Goal: Information Seeking & Learning: Learn about a topic

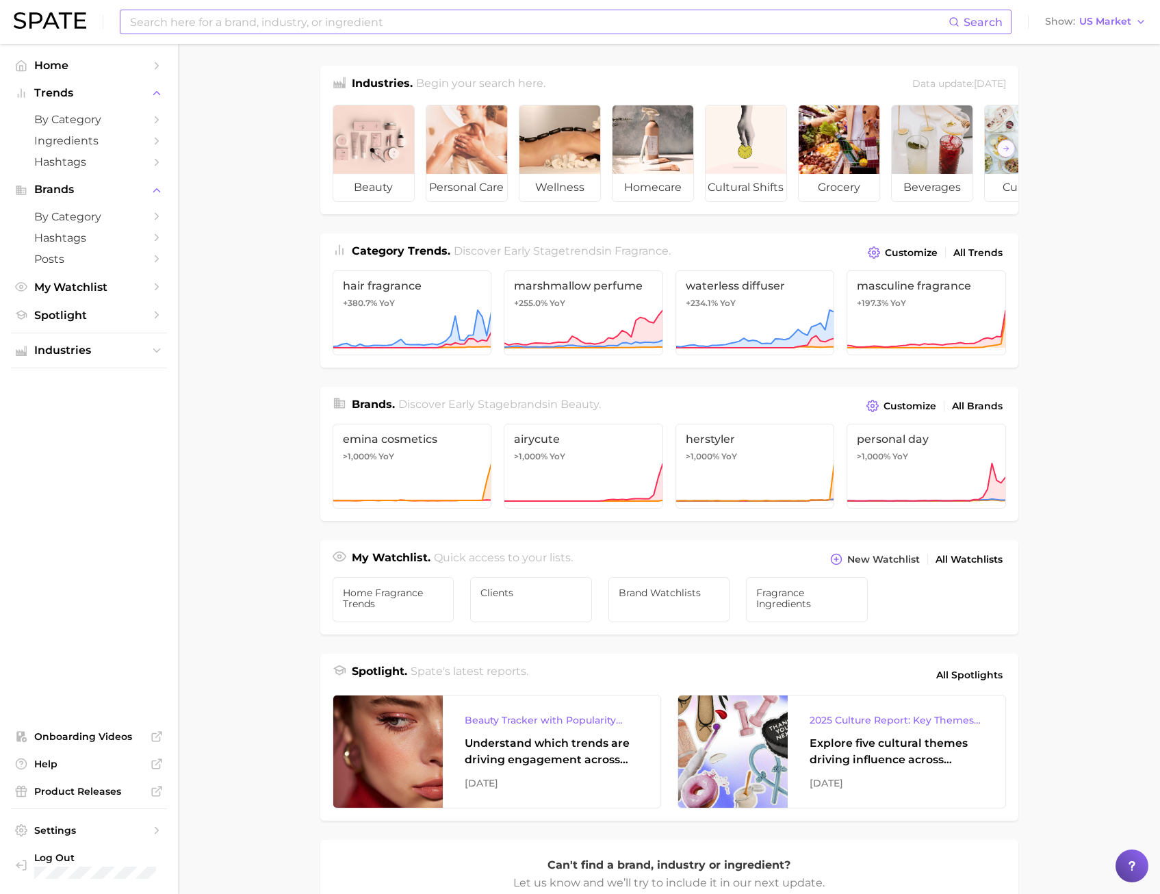
click at [215, 30] on input at bounding box center [539, 21] width 820 height 23
click at [216, 23] on input at bounding box center [539, 21] width 820 height 23
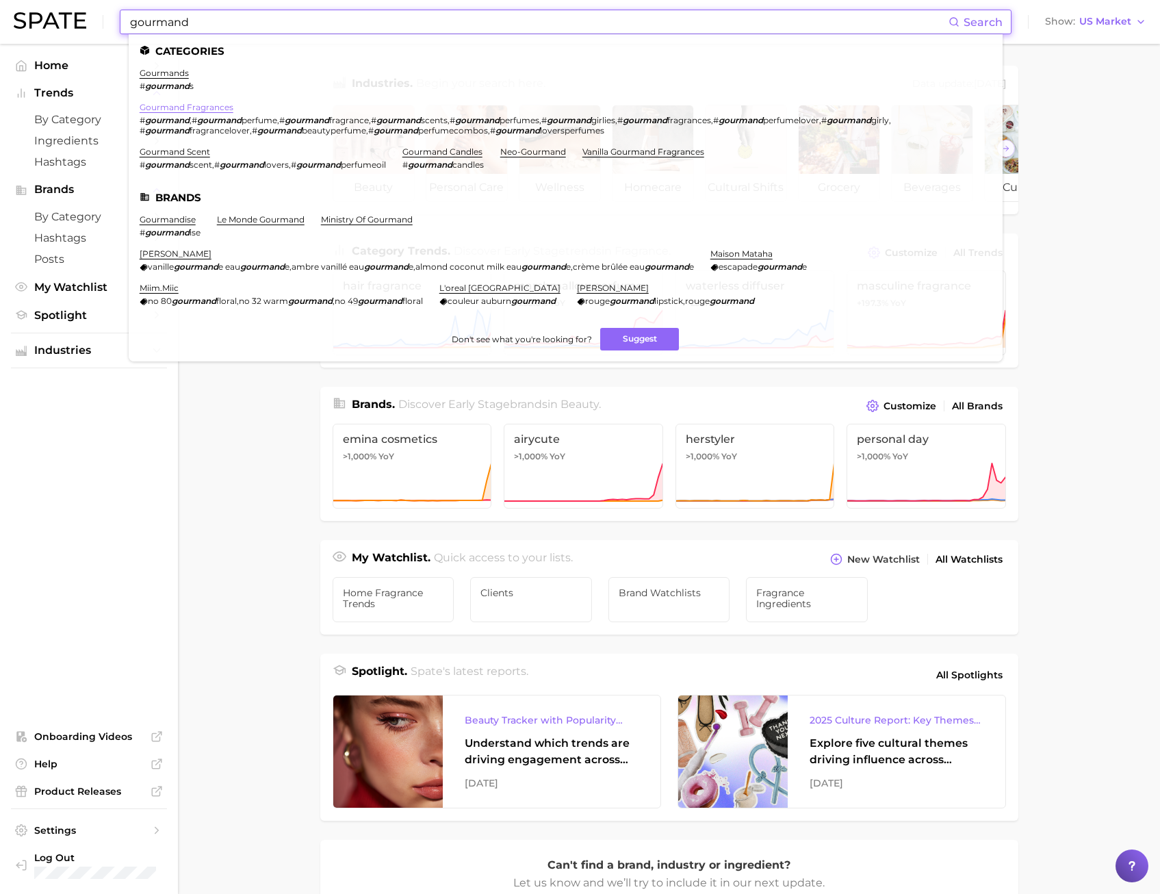
type input "gourmand"
click at [164, 110] on link "gourmand fragrances" at bounding box center [187, 107] width 94 height 10
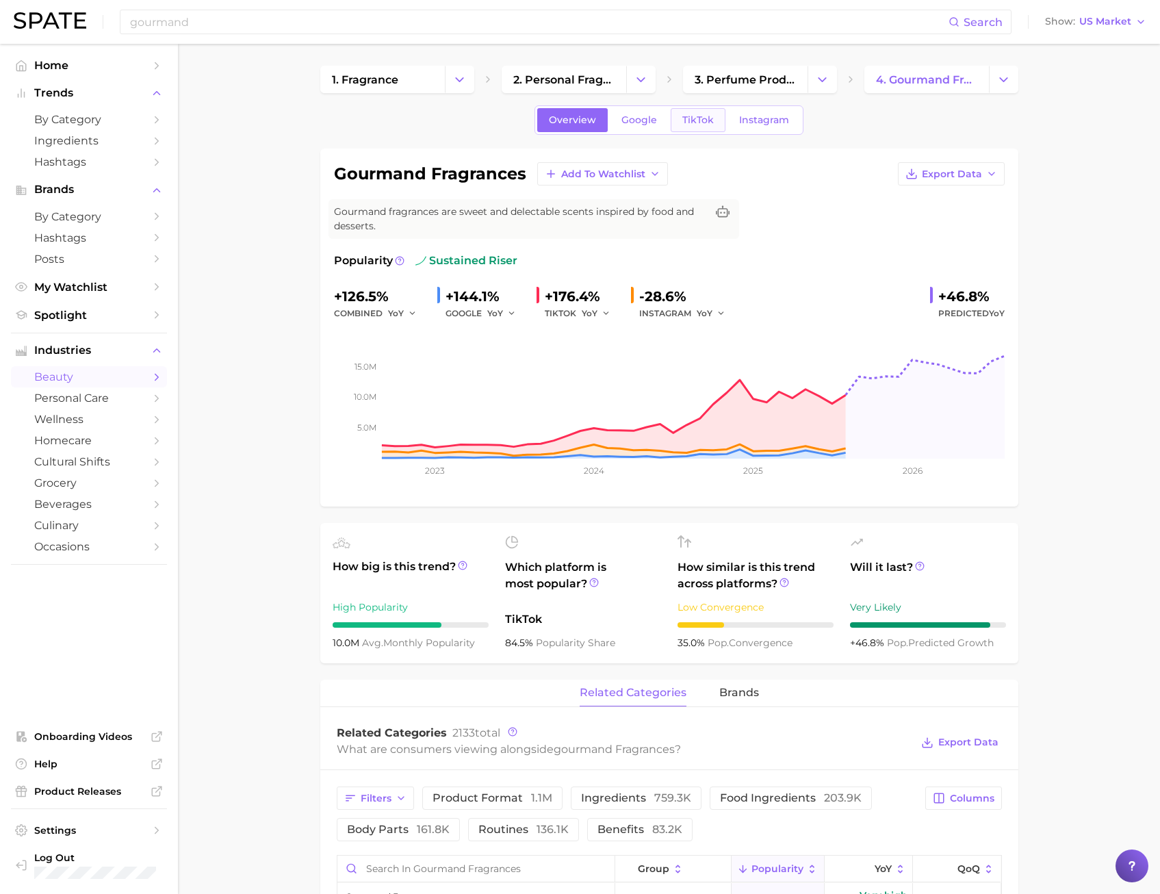
click at [679, 124] on link "TikTok" at bounding box center [698, 120] width 55 height 24
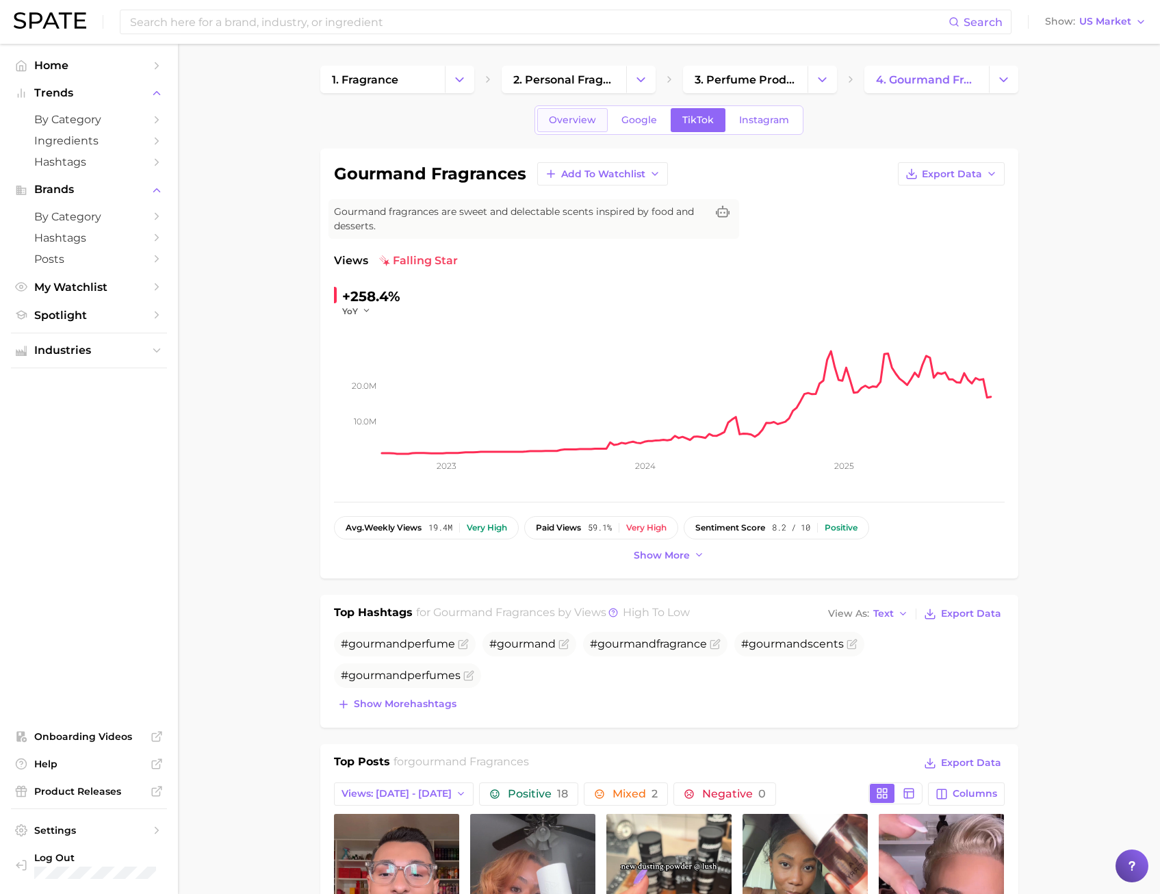
click at [568, 127] on link "Overview" at bounding box center [572, 120] width 70 height 24
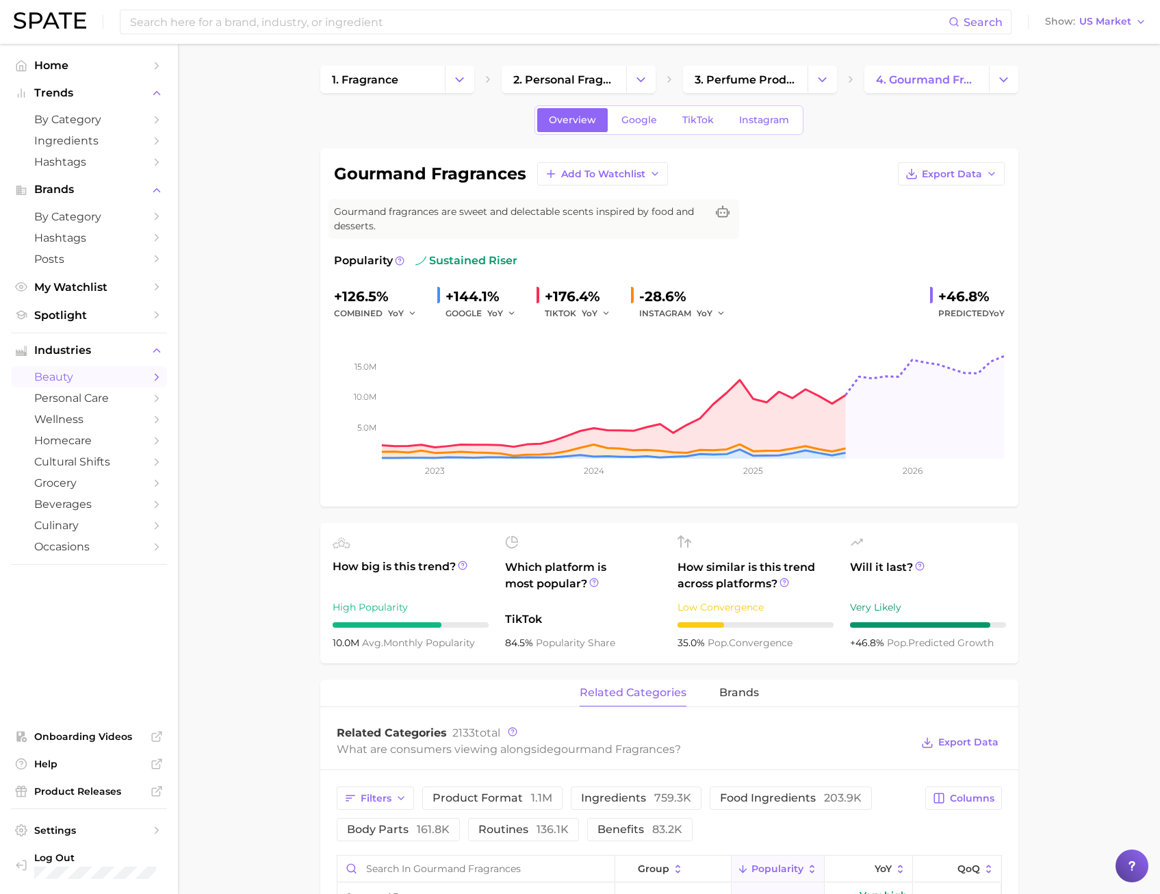
click at [338, 114] on div "Overview Google TikTok Instagram" at bounding box center [669, 119] width 698 height 29
click at [695, 117] on span "TikTok" at bounding box center [697, 120] width 31 height 12
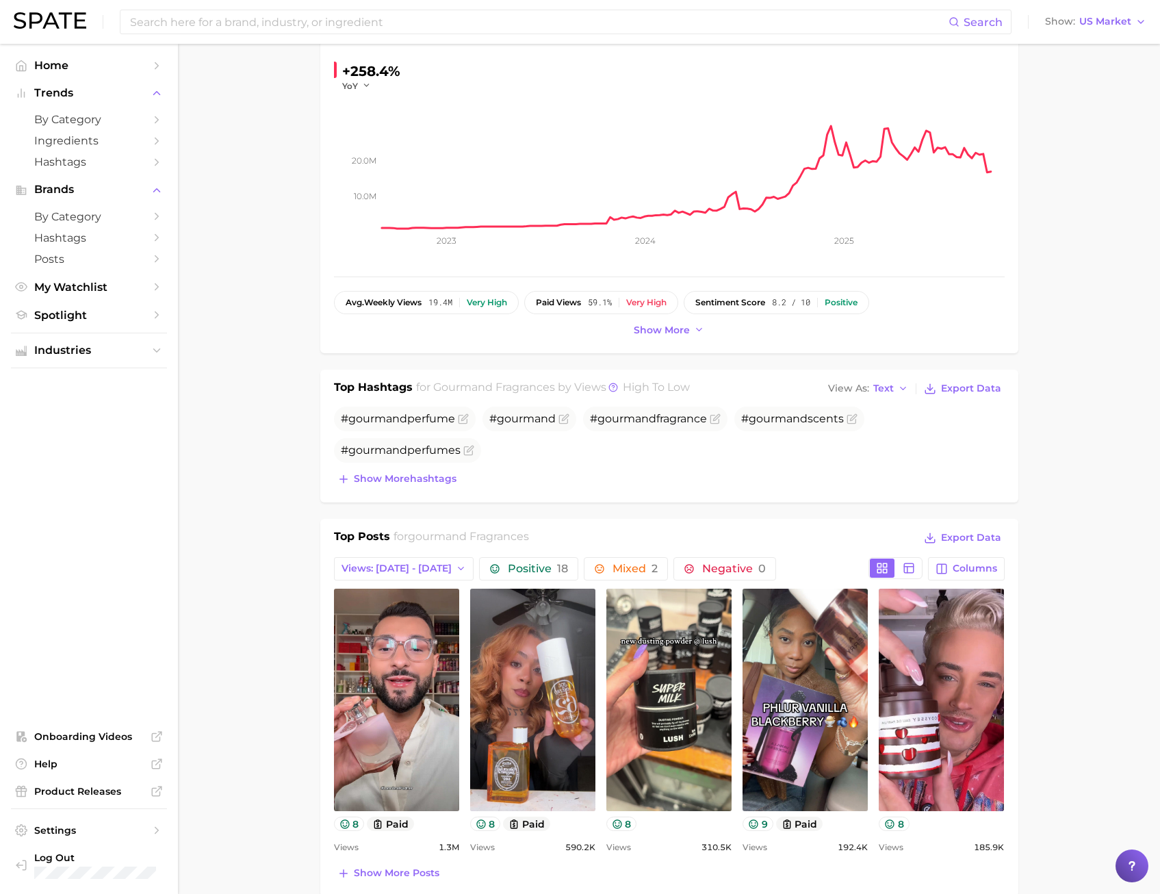
scroll to position [342, 0]
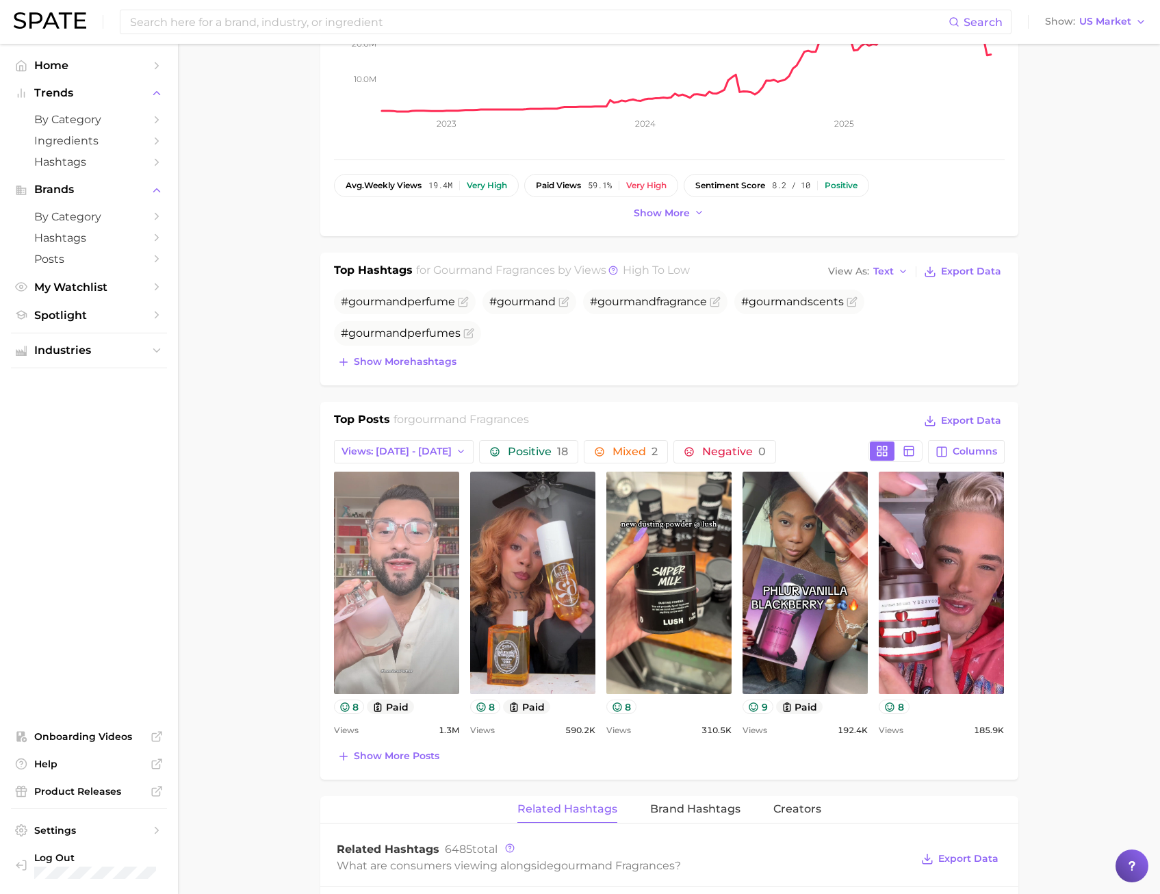
click at [411, 658] on link "view post on TikTok" at bounding box center [396, 582] width 125 height 222
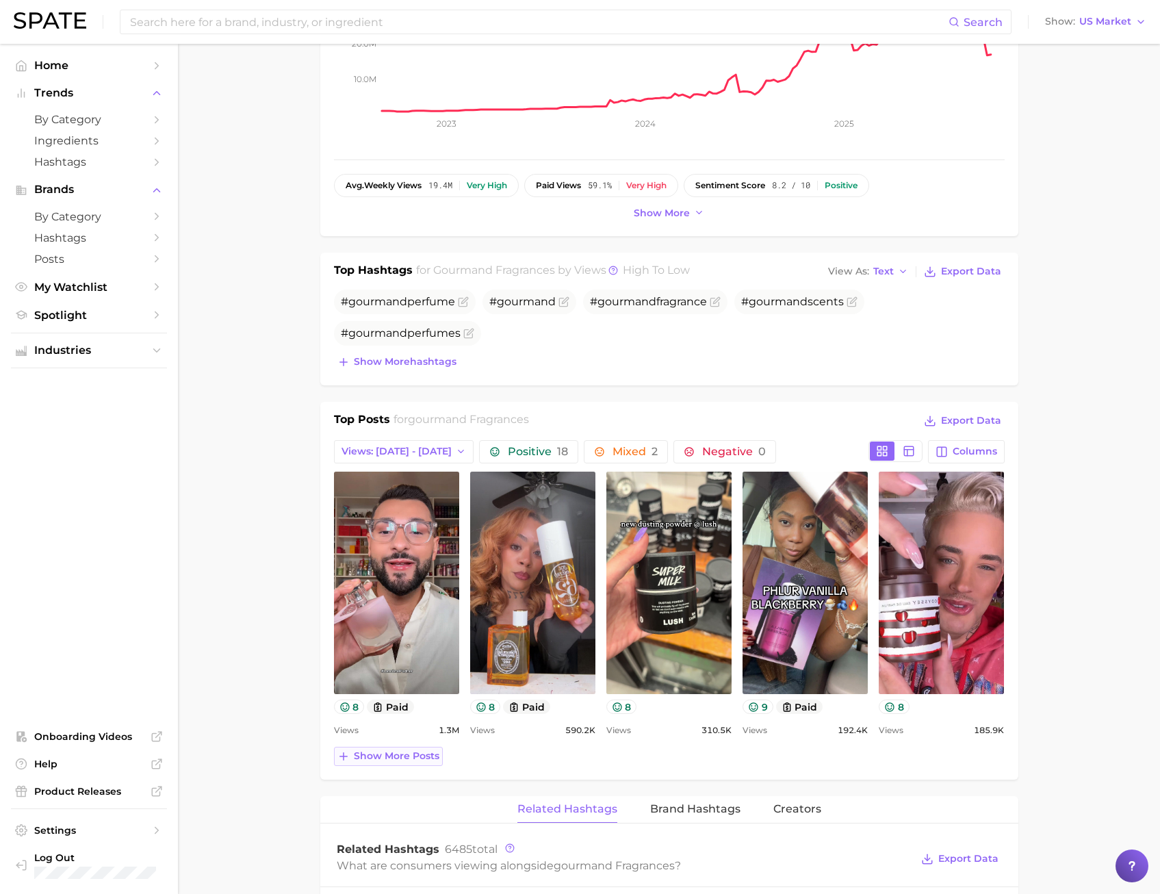
click at [395, 760] on span "Show more posts" at bounding box center [397, 756] width 86 height 12
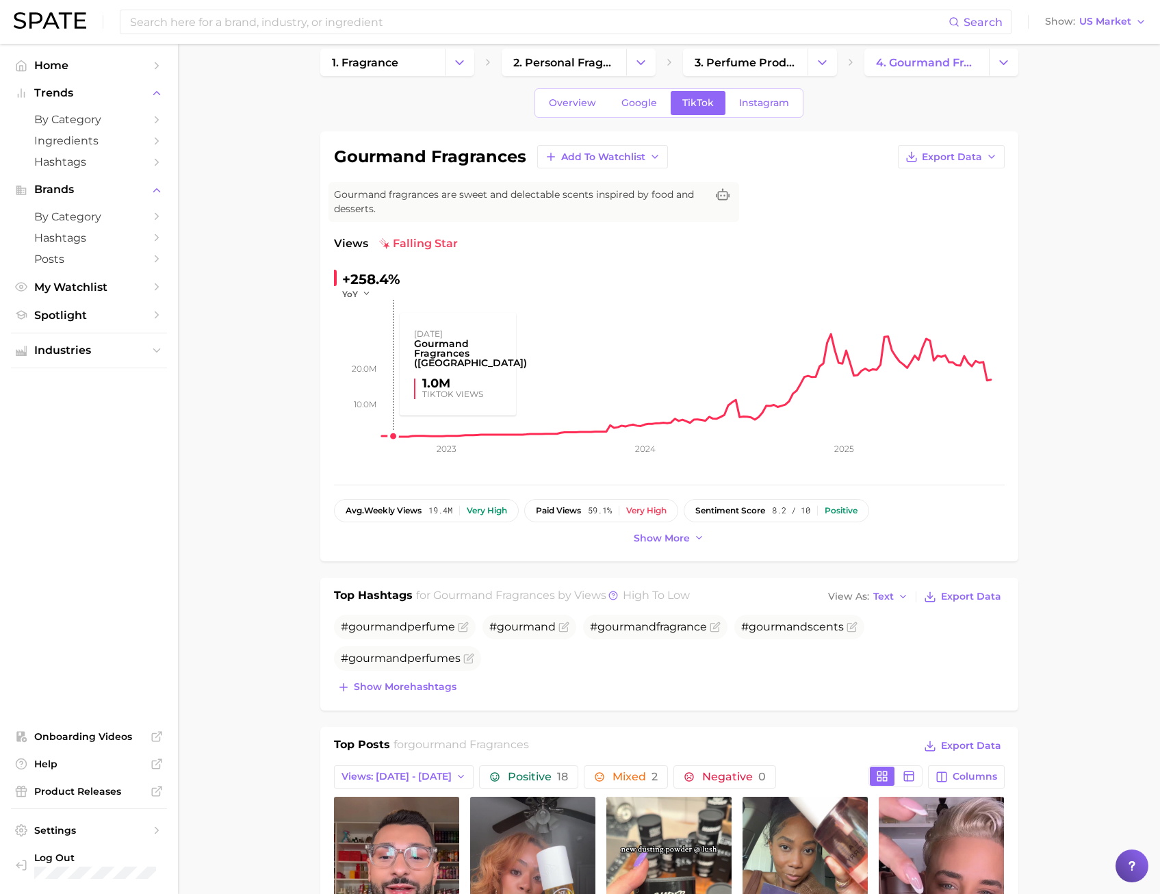
scroll to position [205, 0]
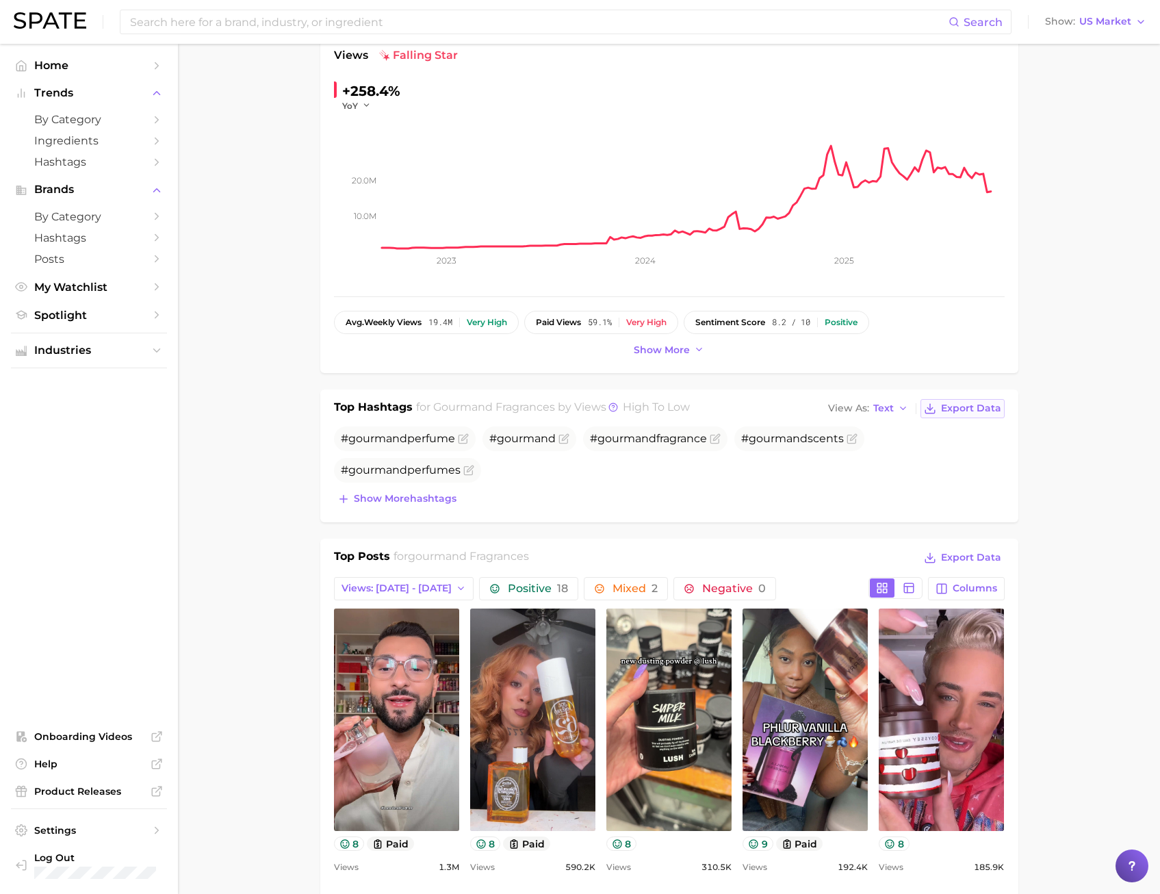
click at [963, 415] on button "Export Data" at bounding box center [961, 408] width 83 height 19
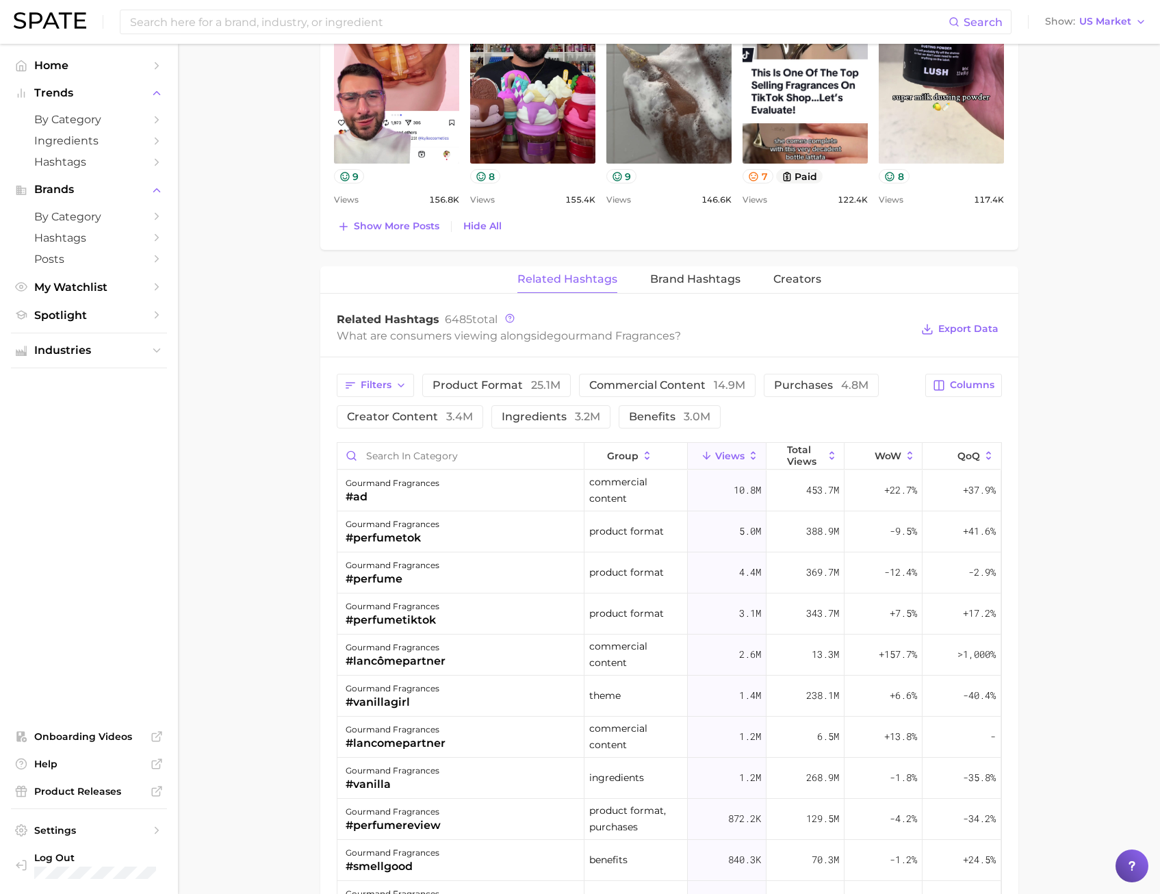
scroll to position [1026, 0]
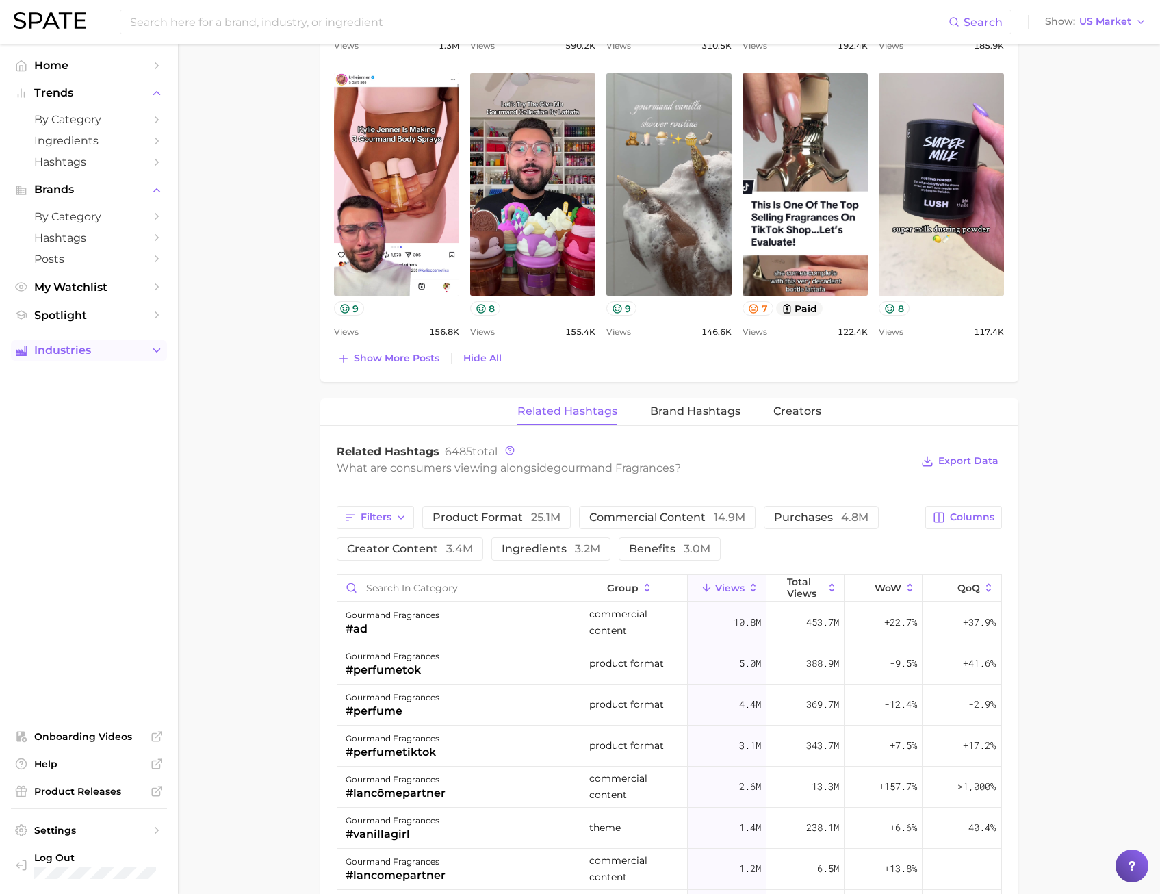
click at [147, 345] on button "Industries" at bounding box center [89, 350] width 156 height 21
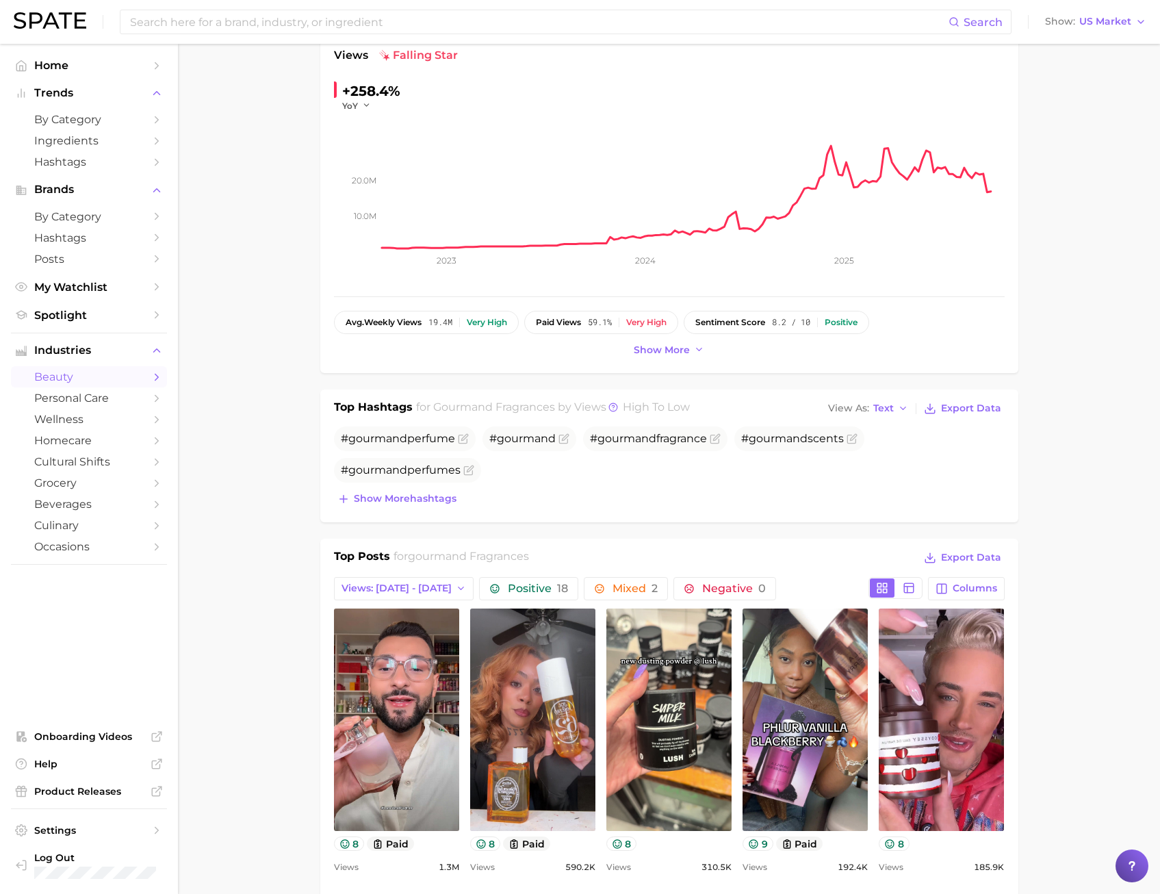
scroll to position [0, 0]
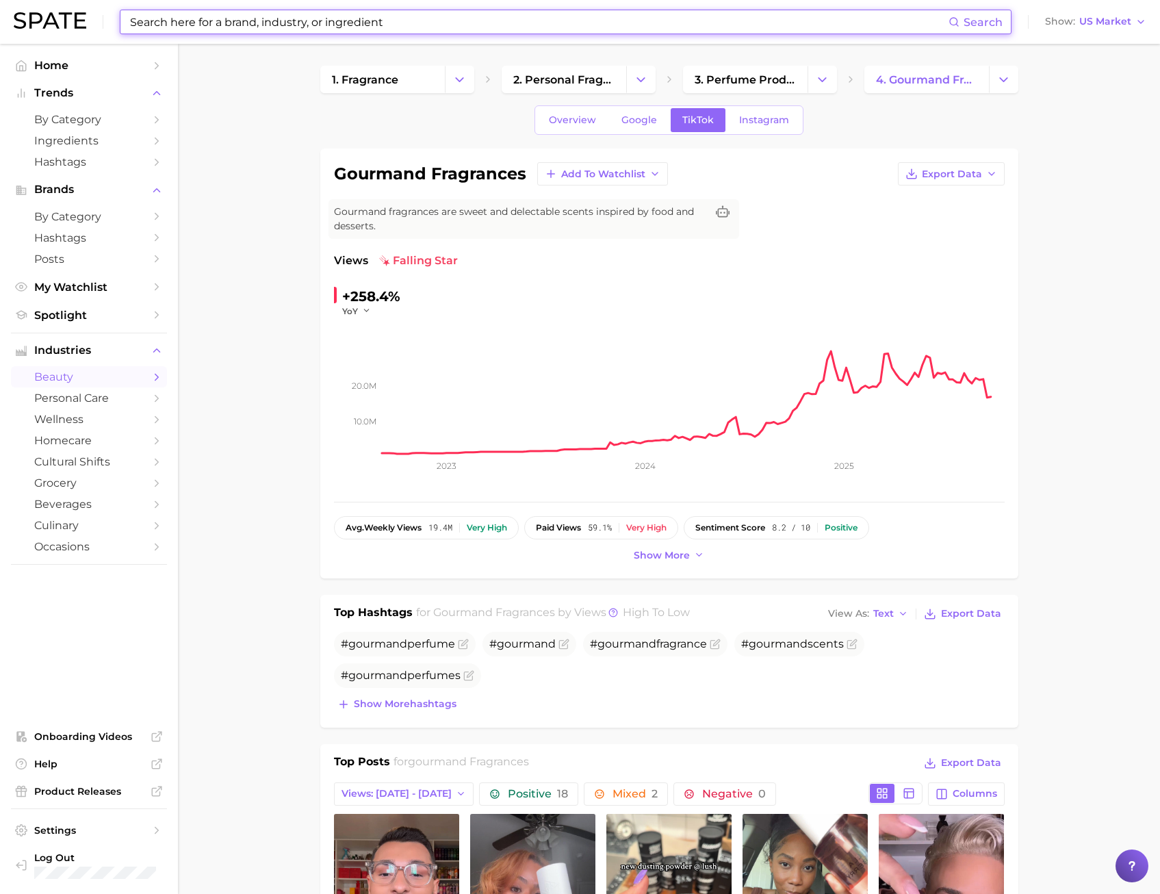
click at [350, 25] on input at bounding box center [539, 21] width 820 height 23
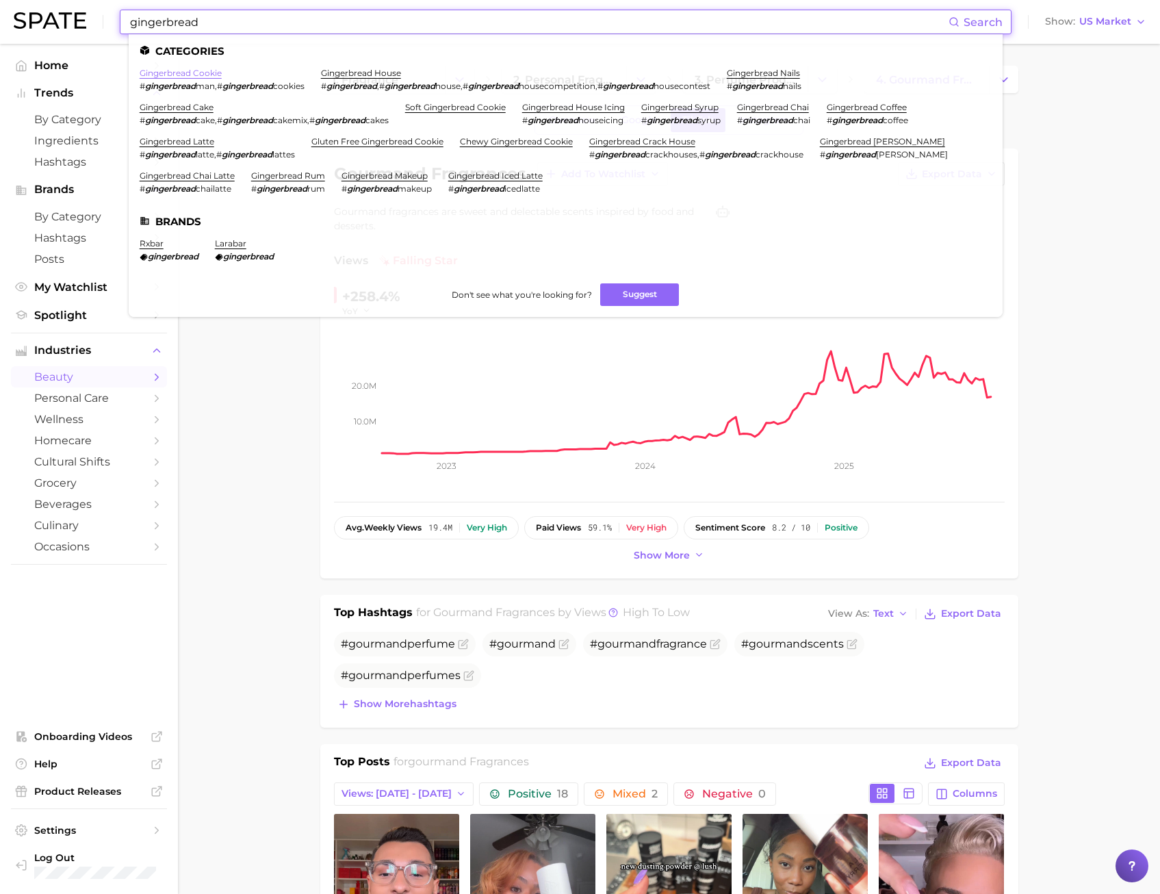
type input "gingerbread"
click at [200, 70] on link "gingerbread cookie" at bounding box center [181, 73] width 82 height 10
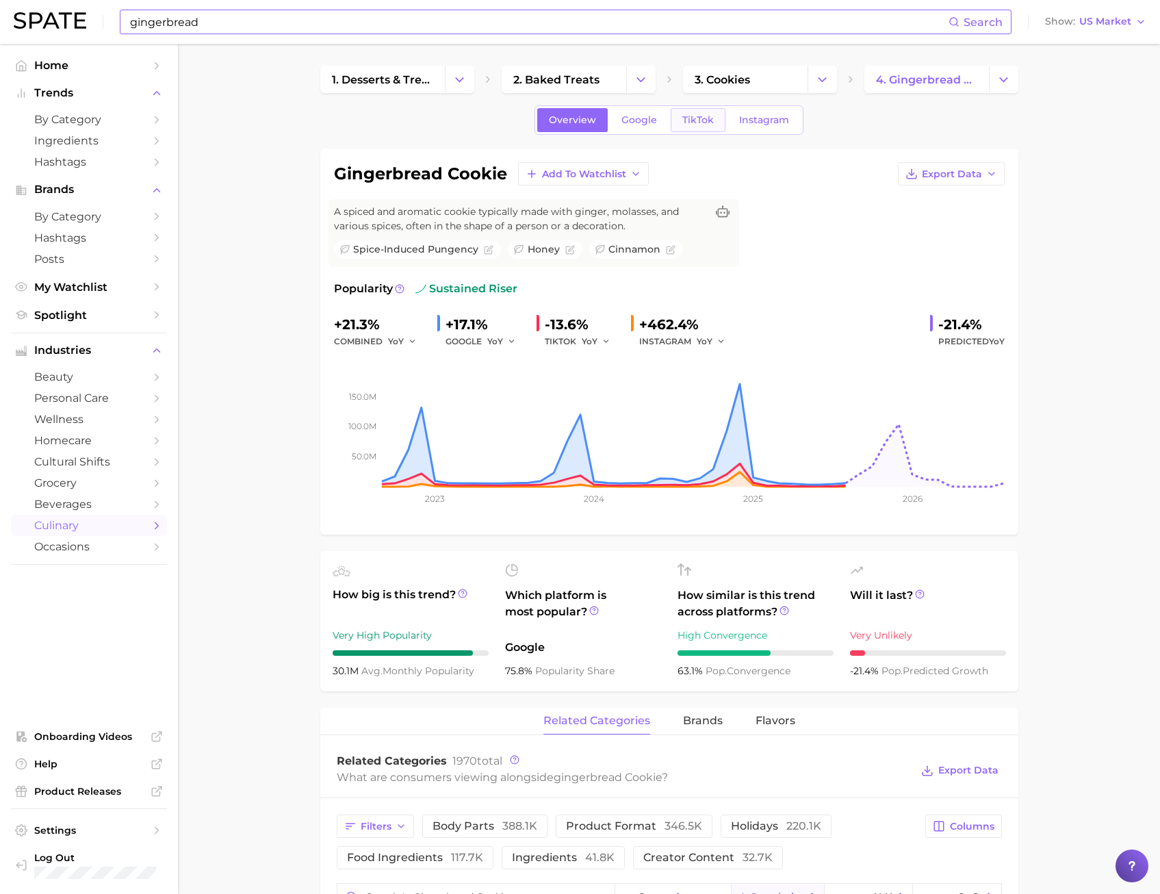
click at [701, 126] on link "TikTok" at bounding box center [698, 120] width 55 height 24
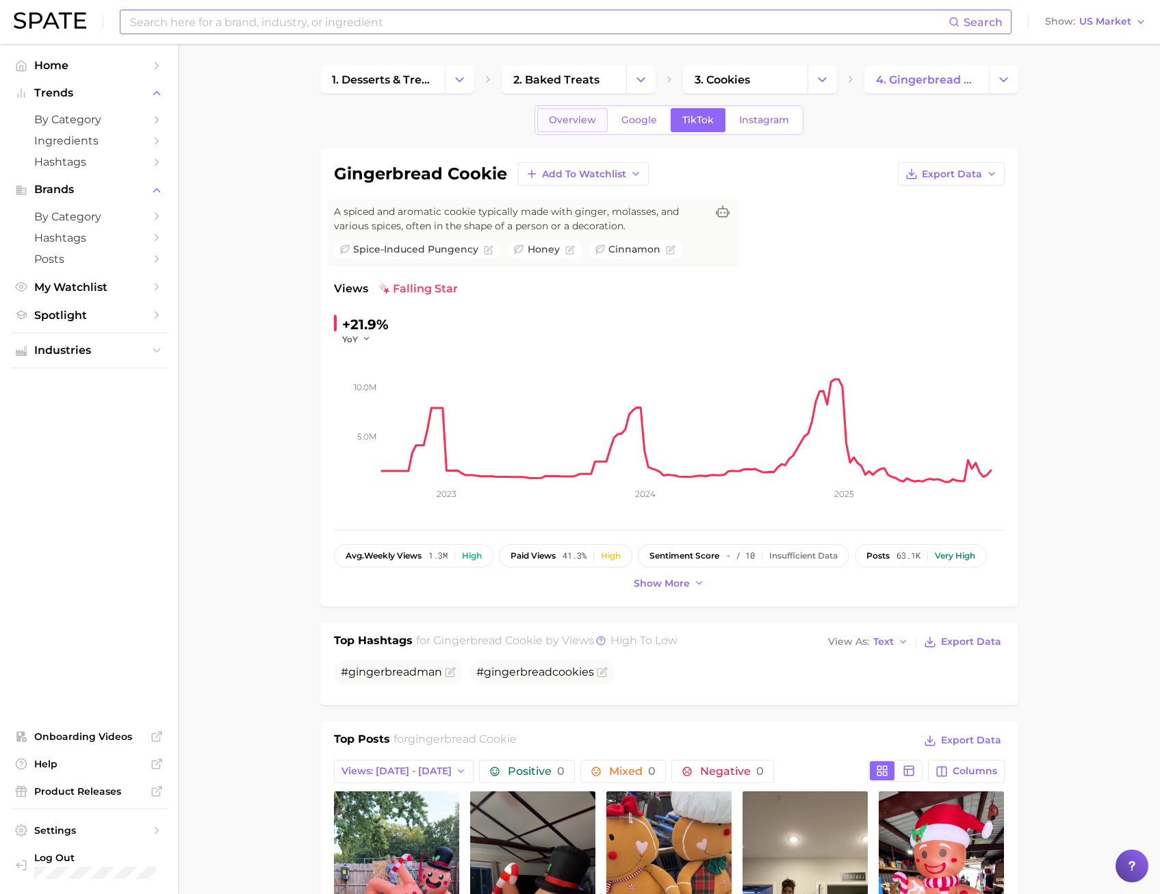
click at [563, 115] on span "Overview" at bounding box center [572, 120] width 47 height 12
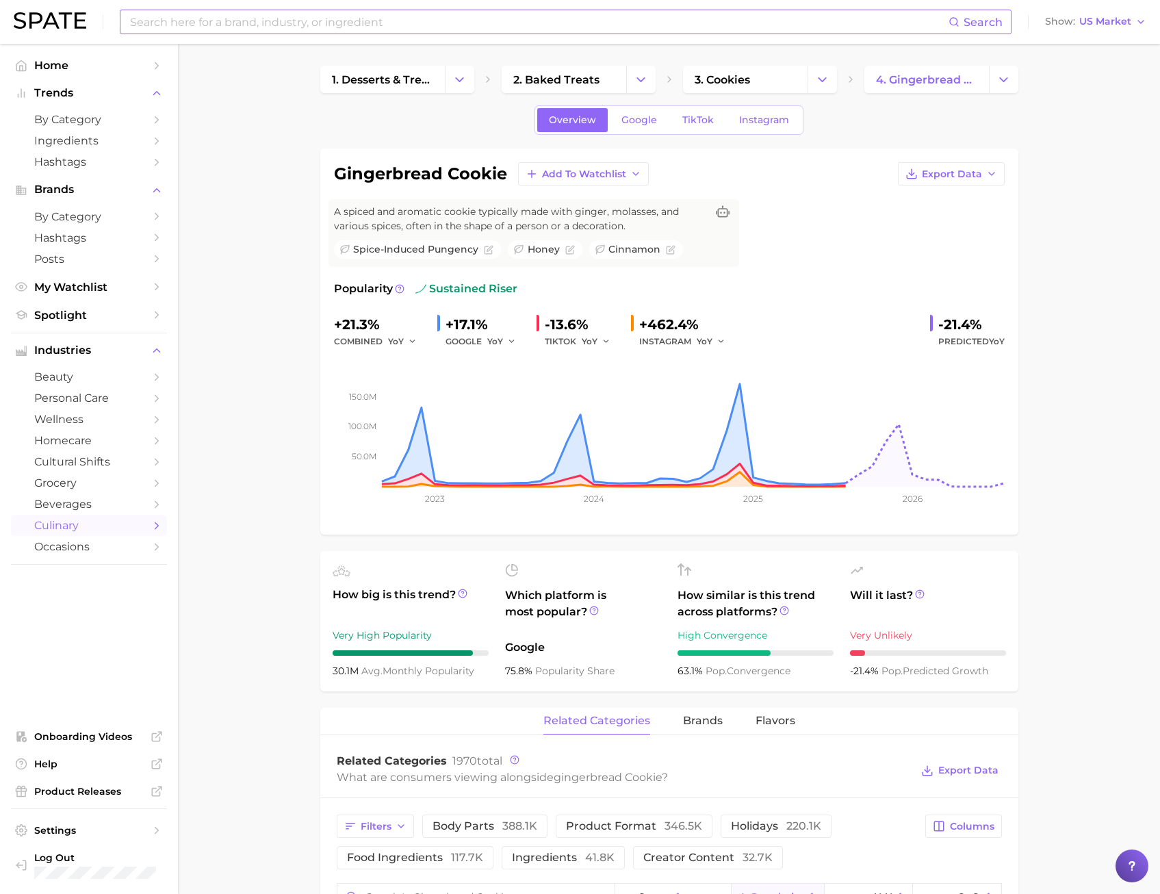
drag, startPoint x: 693, startPoint y: 307, endPoint x: 687, endPoint y: 302, distance: 7.7
click at [693, 307] on div "Popularity sustained riser +21.3% combined YoY +17.1% GOOGLE YoY -13.6% TIKTOK …" at bounding box center [669, 401] width 671 height 240
click at [688, 124] on span "TikTok" at bounding box center [697, 120] width 31 height 12
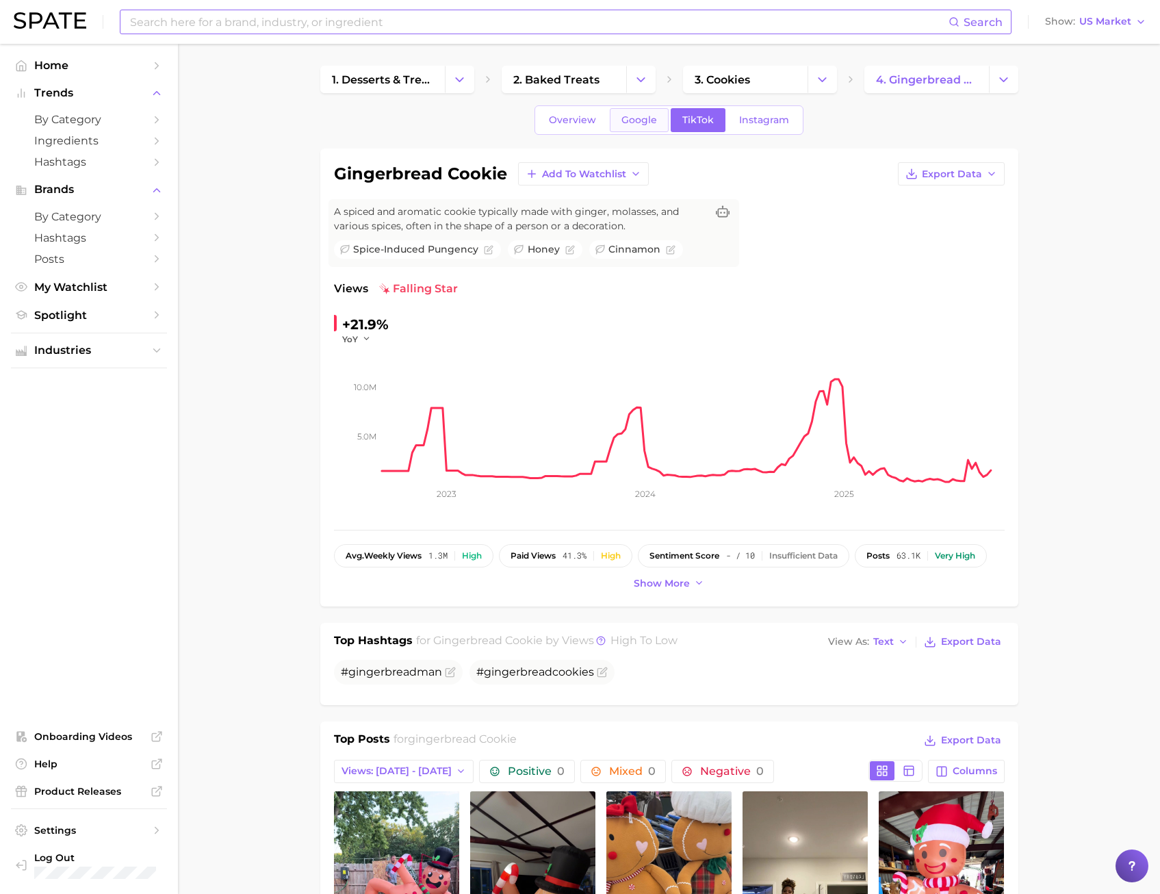
click at [618, 124] on link "Google" at bounding box center [639, 120] width 59 height 24
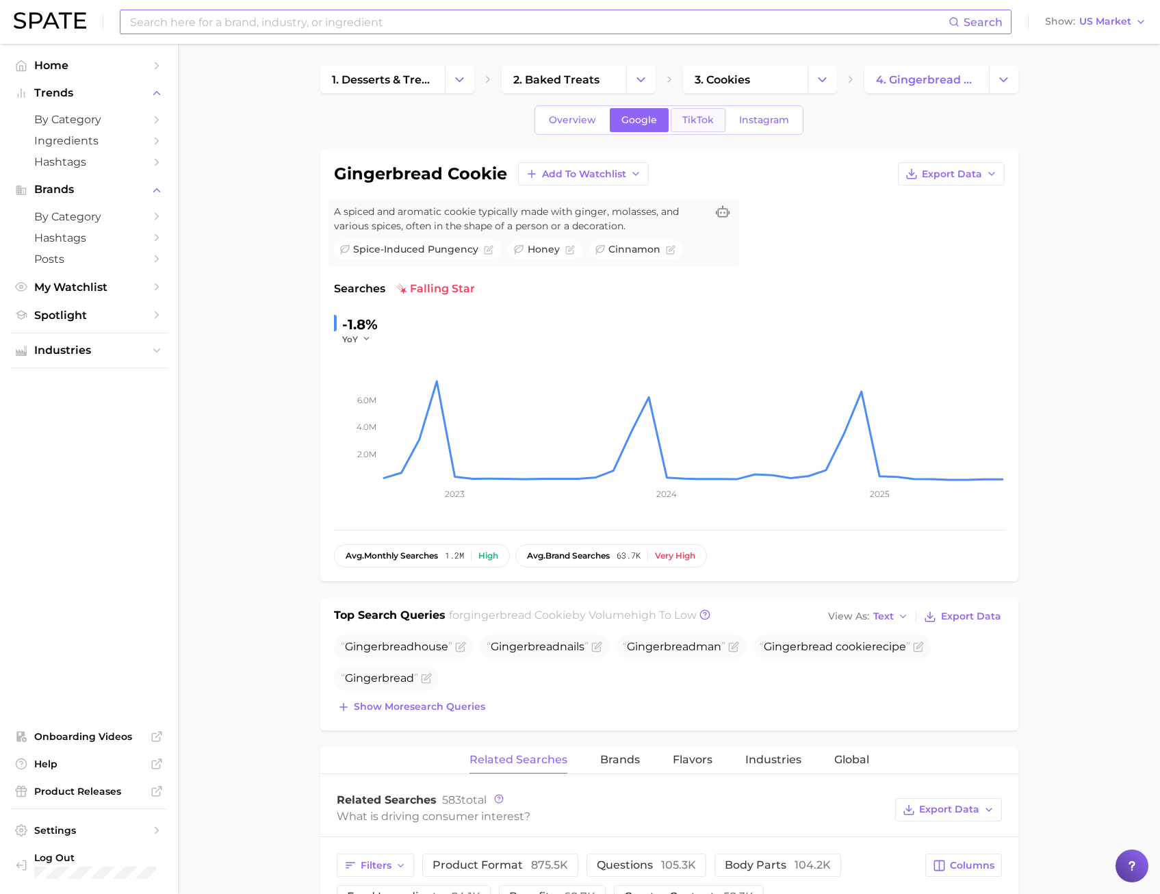
click at [712, 112] on link "TikTok" at bounding box center [698, 120] width 55 height 24
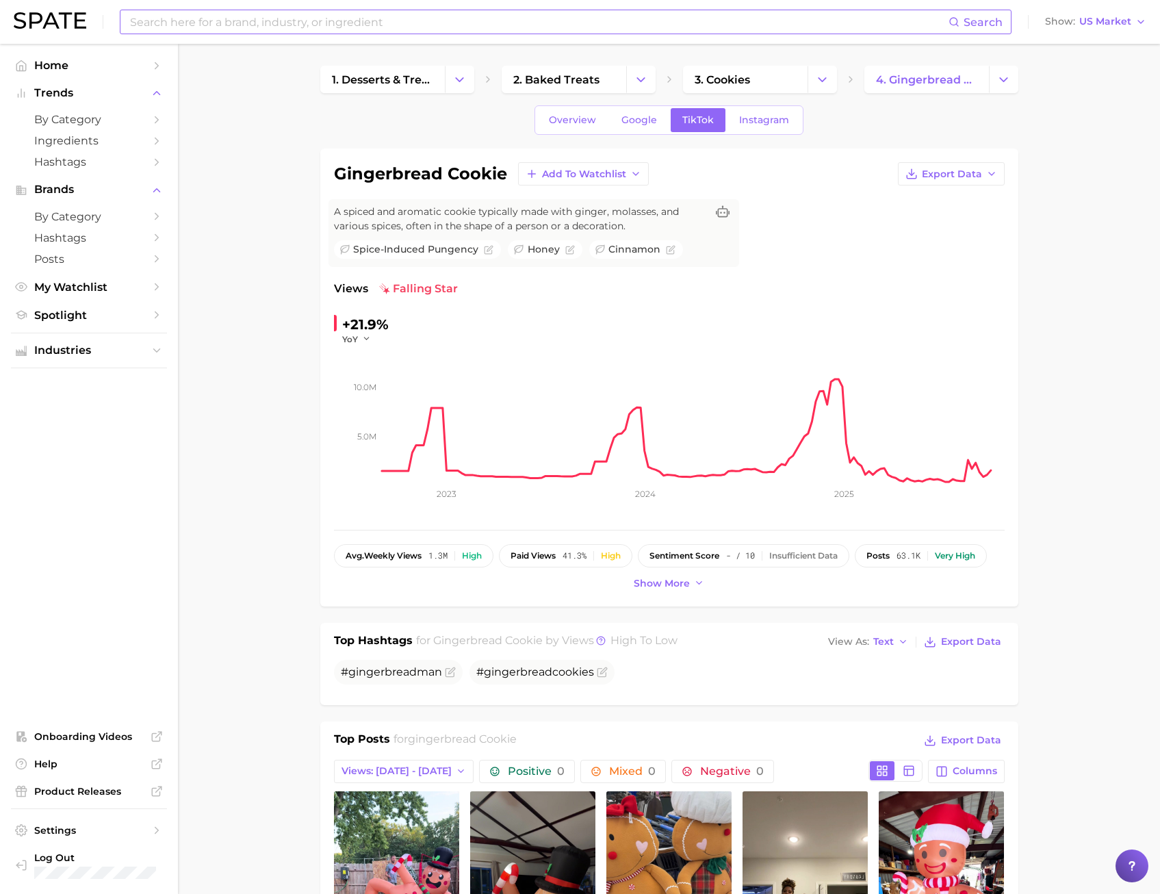
click at [222, 26] on input at bounding box center [539, 21] width 820 height 23
drag, startPoint x: 268, startPoint y: 21, endPoint x: 201, endPoint y: 25, distance: 66.5
click at [201, 25] on input "gingerbread fragrance" at bounding box center [539, 21] width 820 height 23
type input "gingerbread"
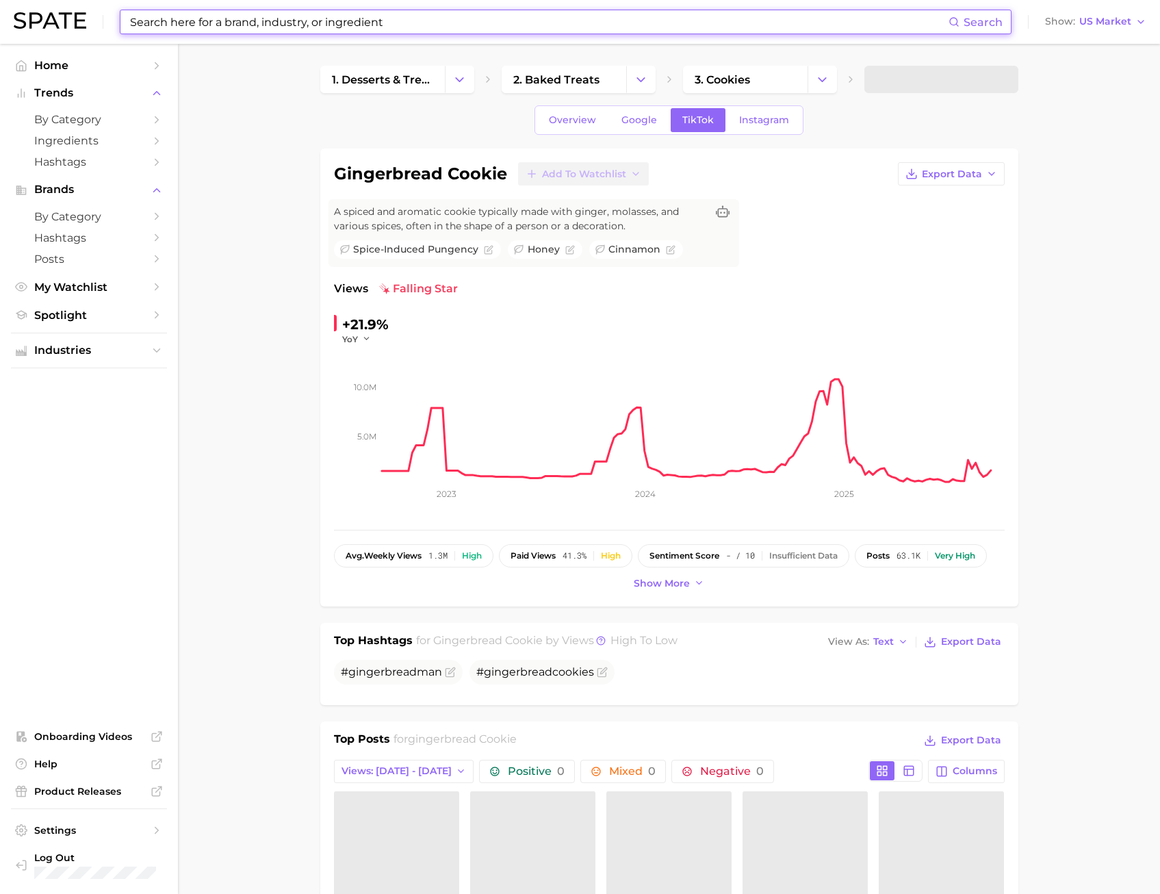
click at [209, 26] on input at bounding box center [539, 21] width 820 height 23
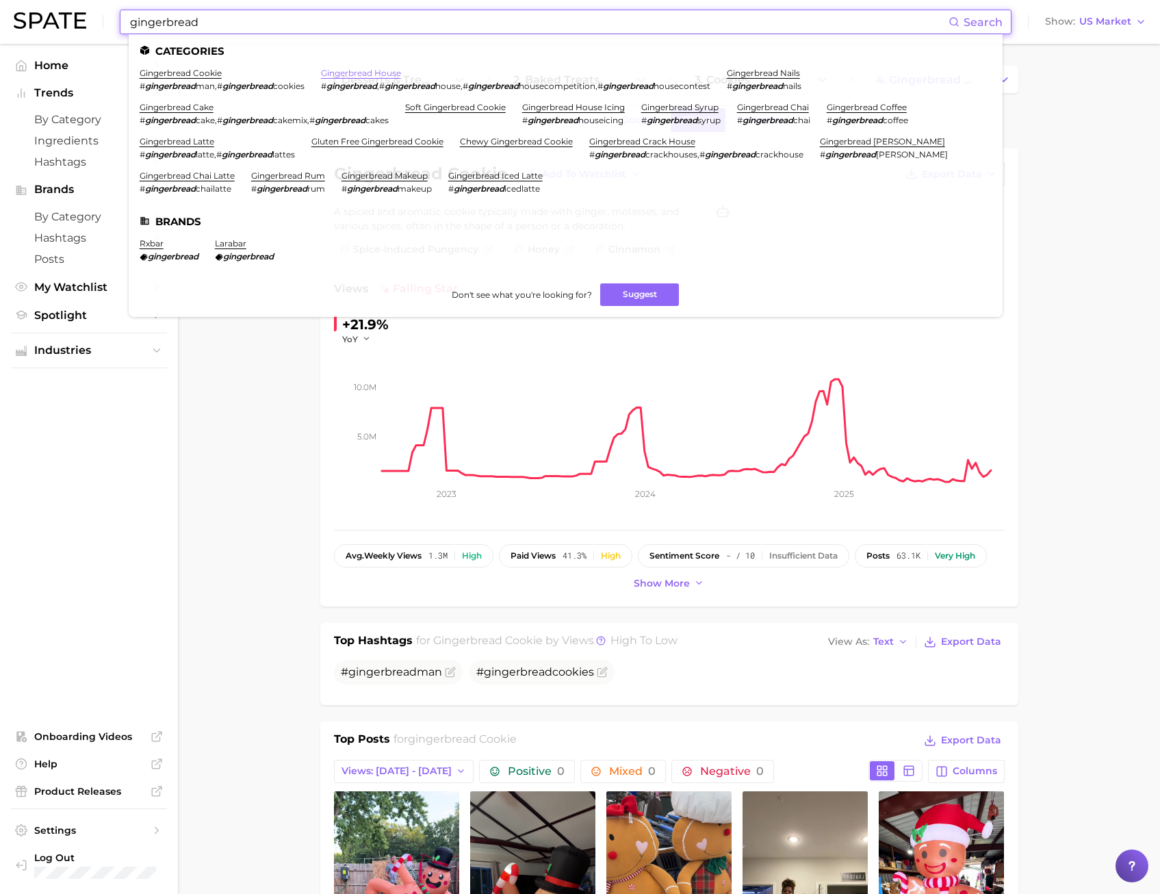
type input "gingerbread"
click at [379, 70] on link "gingerbread house" at bounding box center [361, 73] width 80 height 10
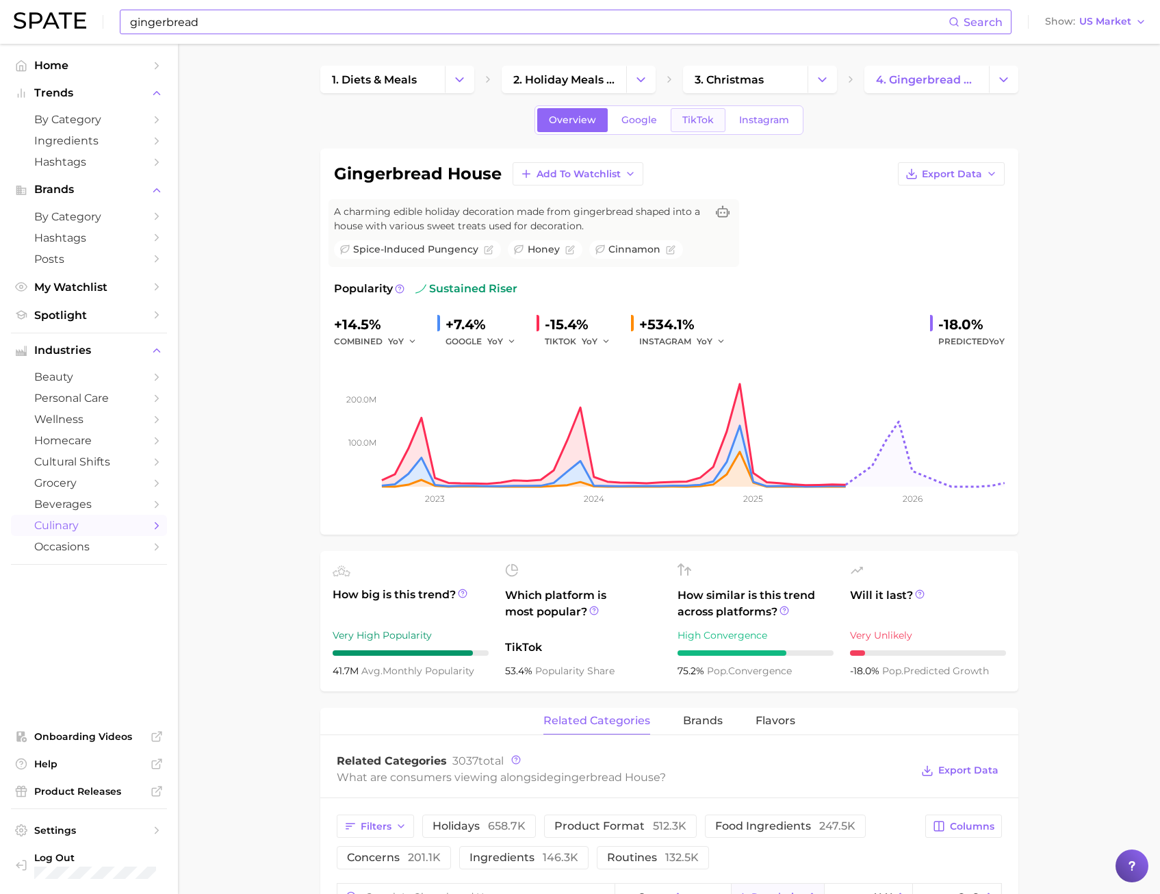
click at [701, 123] on span "TikTok" at bounding box center [697, 120] width 31 height 12
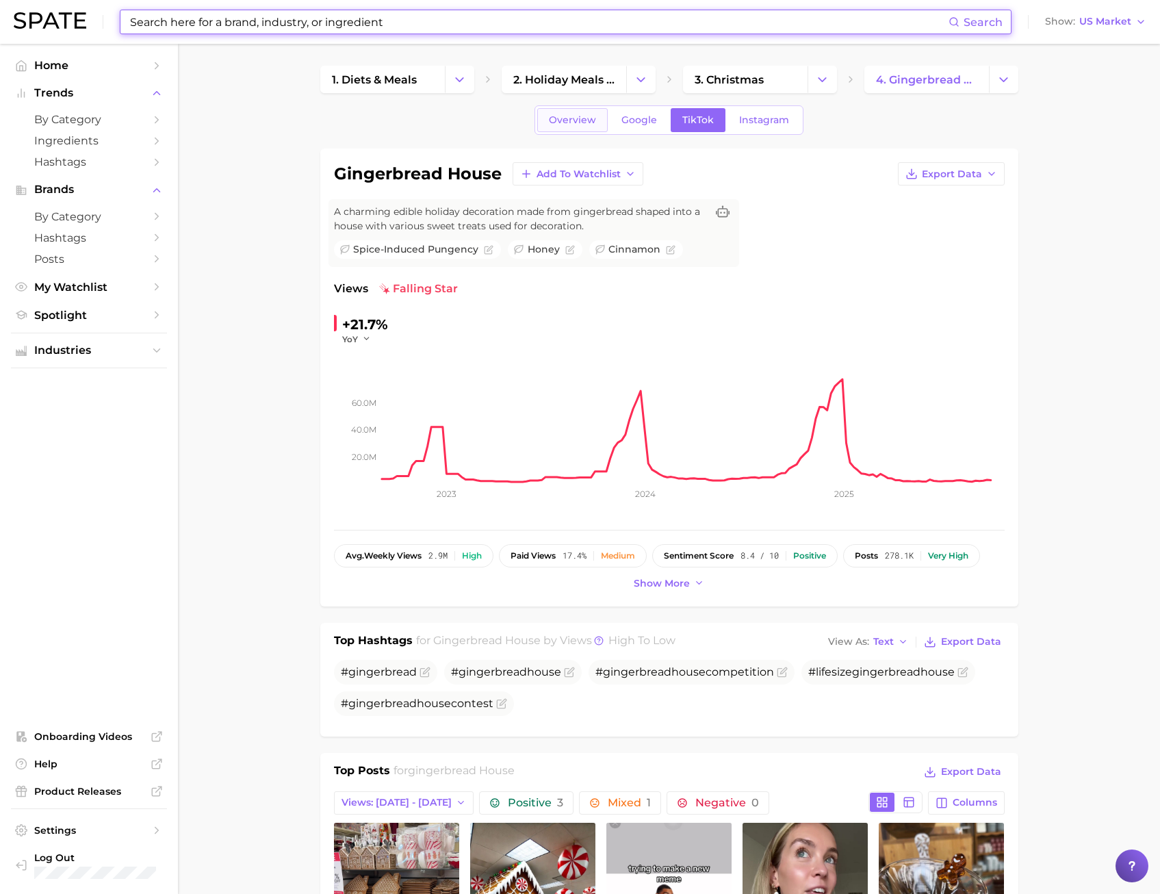
click at [556, 130] on link "Overview" at bounding box center [572, 120] width 70 height 24
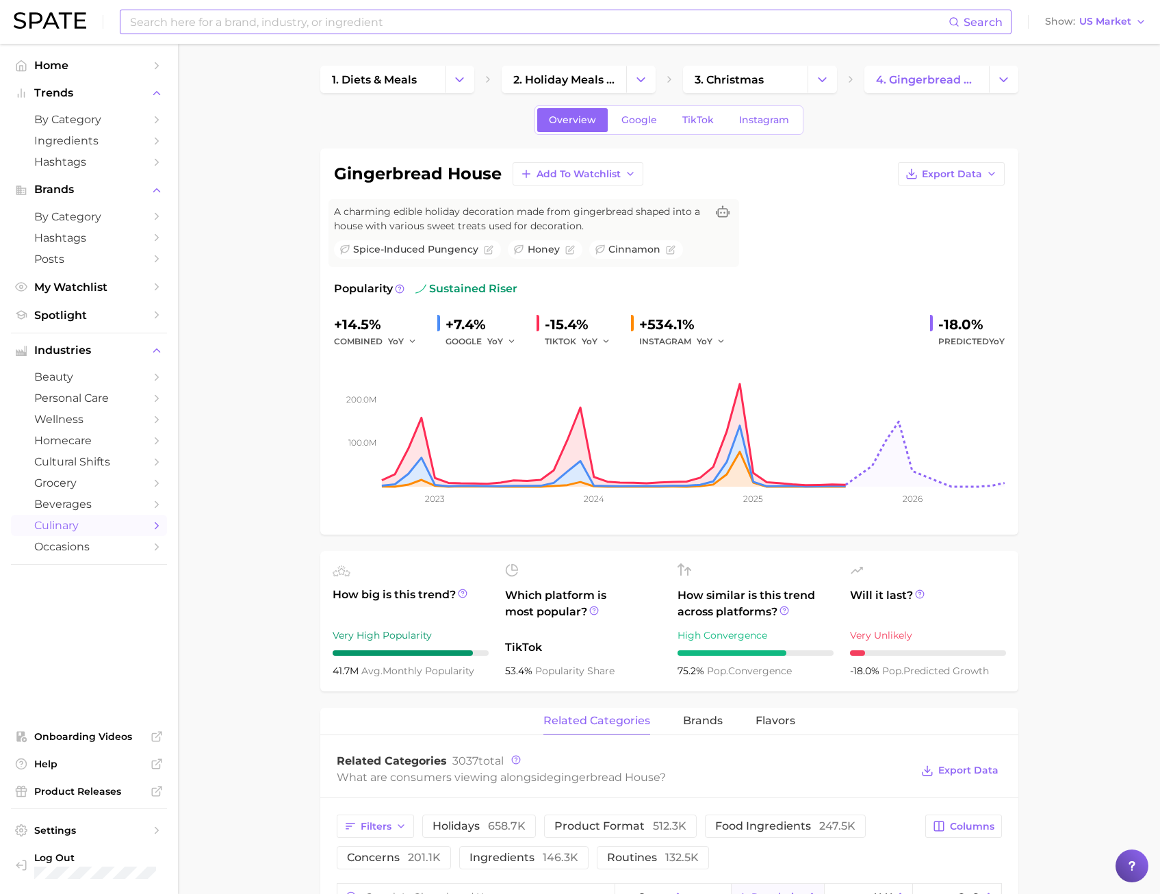
click at [1004, 249] on div "gingerbread house Add to Watchlist Export Data A charming edible holiday decora…" at bounding box center [669, 341] width 671 height 359
click at [691, 116] on span "TikTok" at bounding box center [697, 120] width 31 height 12
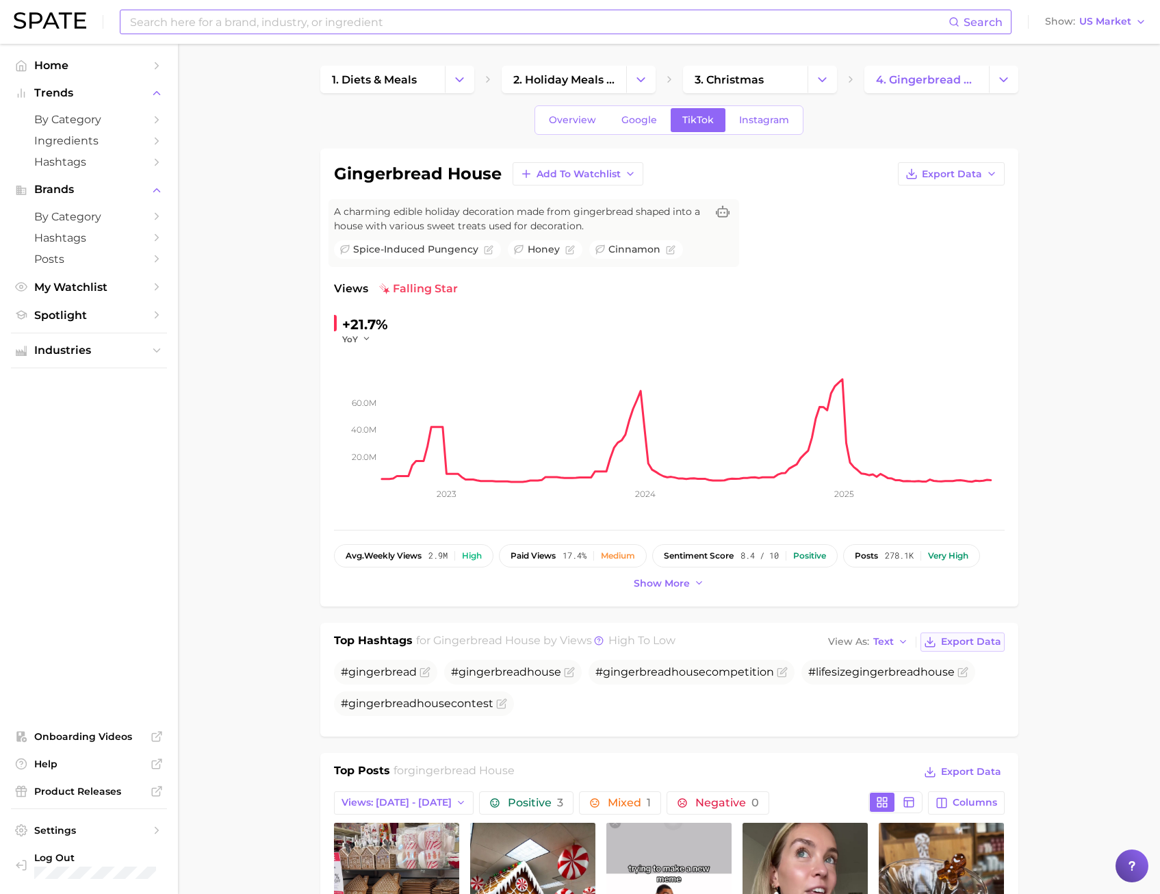
click at [946, 650] on button "Export Data" at bounding box center [961, 641] width 83 height 19
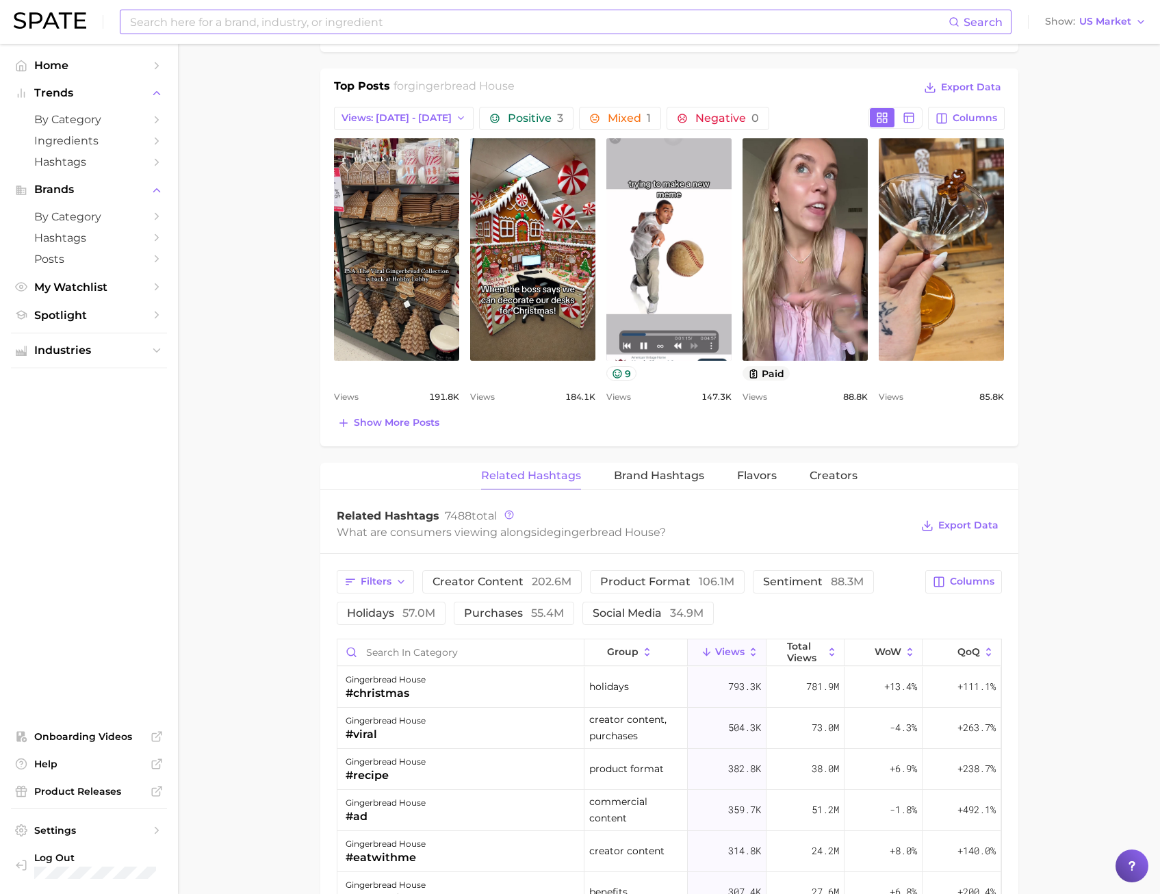
scroll to position [890, 0]
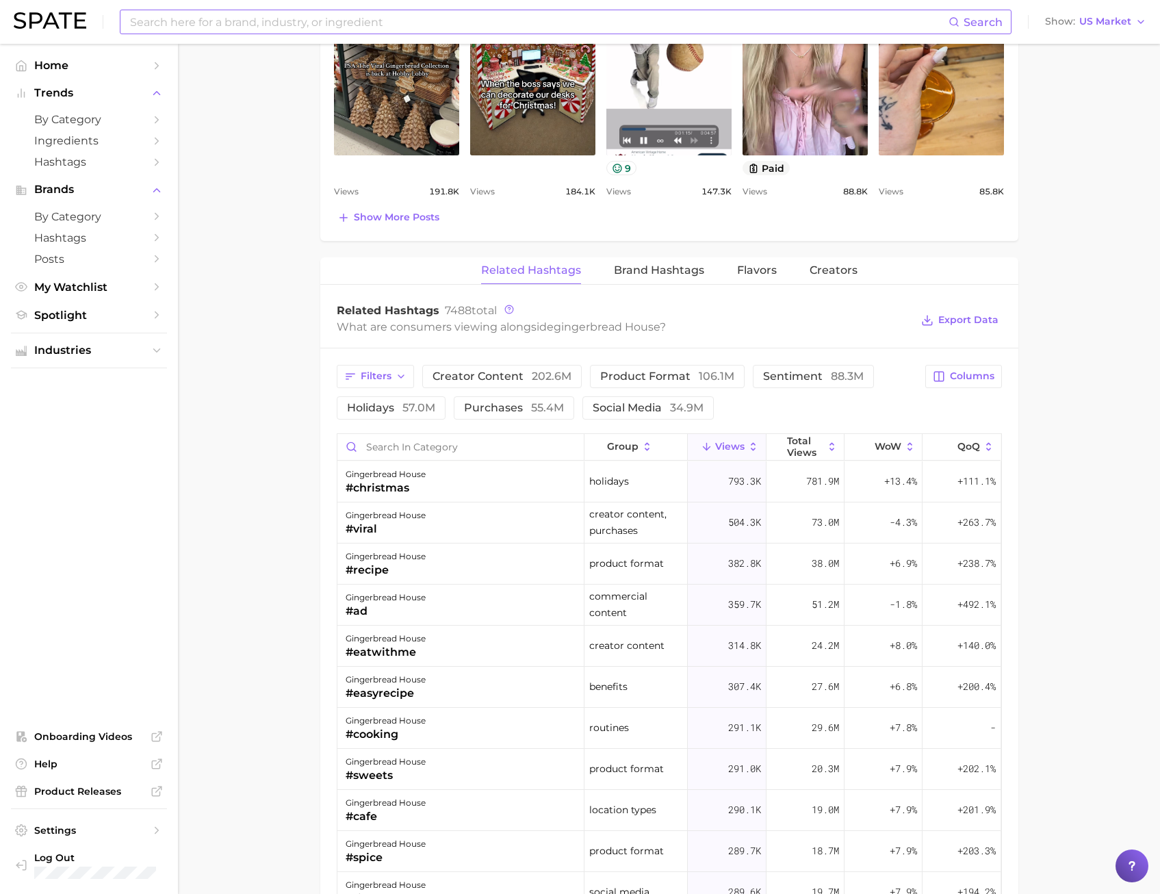
click at [1104, 102] on main "1. diets & meals 2. holiday meals & foods 3. christmas 4. gingerbread house Ove…" at bounding box center [669, 282] width 982 height 2257
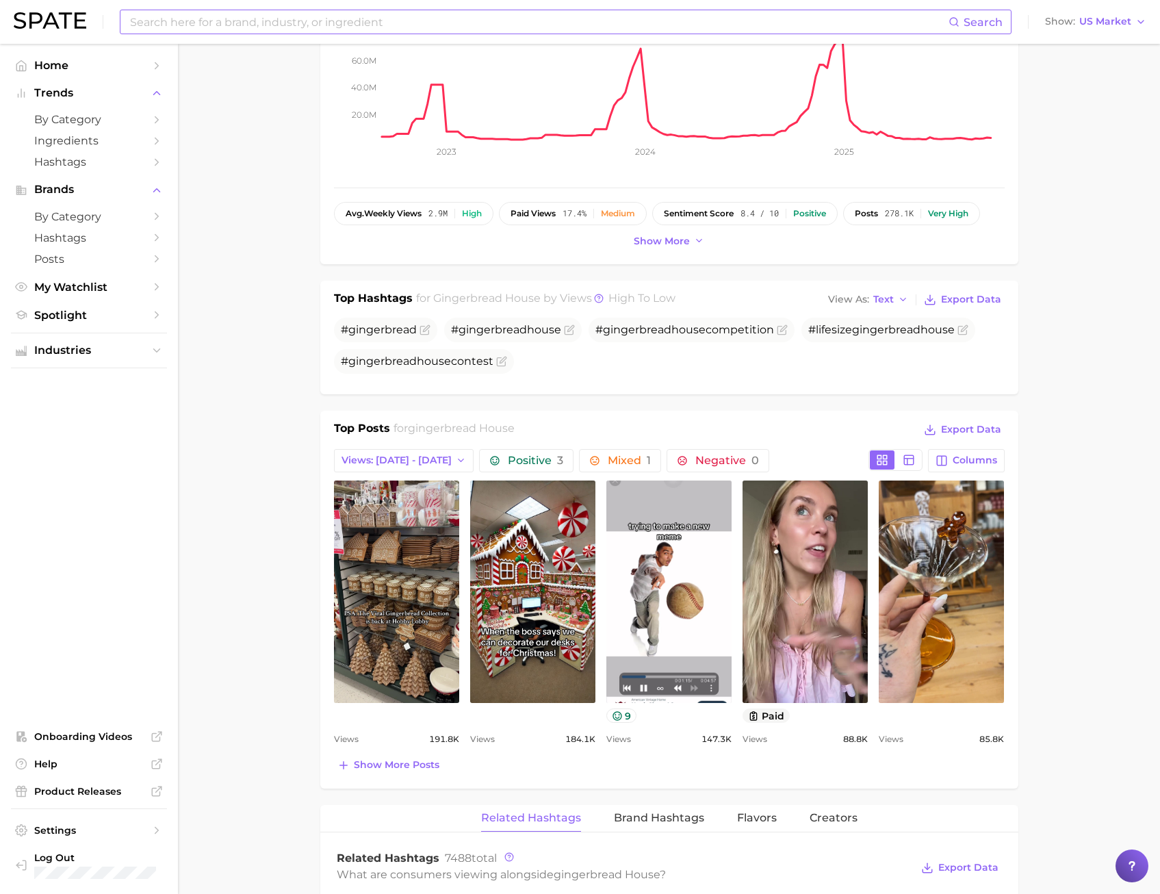
scroll to position [0, 0]
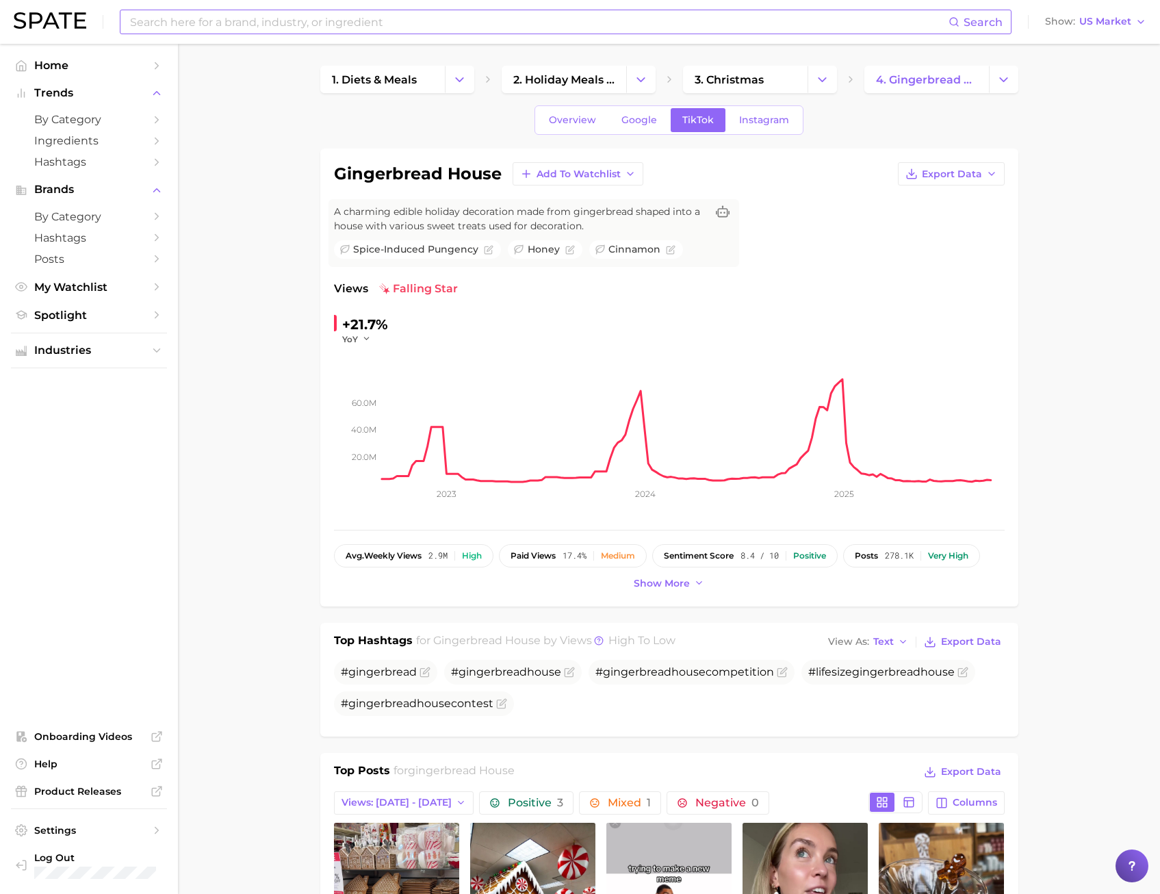
click at [242, 18] on input at bounding box center [539, 21] width 820 height 23
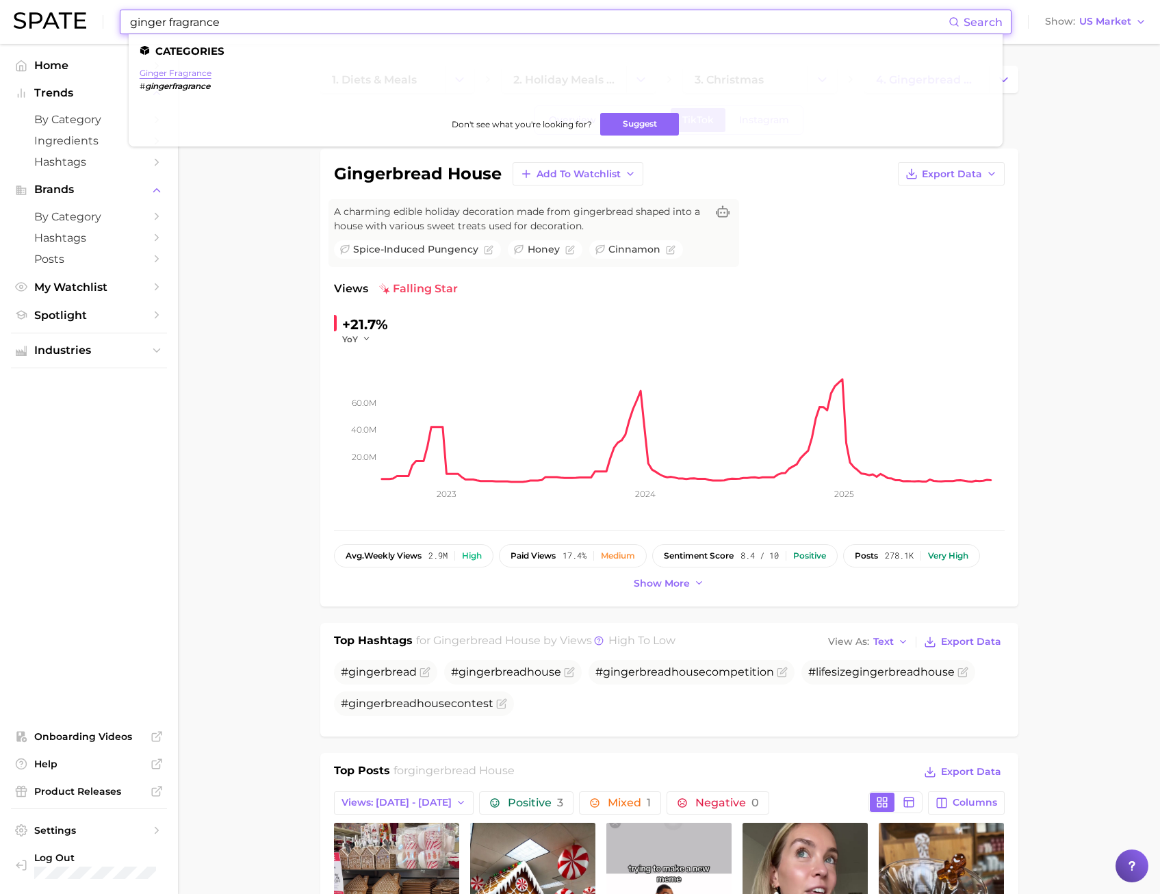
click at [189, 75] on link "ginger fragrance" at bounding box center [176, 73] width 72 height 10
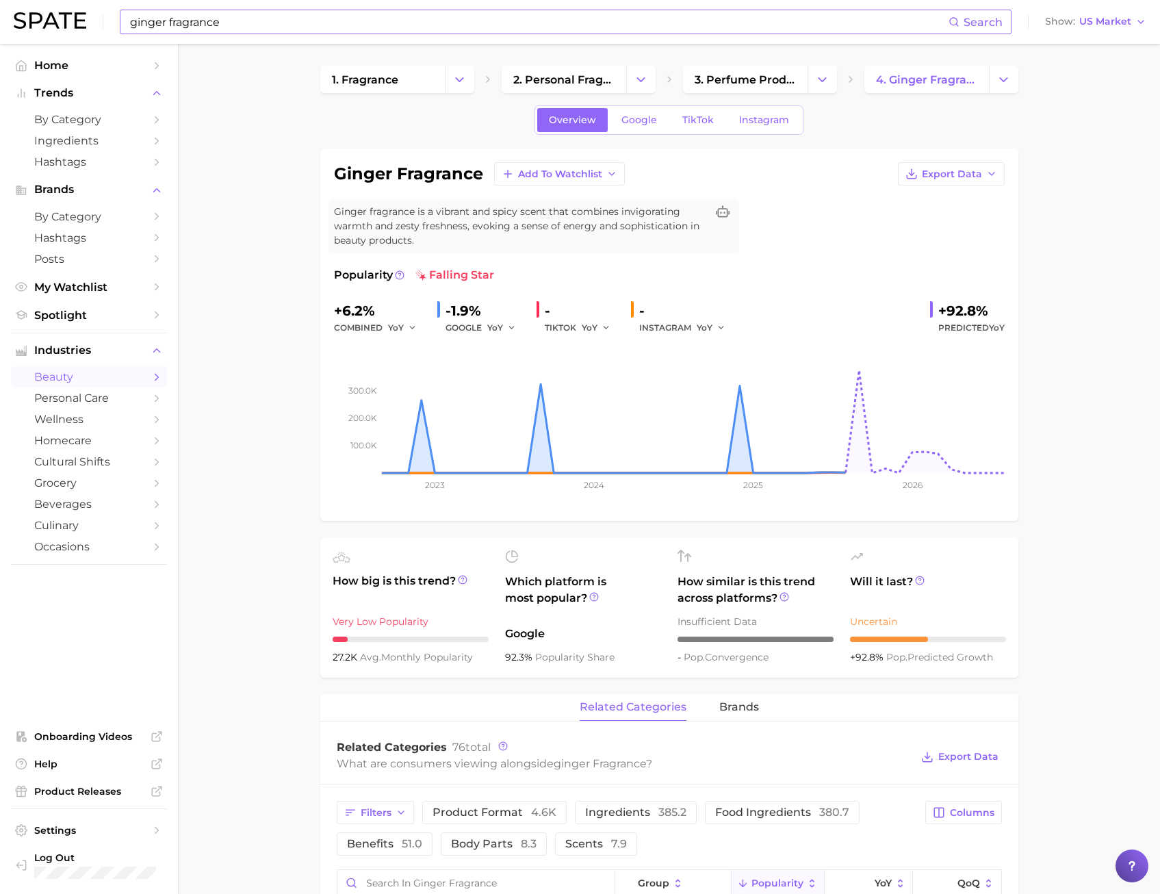
click at [212, 24] on input "ginger fragrance" at bounding box center [539, 21] width 820 height 23
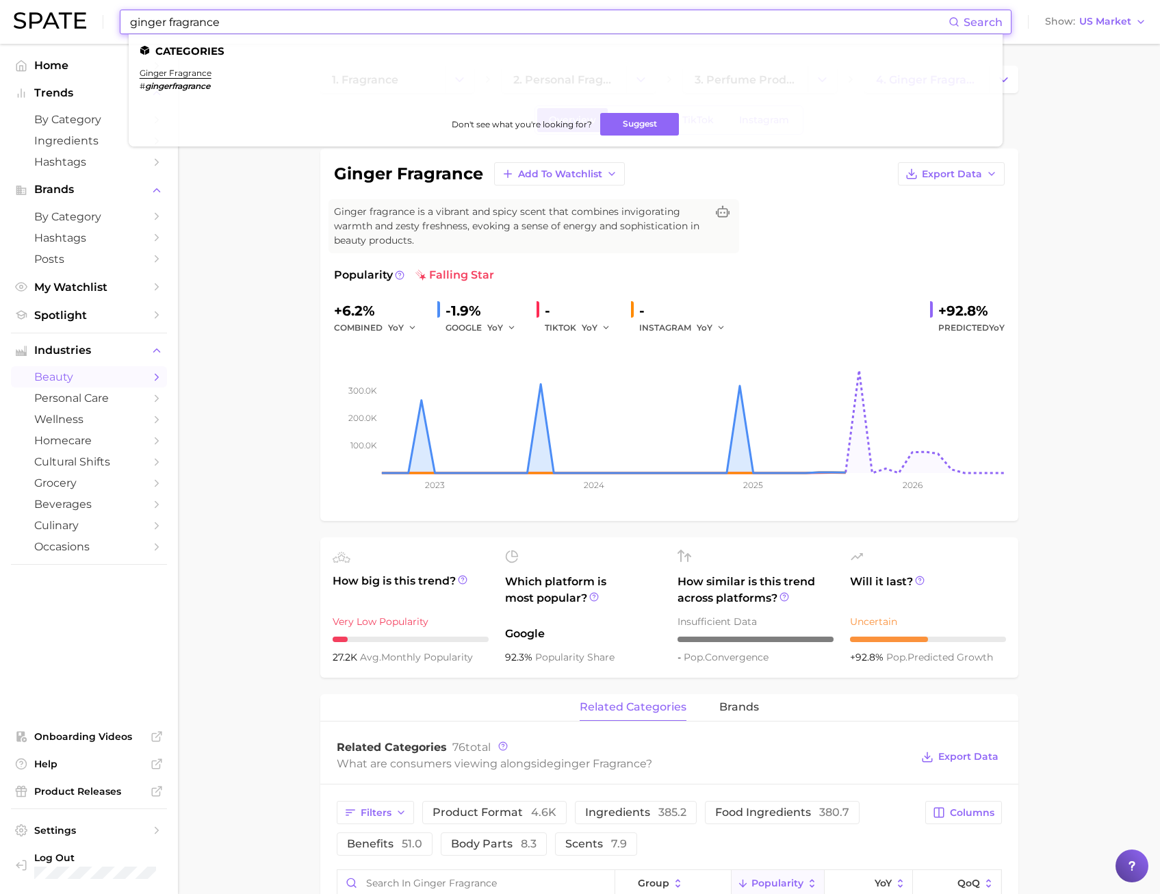
drag, startPoint x: 229, startPoint y: 23, endPoint x: -7, endPoint y: 47, distance: 236.7
click at [0, 47] on html "ginger fragrance Search Categories ginger fragrance # gingerfragrance Don't see…" at bounding box center [580, 447] width 1160 height 894
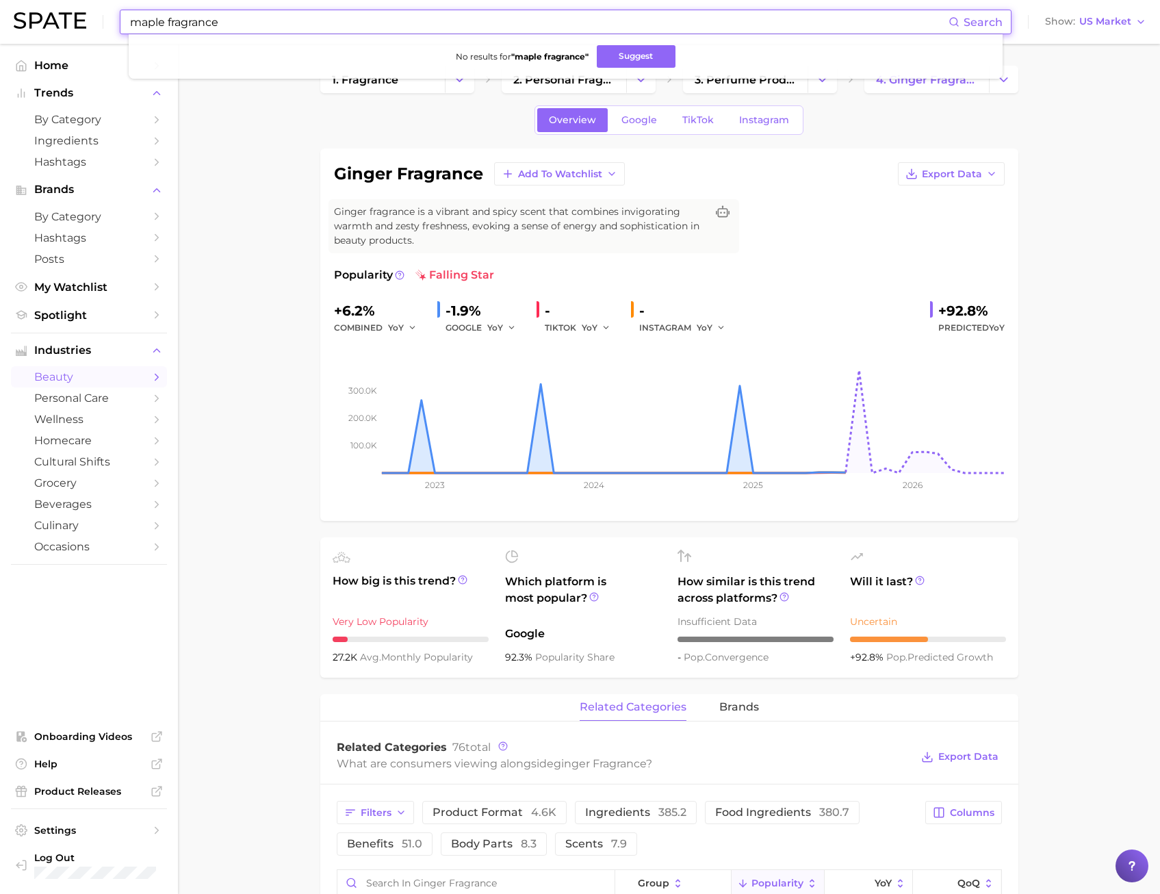
drag, startPoint x: 226, startPoint y: 16, endPoint x: 170, endPoint y: 23, distance: 56.4
click at [170, 23] on input "maple fragrance" at bounding box center [539, 21] width 820 height 23
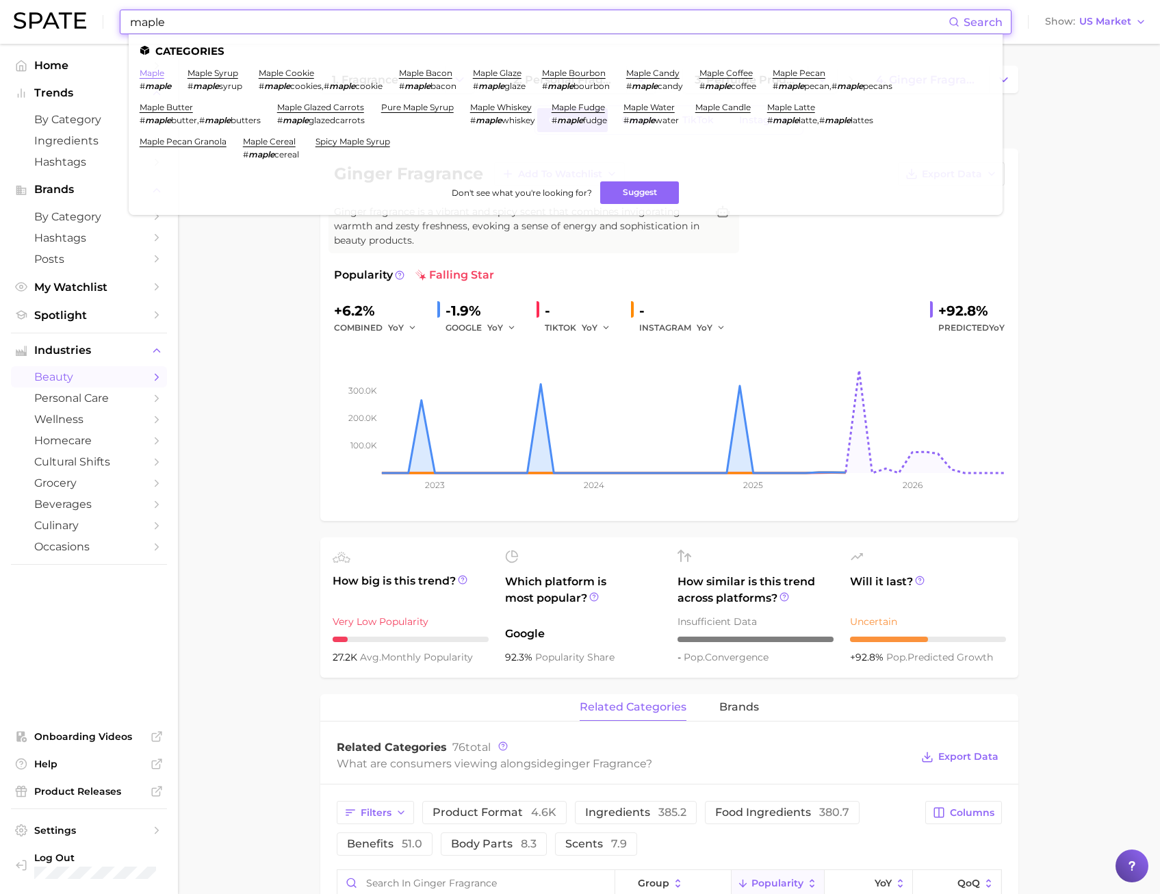
type input "maple"
click at [155, 71] on link "maple" at bounding box center [152, 73] width 25 height 10
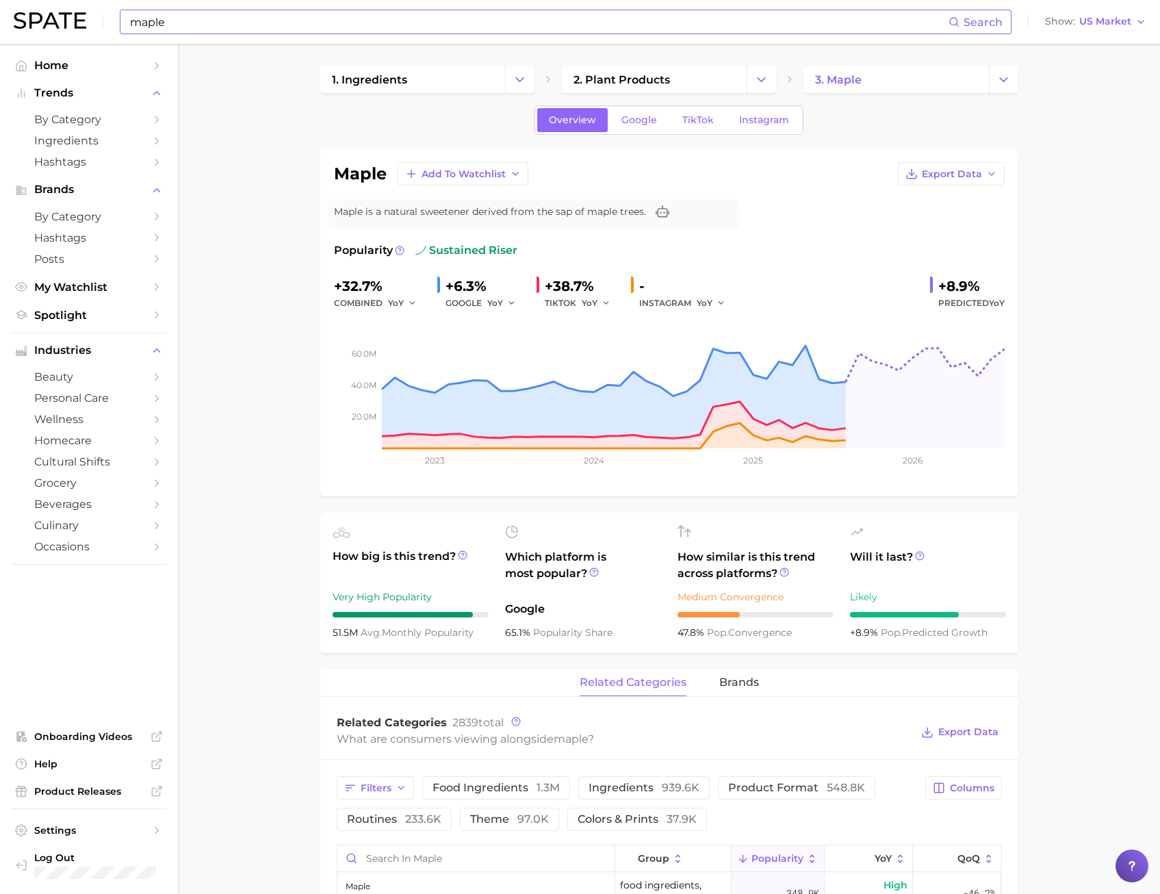
drag, startPoint x: 717, startPoint y: 196, endPoint x: 714, endPoint y: 189, distance: 7.4
click at [717, 196] on div "maple Add to Watchlist Export Data Maple is a natural sweetener derived from th…" at bounding box center [669, 322] width 671 height 320
click at [696, 114] on span "TikTok" at bounding box center [697, 120] width 31 height 12
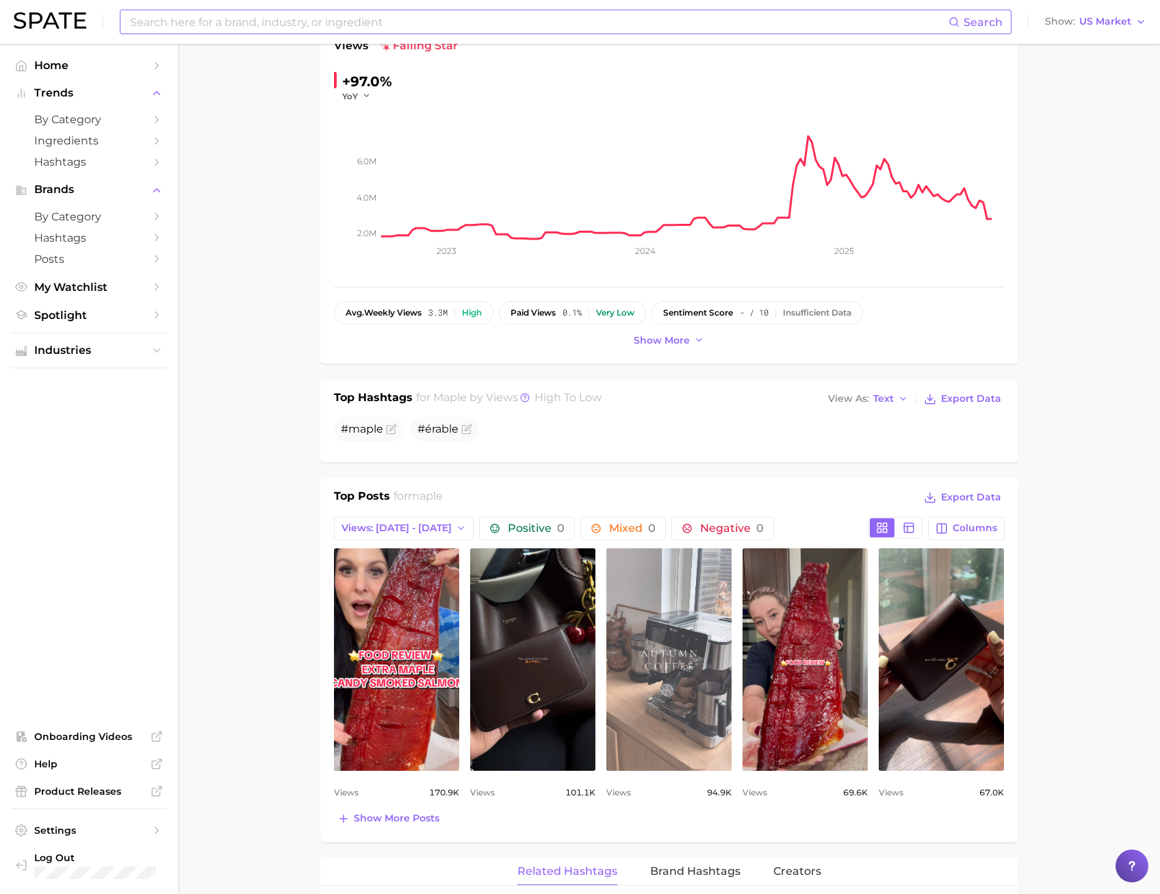
scroll to position [205, 0]
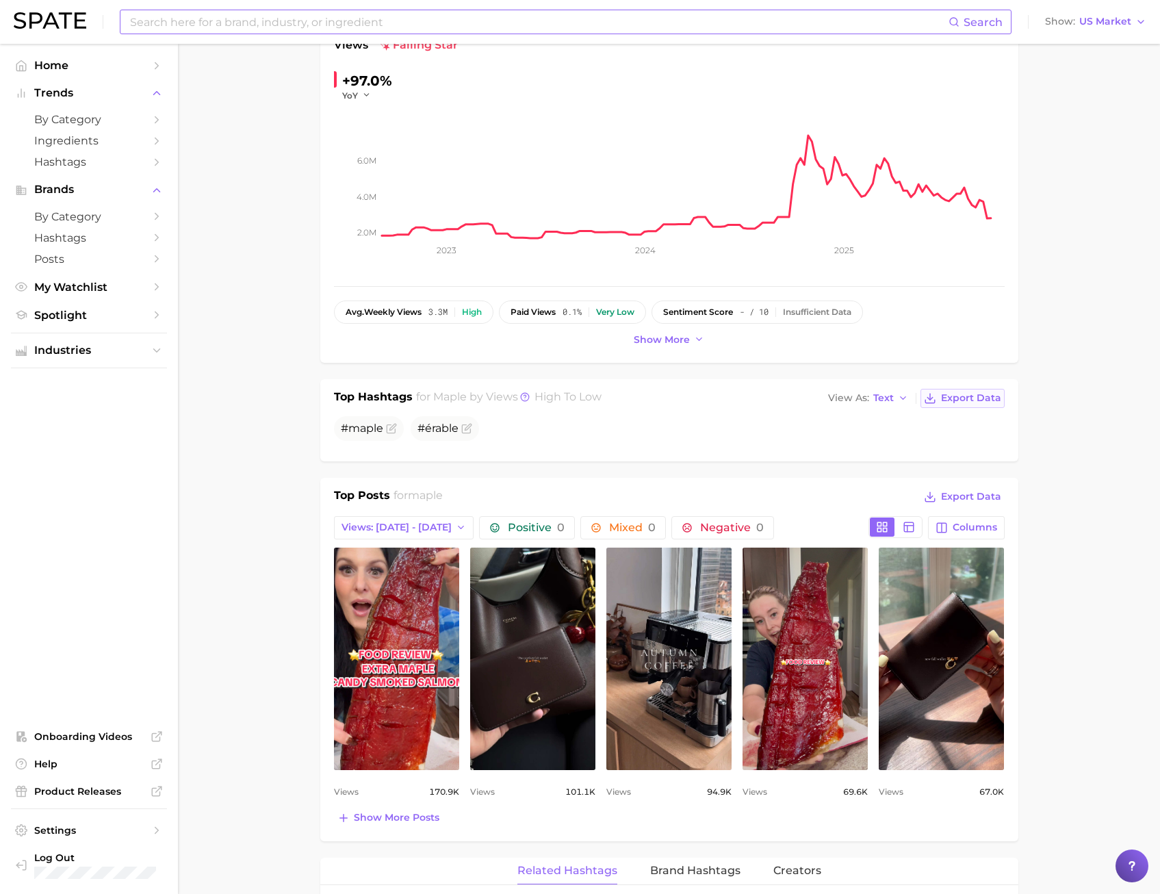
click at [942, 398] on span "Export Data" at bounding box center [971, 398] width 60 height 12
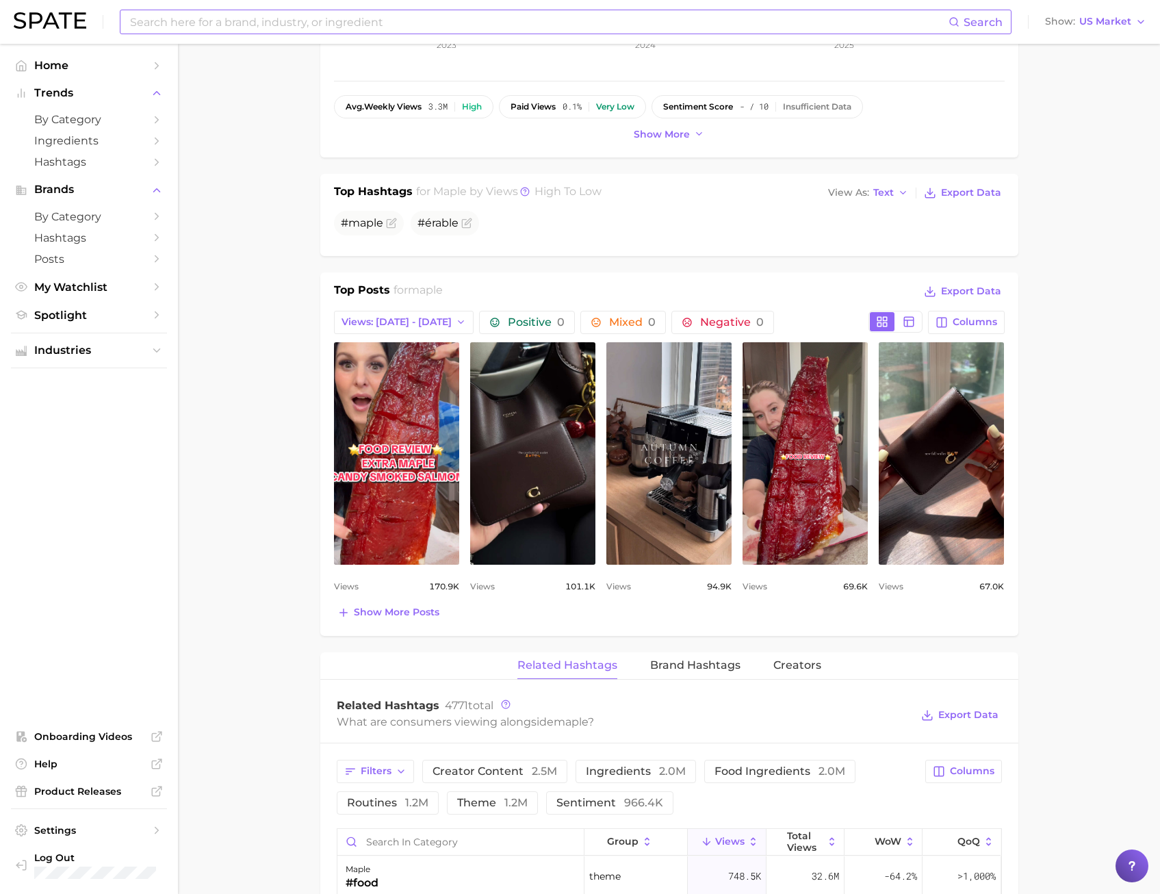
scroll to position [0, 0]
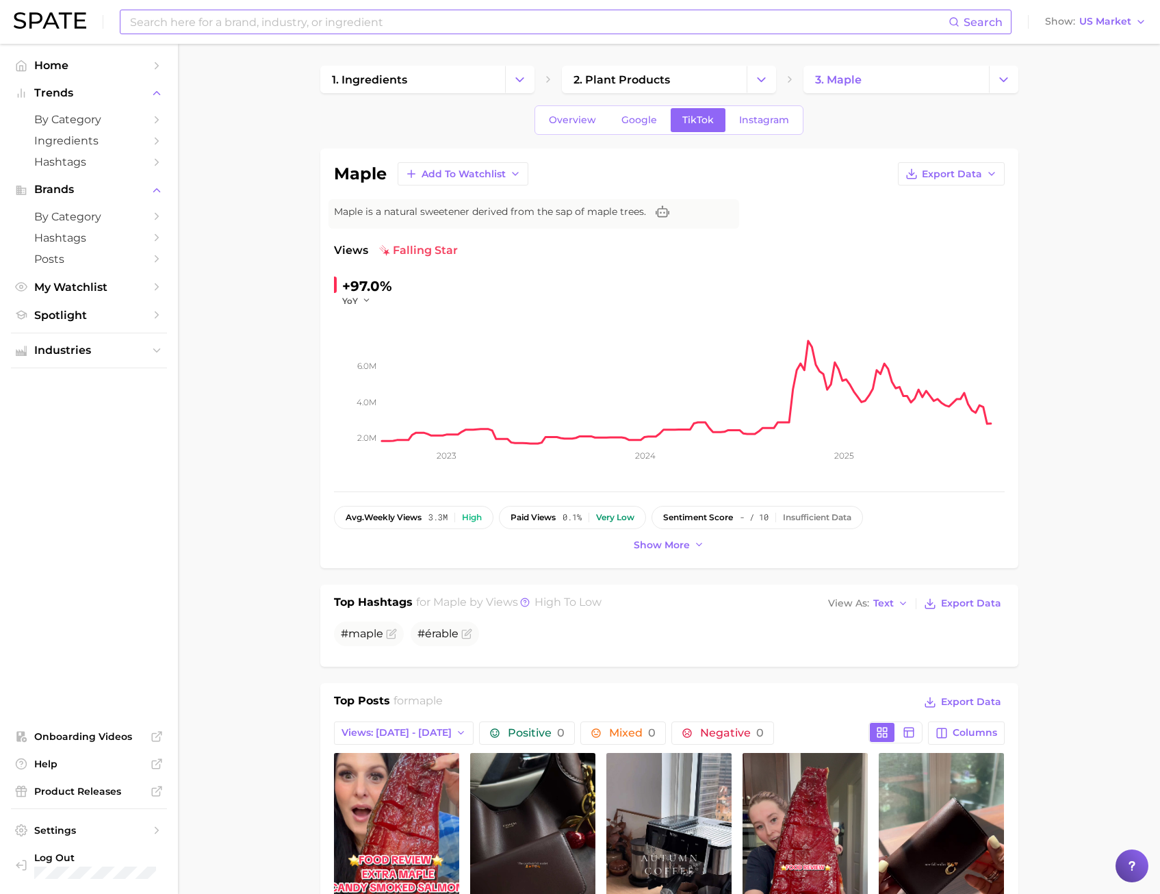
click at [324, 27] on input at bounding box center [539, 21] width 820 height 23
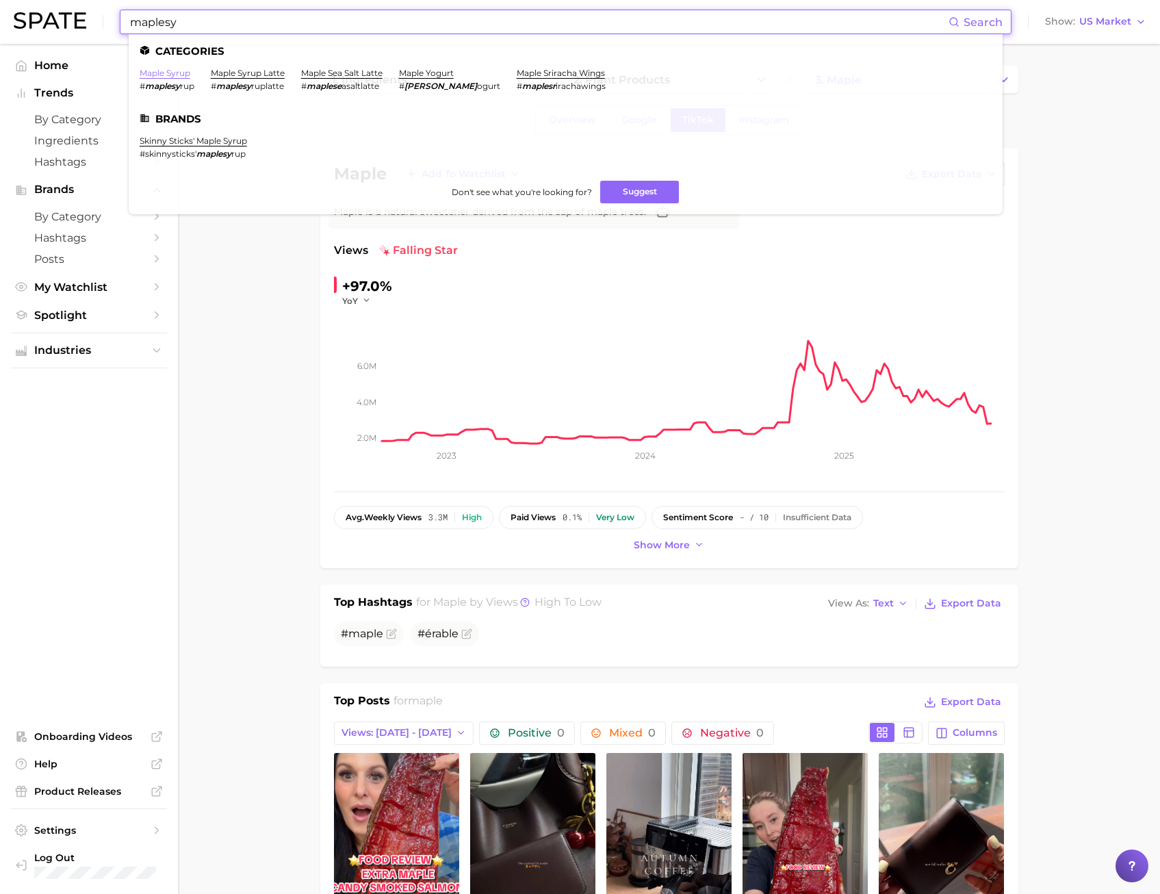
type input "maplesy"
click at [148, 72] on link "maple syrup" at bounding box center [165, 73] width 51 height 10
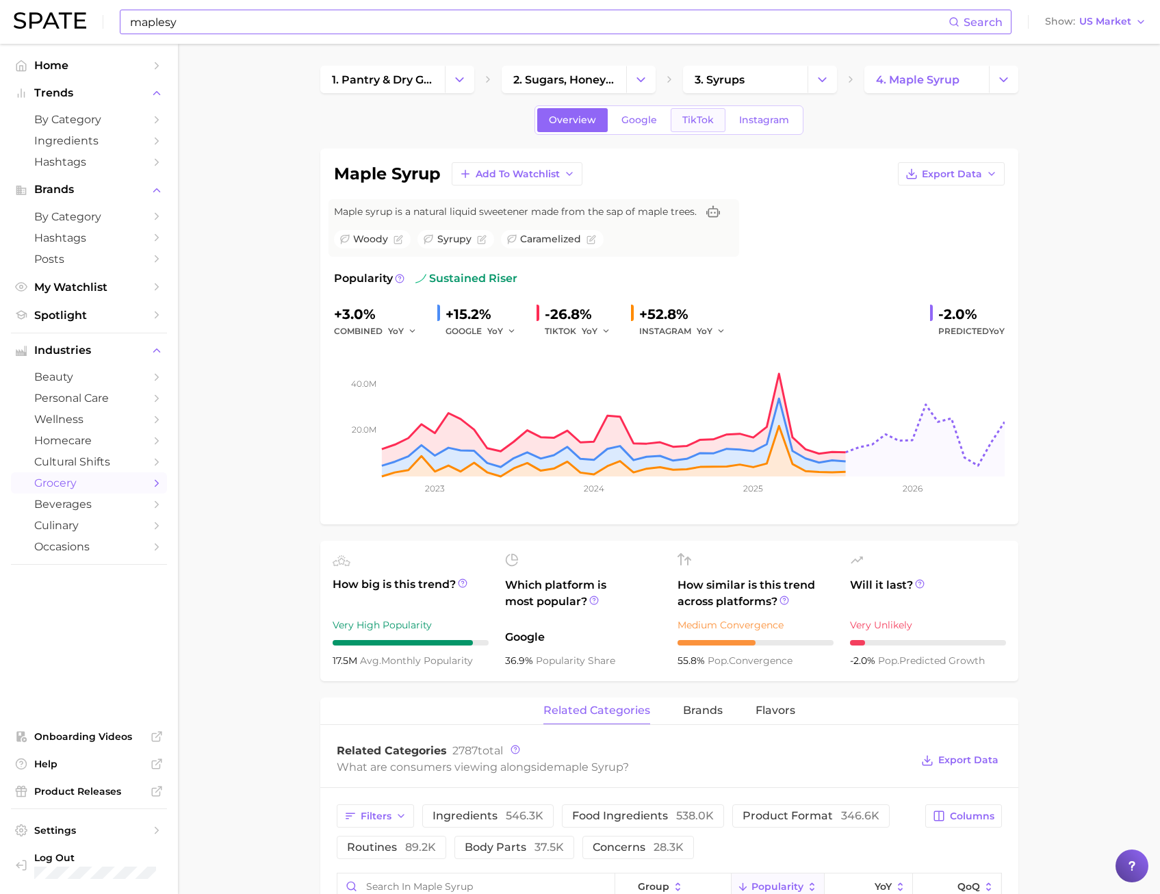
click at [678, 122] on link "TikTok" at bounding box center [698, 120] width 55 height 24
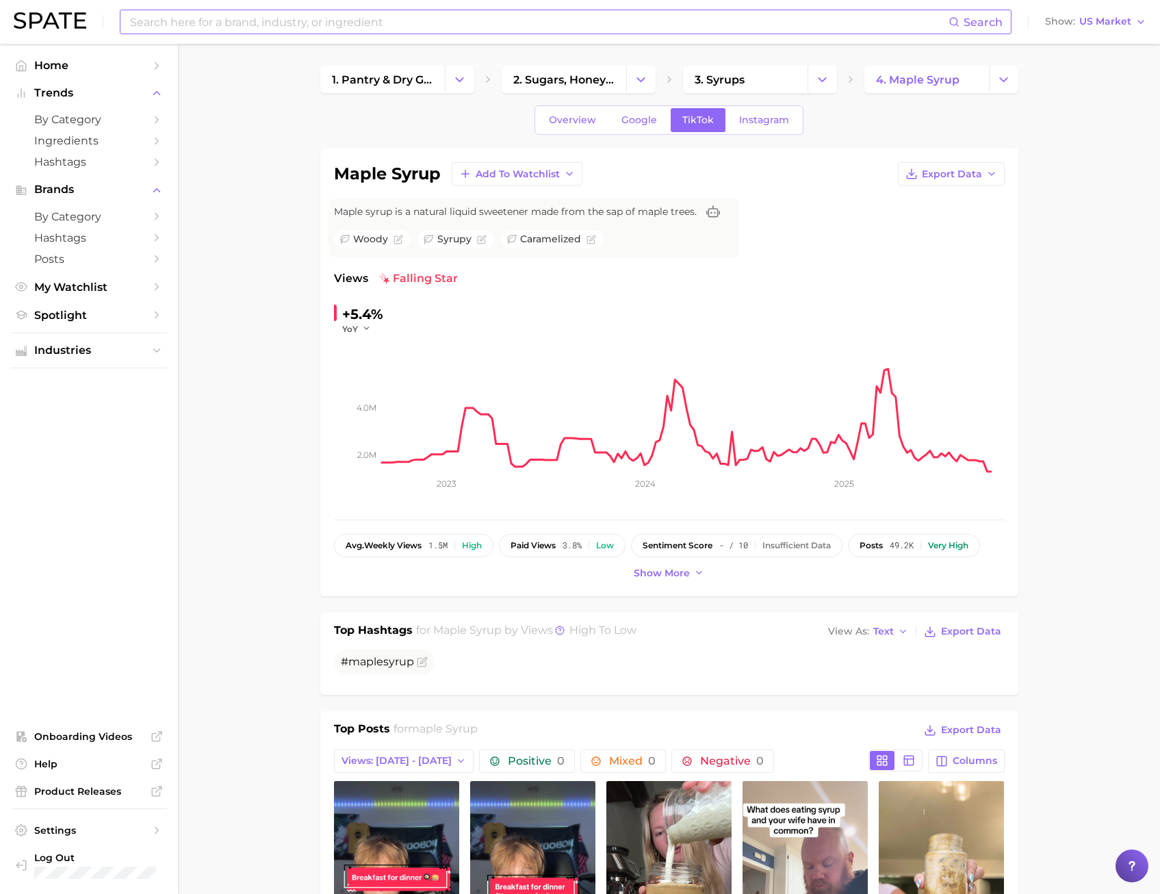
click at [708, 191] on div "maple syrup Add to Watchlist Export Data Maple syrup is a natural liquid sweete…" at bounding box center [669, 372] width 671 height 420
click at [592, 121] on span "Overview" at bounding box center [572, 120] width 47 height 12
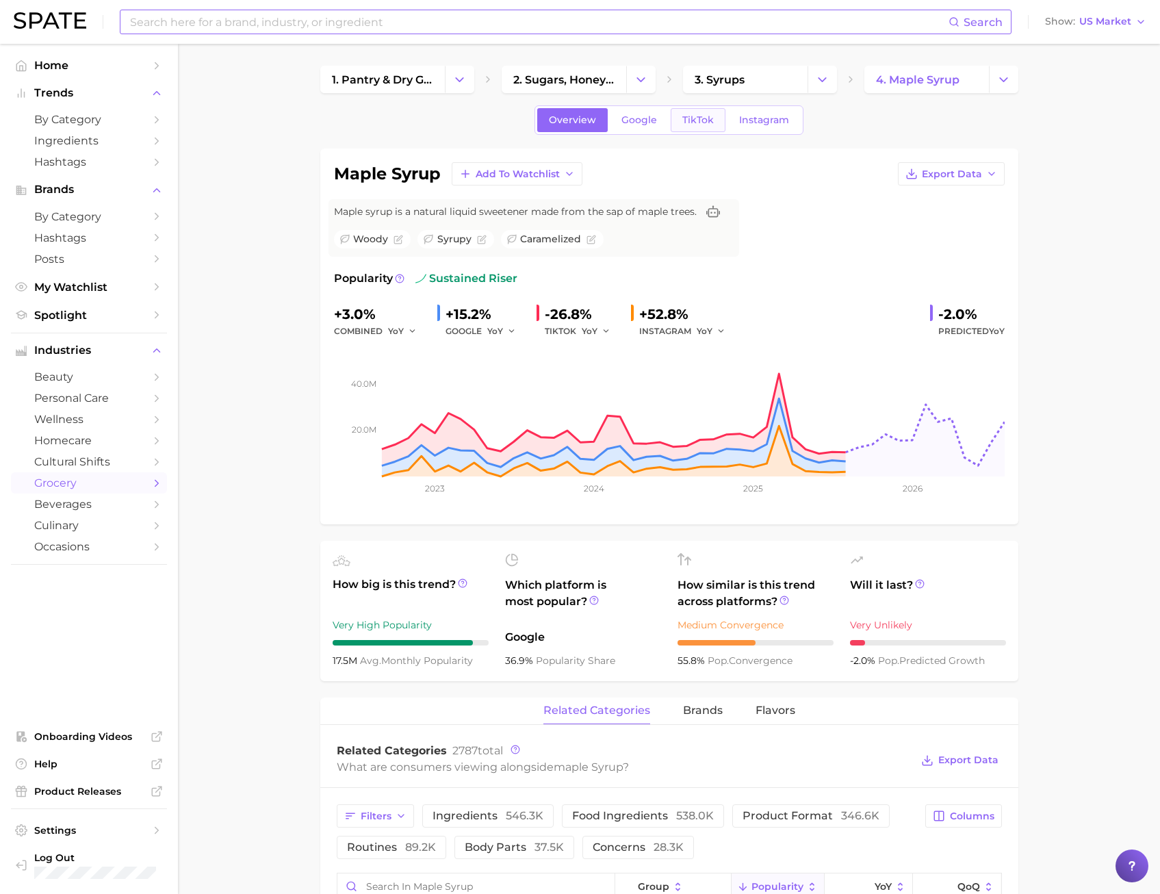
click at [688, 115] on span "TikTok" at bounding box center [697, 120] width 31 height 12
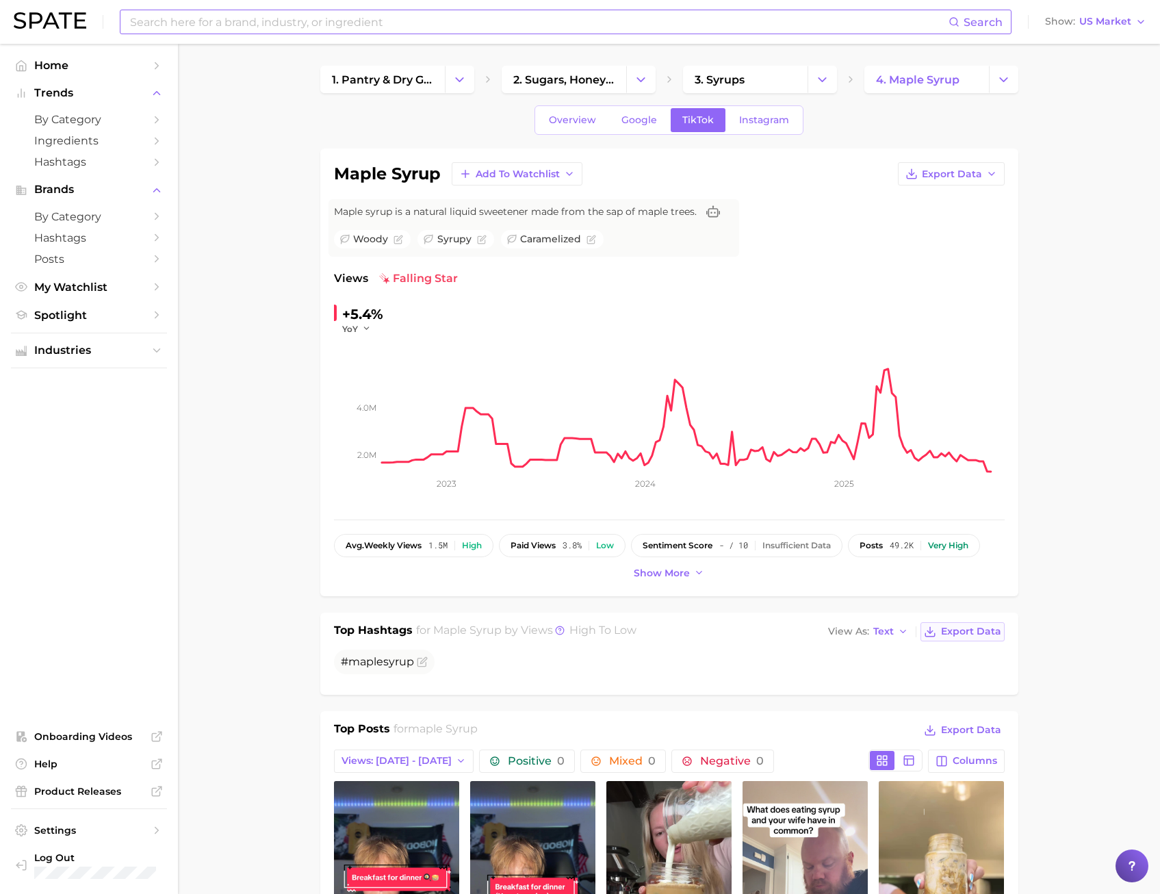
click at [936, 636] on icon at bounding box center [930, 631] width 12 height 12
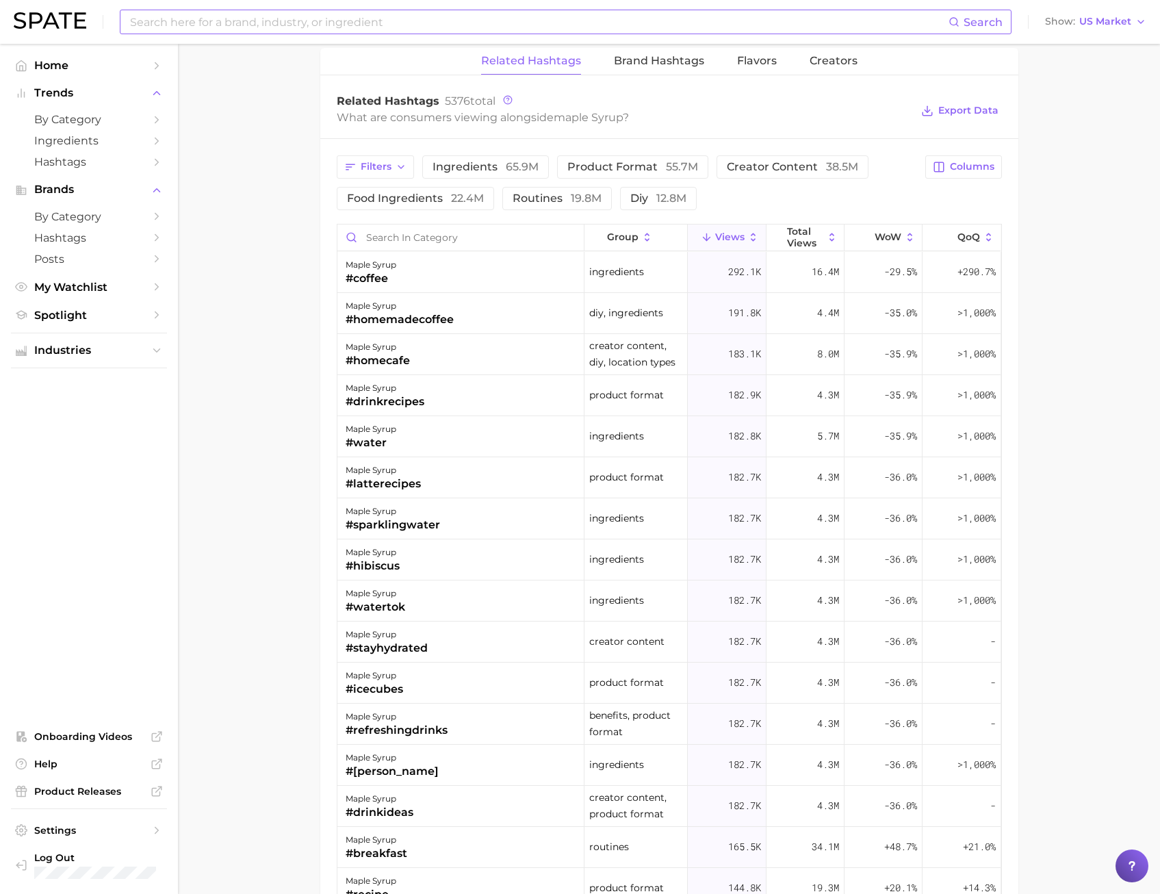
scroll to position [1026, 0]
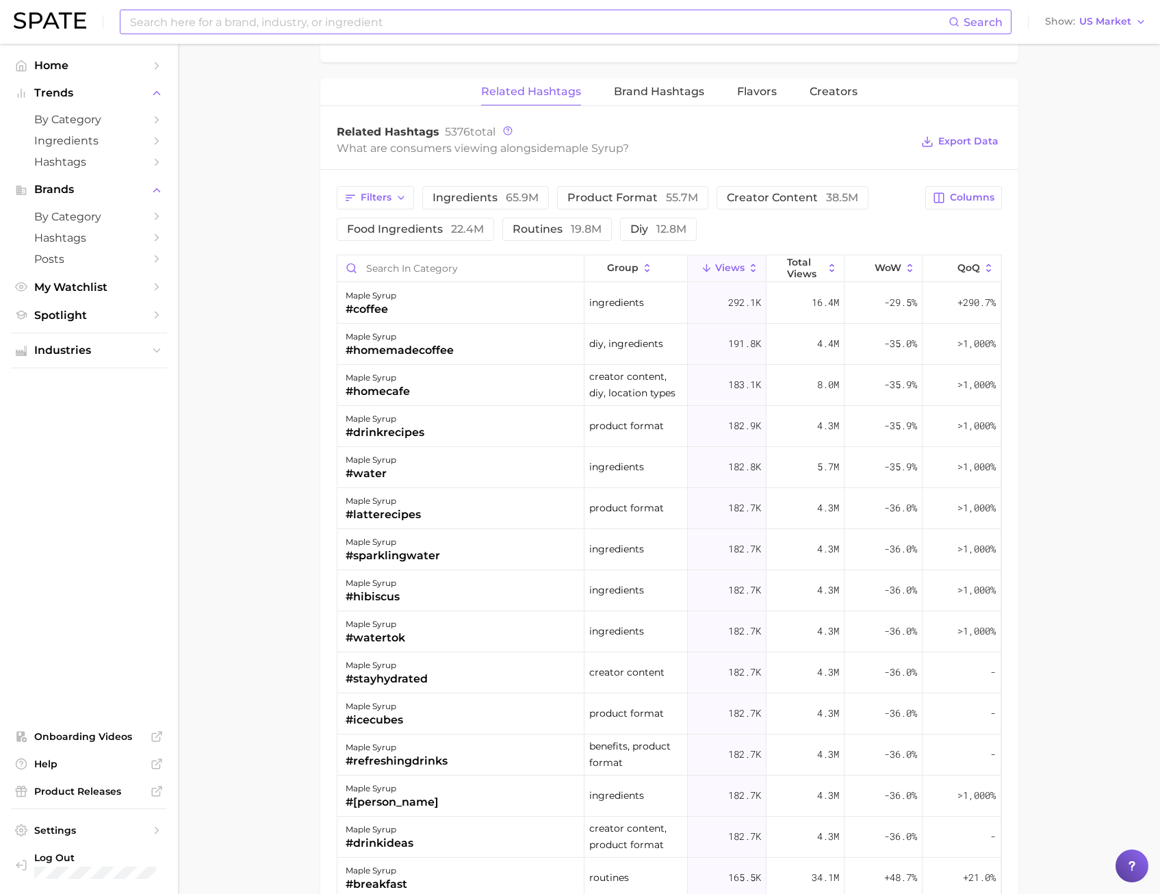
click at [278, 40] on div "Search Show US Market" at bounding box center [580, 22] width 1132 height 44
click at [264, 18] on input at bounding box center [539, 21] width 820 height 23
drag, startPoint x: 204, startPoint y: 28, endPoint x: -53, endPoint y: 28, distance: 257.3
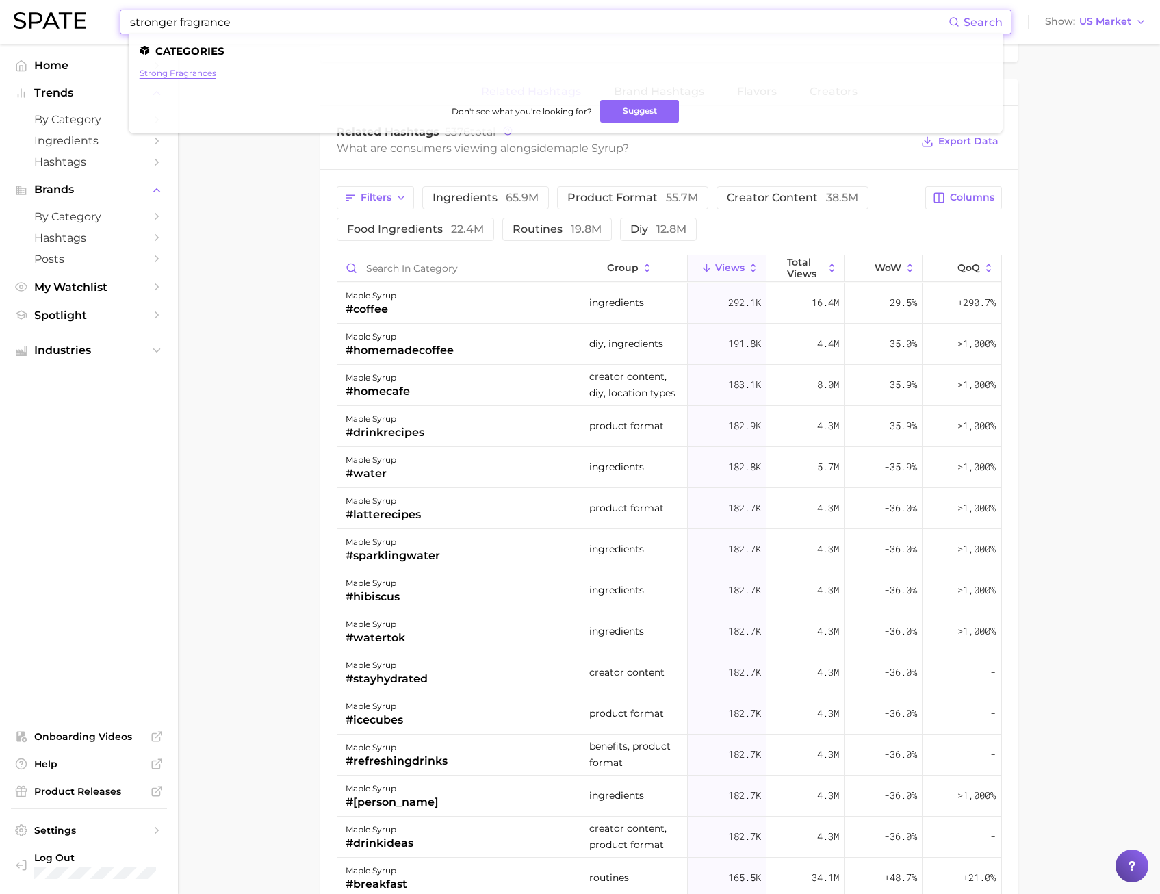
type input "stronger fragrance"
click at [162, 77] on link "strong fragrances" at bounding box center [178, 73] width 77 height 10
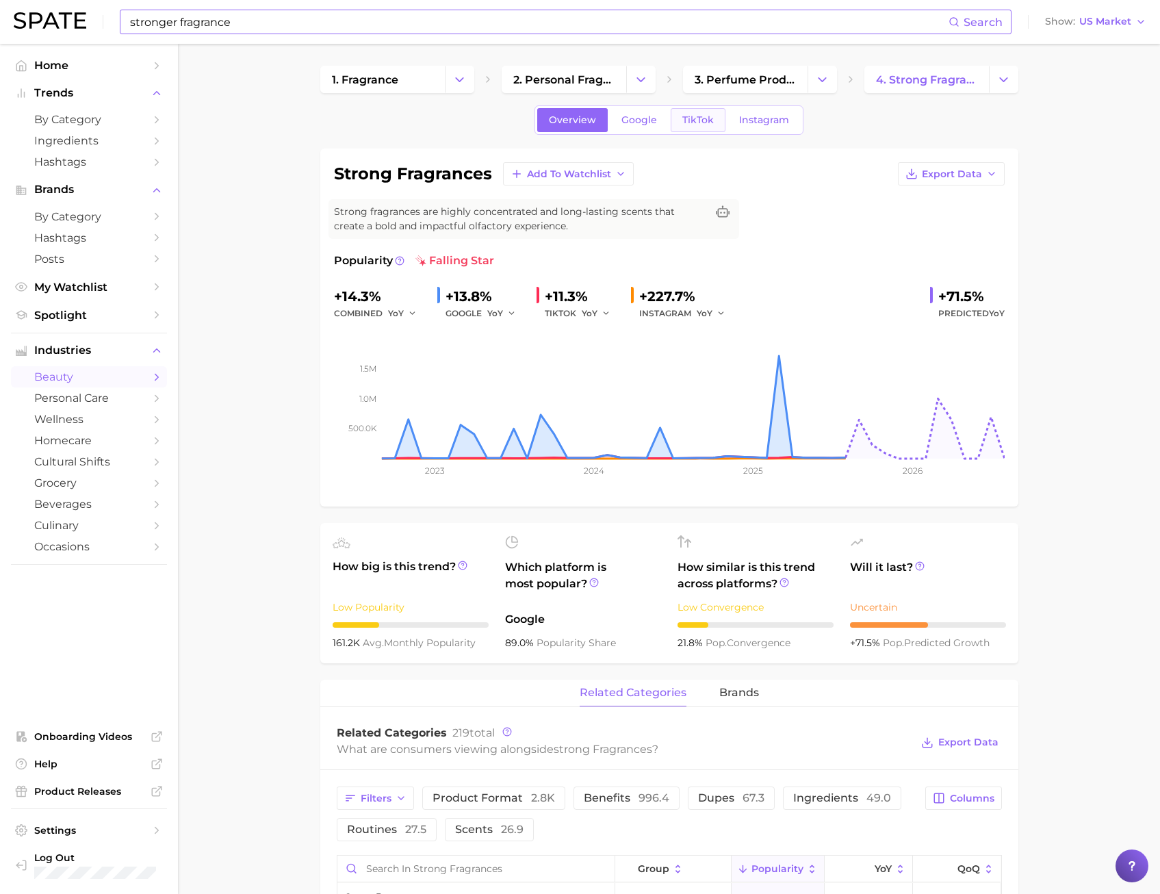
click at [675, 126] on link "TikTok" at bounding box center [698, 120] width 55 height 24
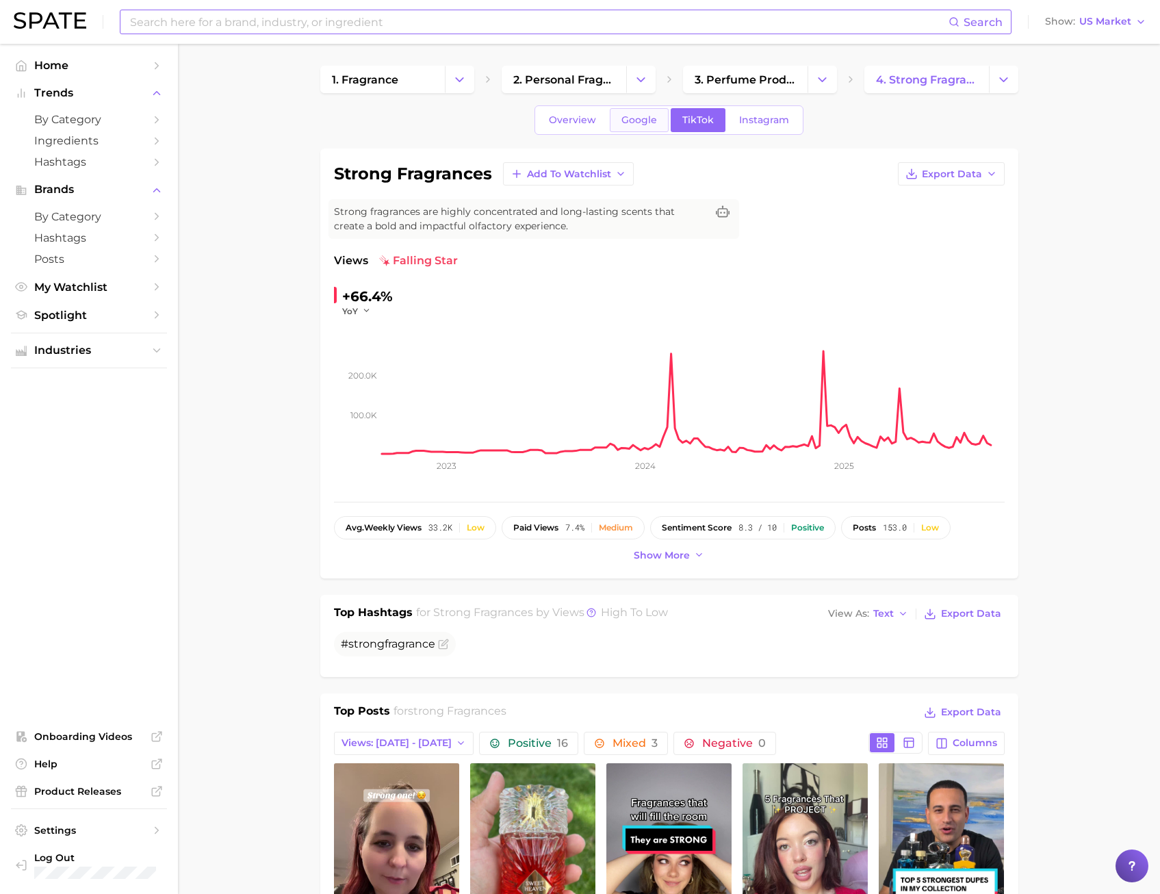
click at [653, 109] on link "Google" at bounding box center [639, 120] width 59 height 24
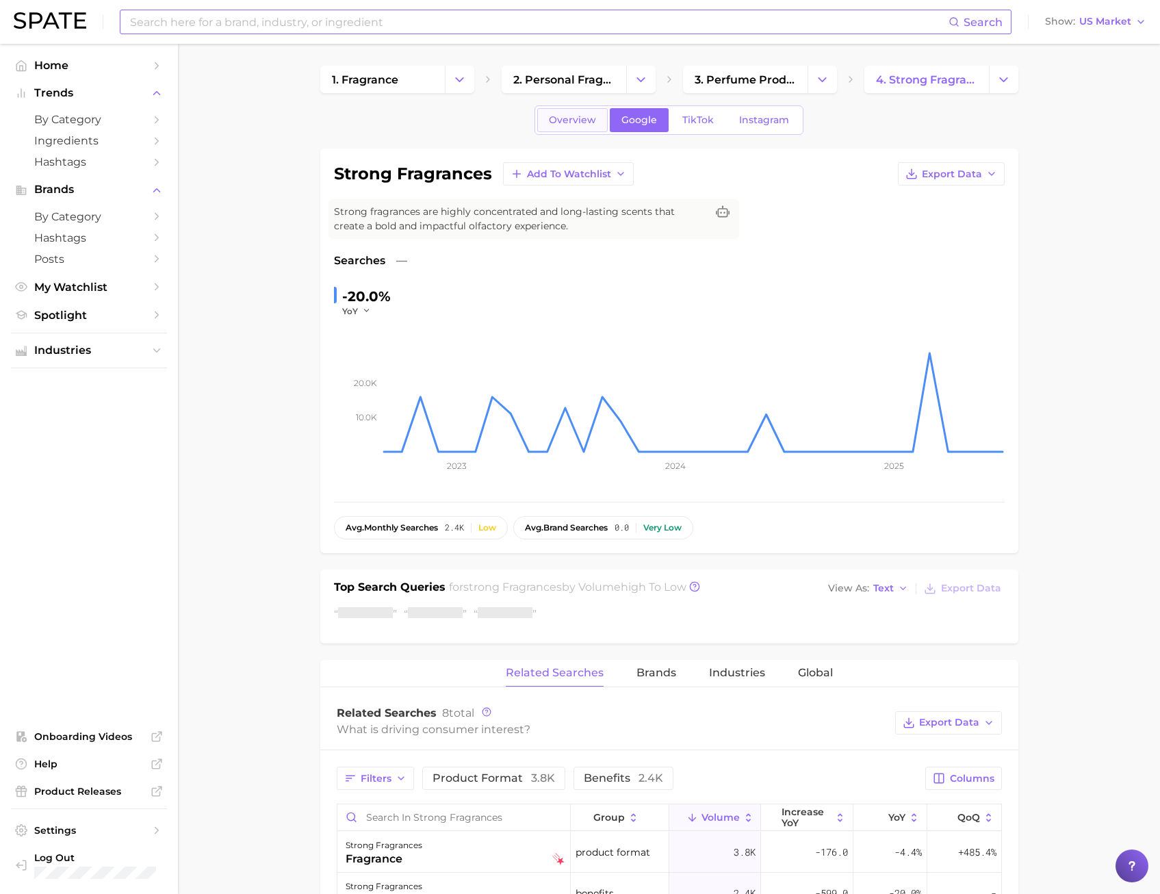
click at [576, 120] on span "Overview" at bounding box center [572, 120] width 47 height 12
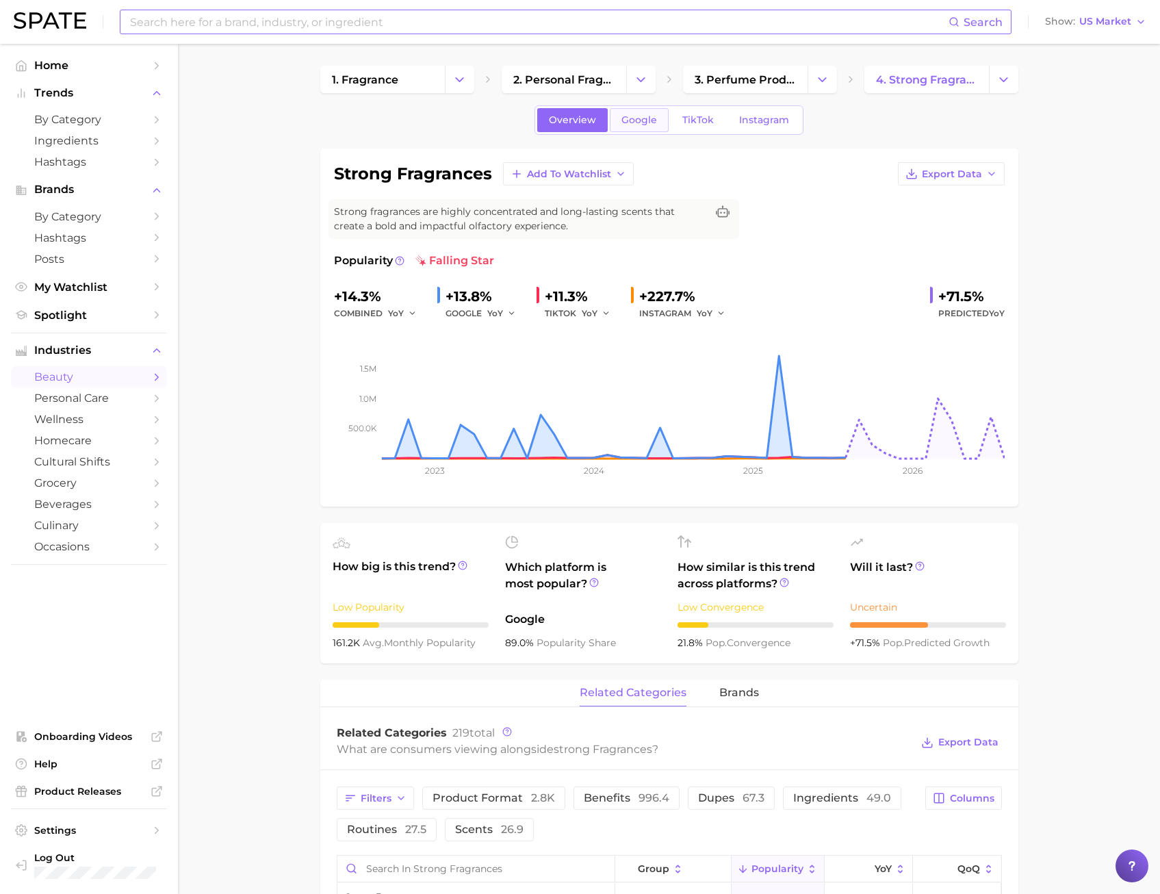
click at [664, 118] on link "Google" at bounding box center [639, 120] width 59 height 24
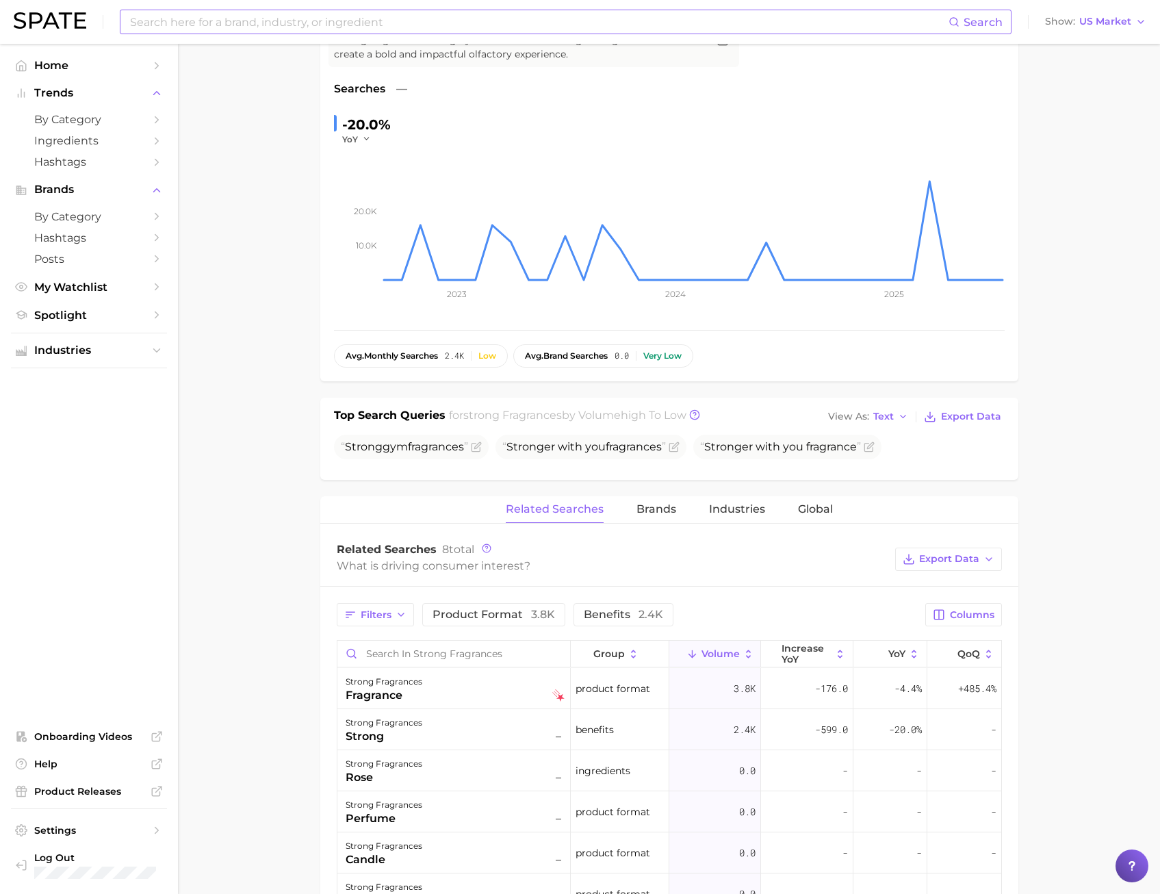
scroll to position [274, 0]
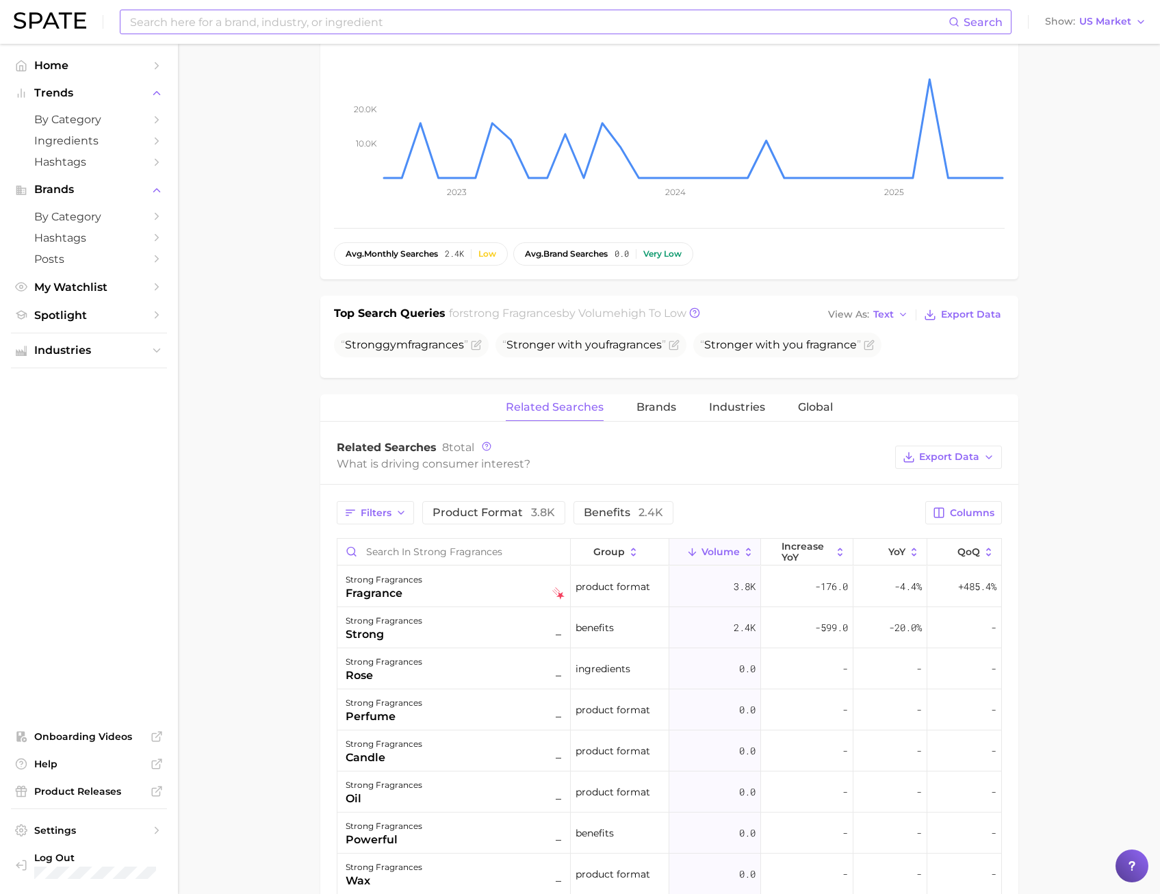
click at [230, 12] on input at bounding box center [539, 21] width 820 height 23
drag, startPoint x: 212, startPoint y: 25, endPoint x: 86, endPoint y: 13, distance: 126.4
click at [86, 13] on div "dark fashion Search No results for " dark fashion " Suggest Show US Market" at bounding box center [580, 22] width 1132 height 44
type input "g"
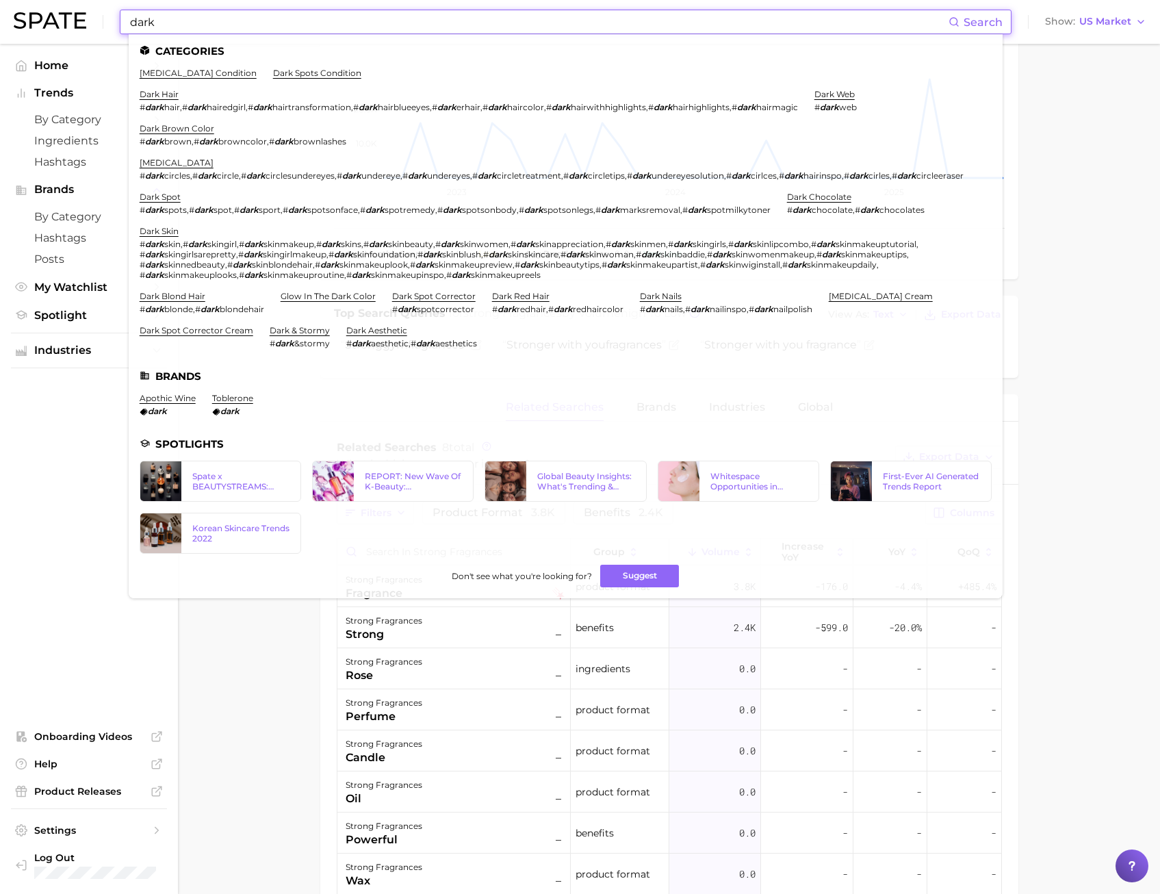
drag, startPoint x: 244, startPoint y: 23, endPoint x: -103, endPoint y: 25, distance: 346.9
click at [0, 25] on html "dark Search Categories [MEDICAL_DATA] condition dark spots condition dark hair …" at bounding box center [580, 173] width 1160 height 894
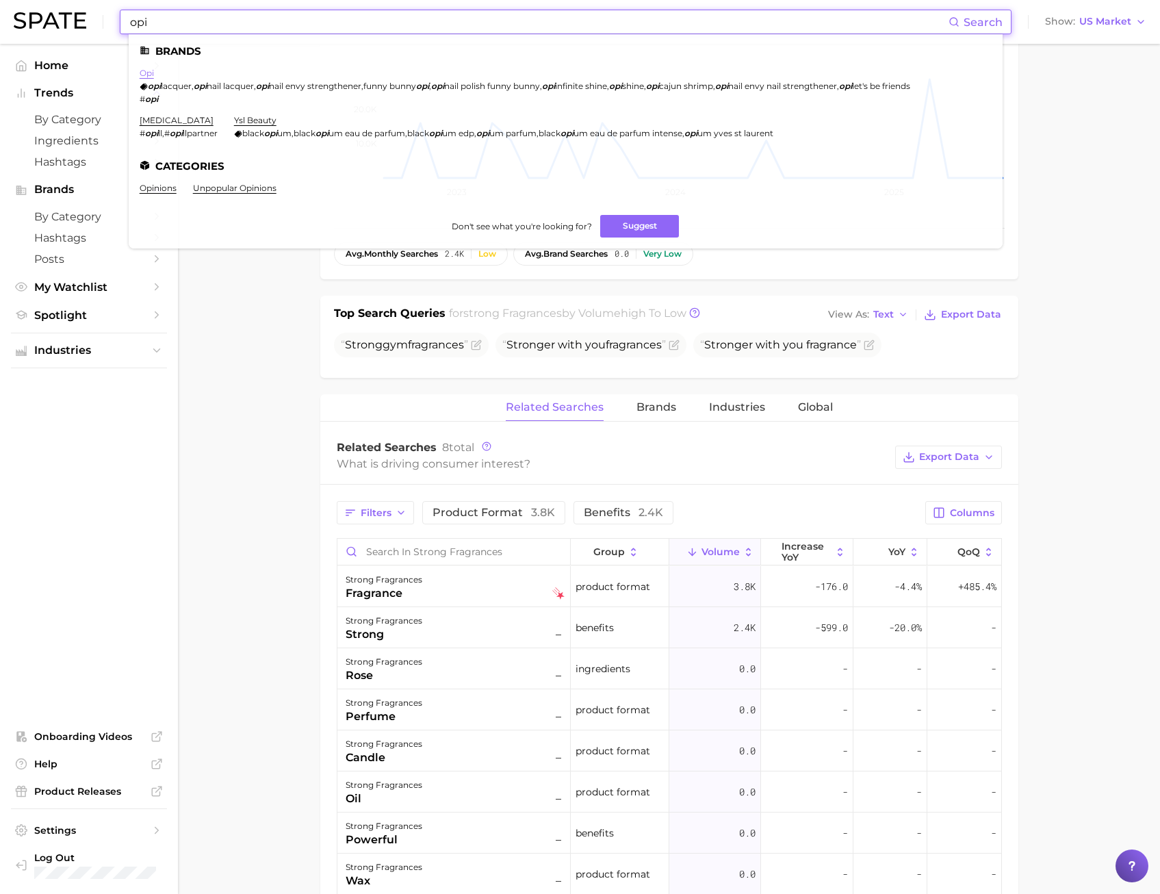
type input "opi"
click at [146, 73] on link "opi" at bounding box center [147, 73] width 14 height 10
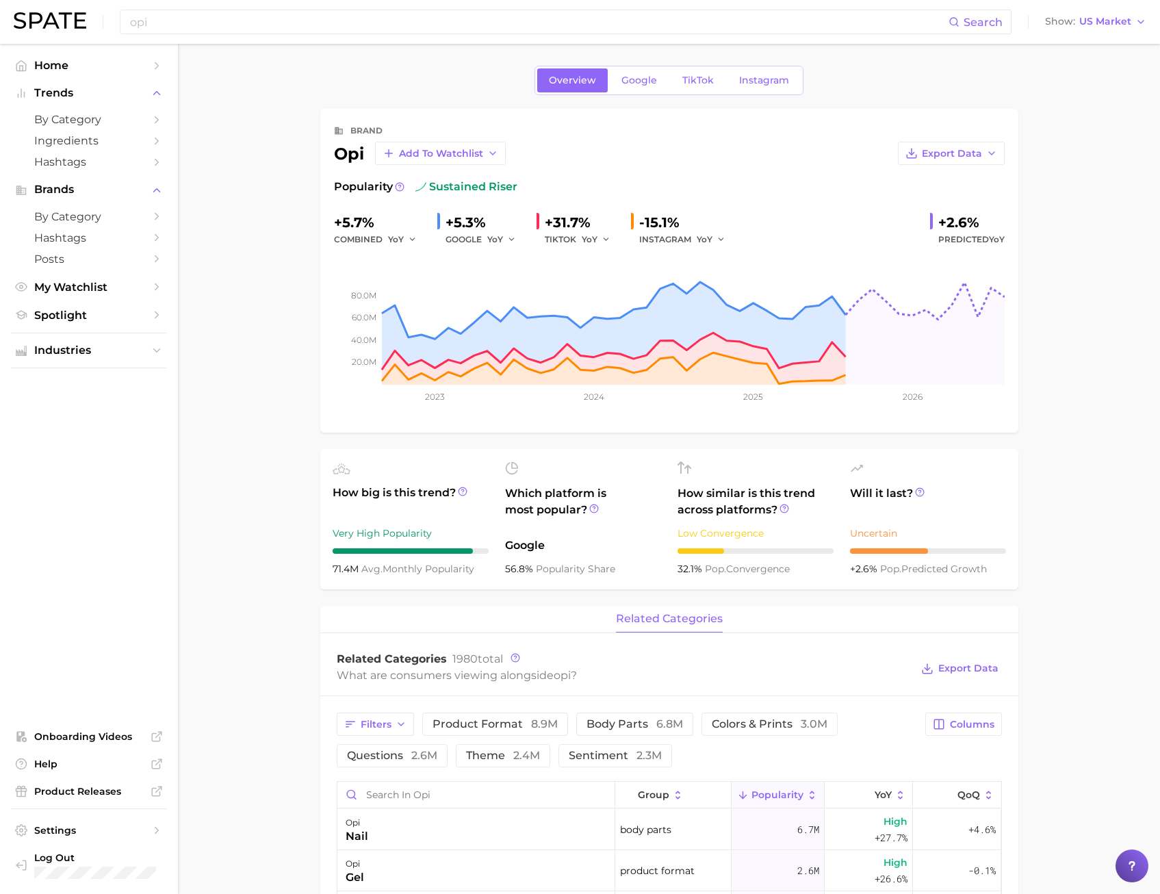
click at [669, 81] on div "Overview Google TikTok Instagram" at bounding box center [668, 80] width 269 height 29
click at [687, 79] on span "TikTok" at bounding box center [697, 81] width 31 height 12
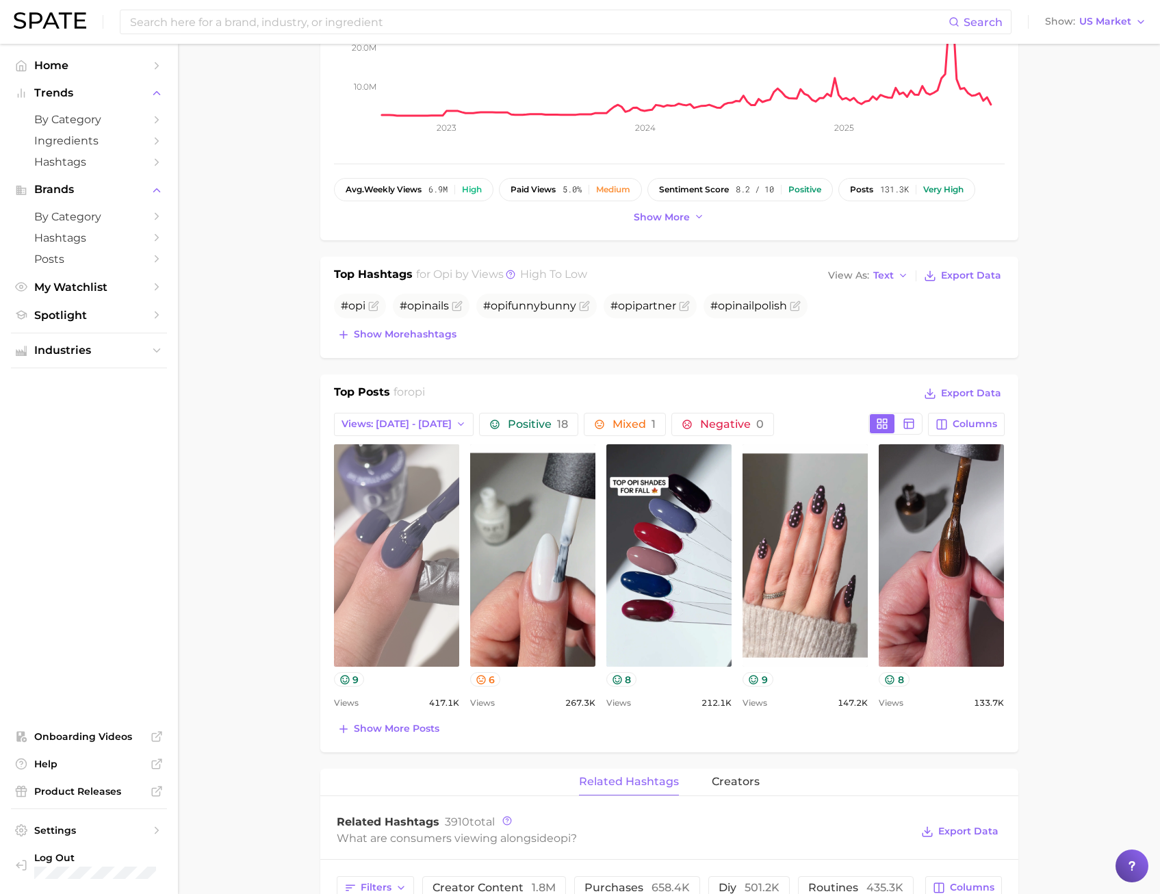
scroll to position [274, 0]
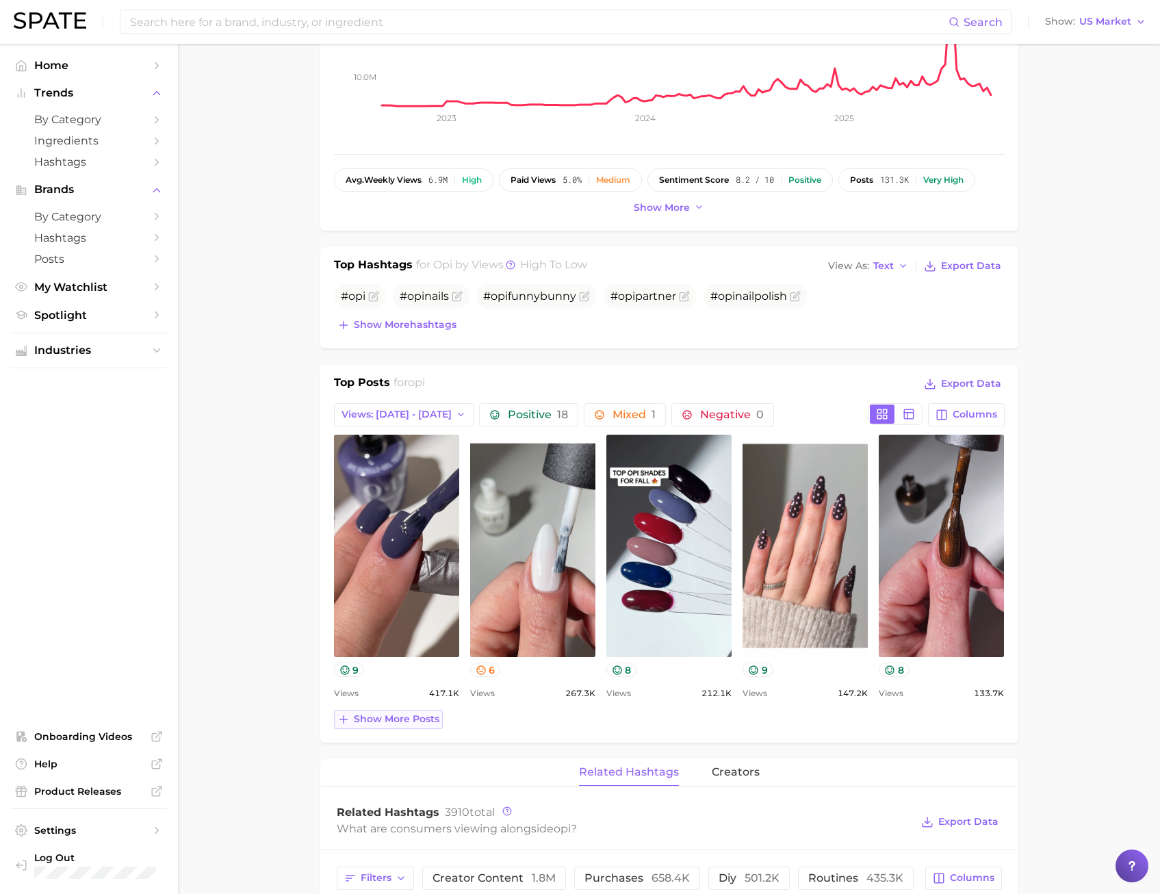
click at [400, 724] on span "Show more posts" at bounding box center [397, 719] width 86 height 12
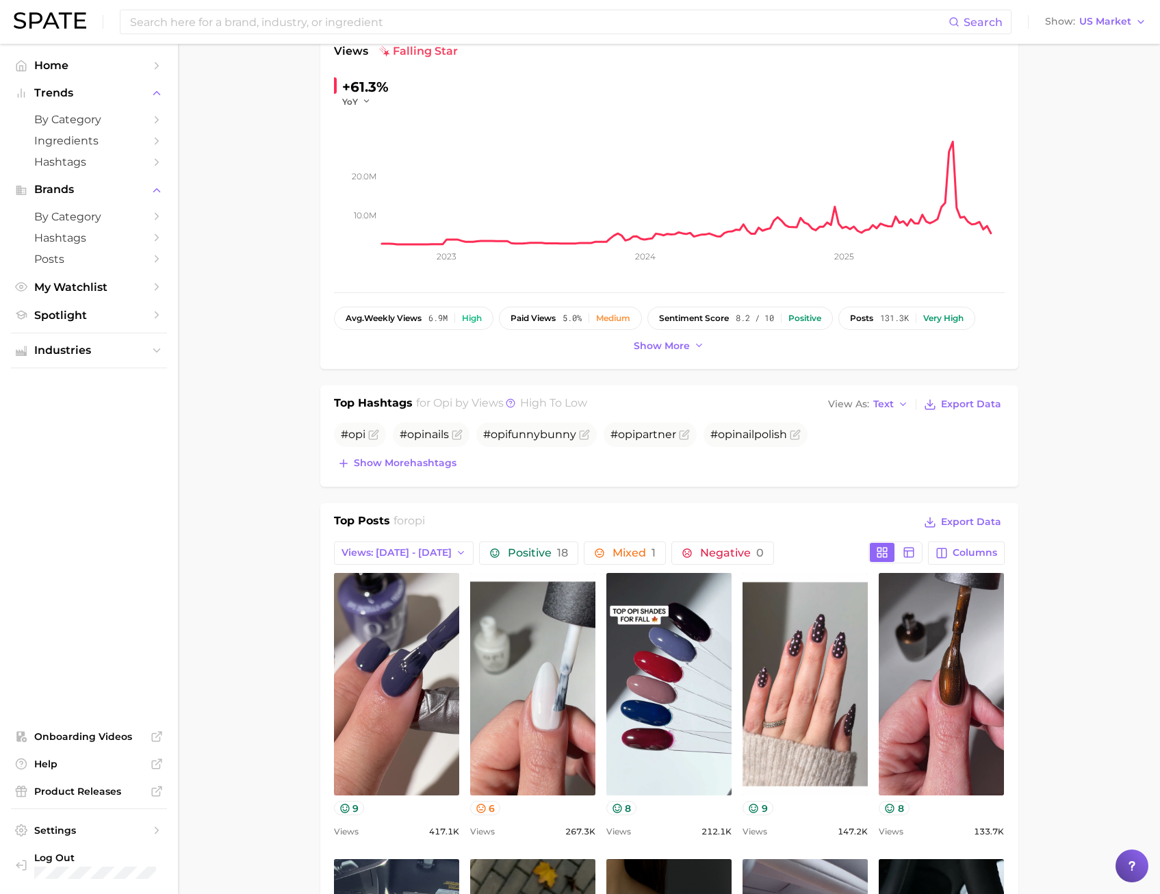
scroll to position [0, 0]
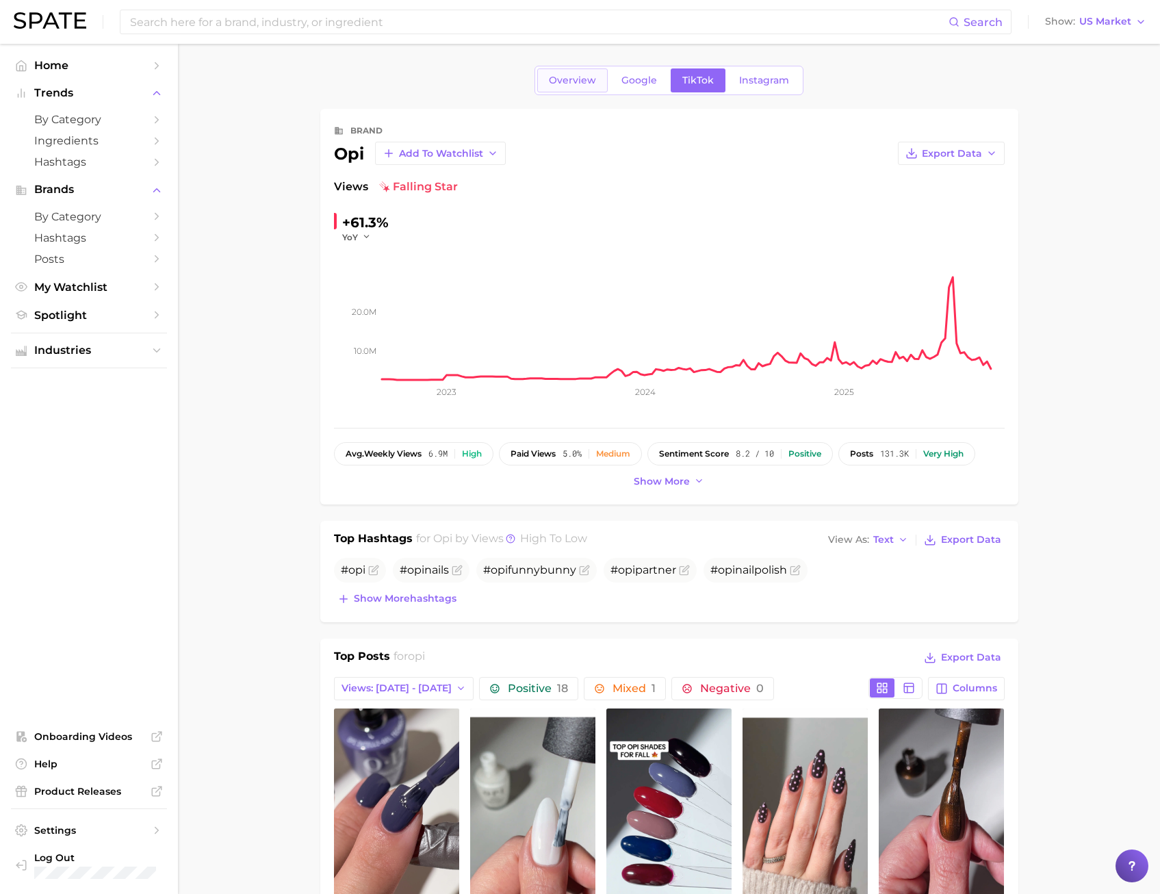
click at [554, 87] on link "Overview" at bounding box center [572, 80] width 70 height 24
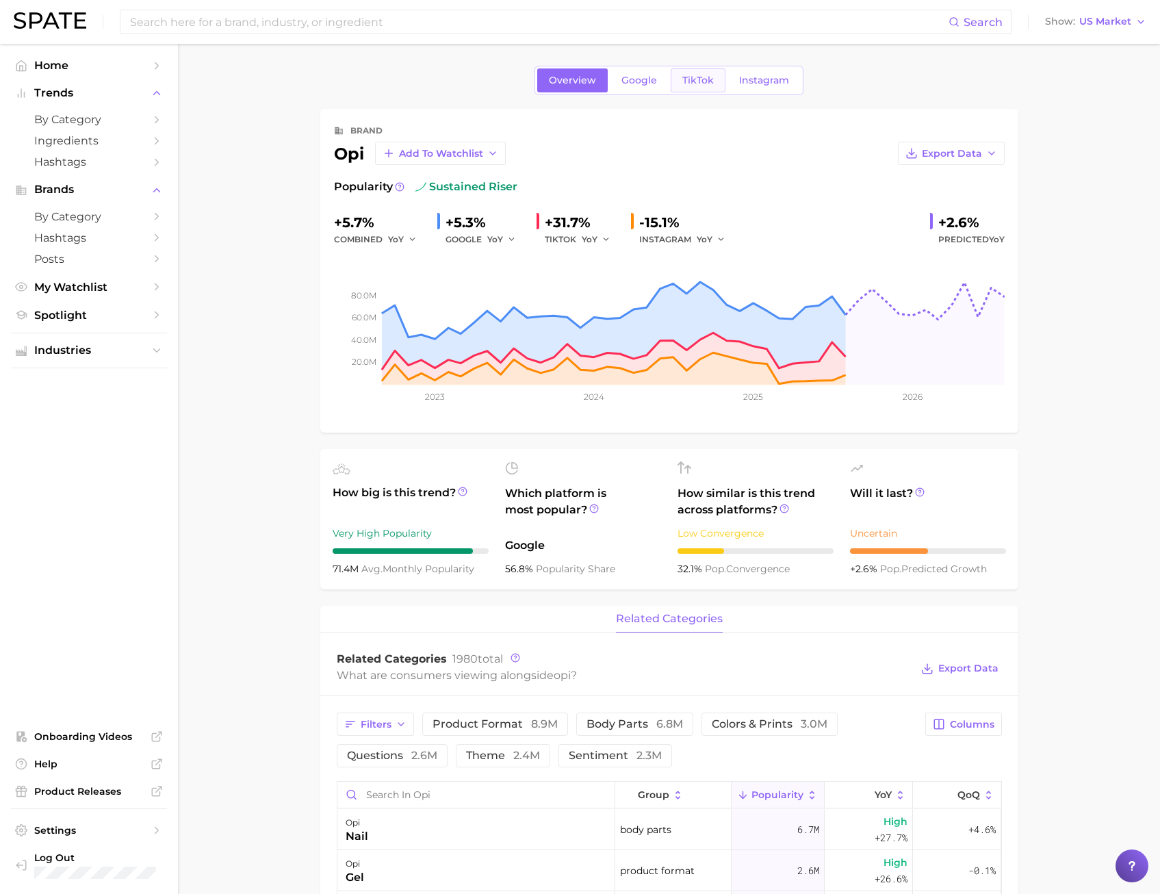
click at [693, 86] on span "TikTok" at bounding box center [697, 81] width 31 height 12
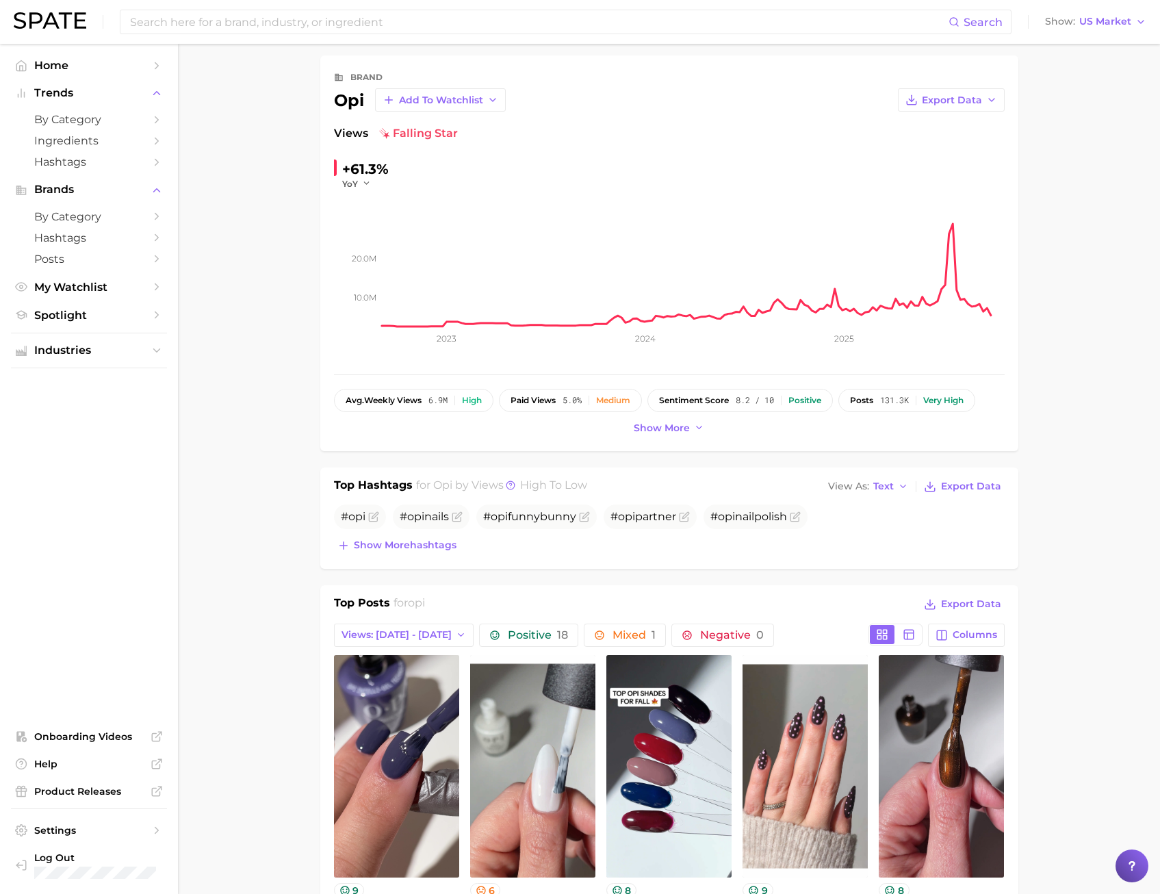
scroll to position [274, 0]
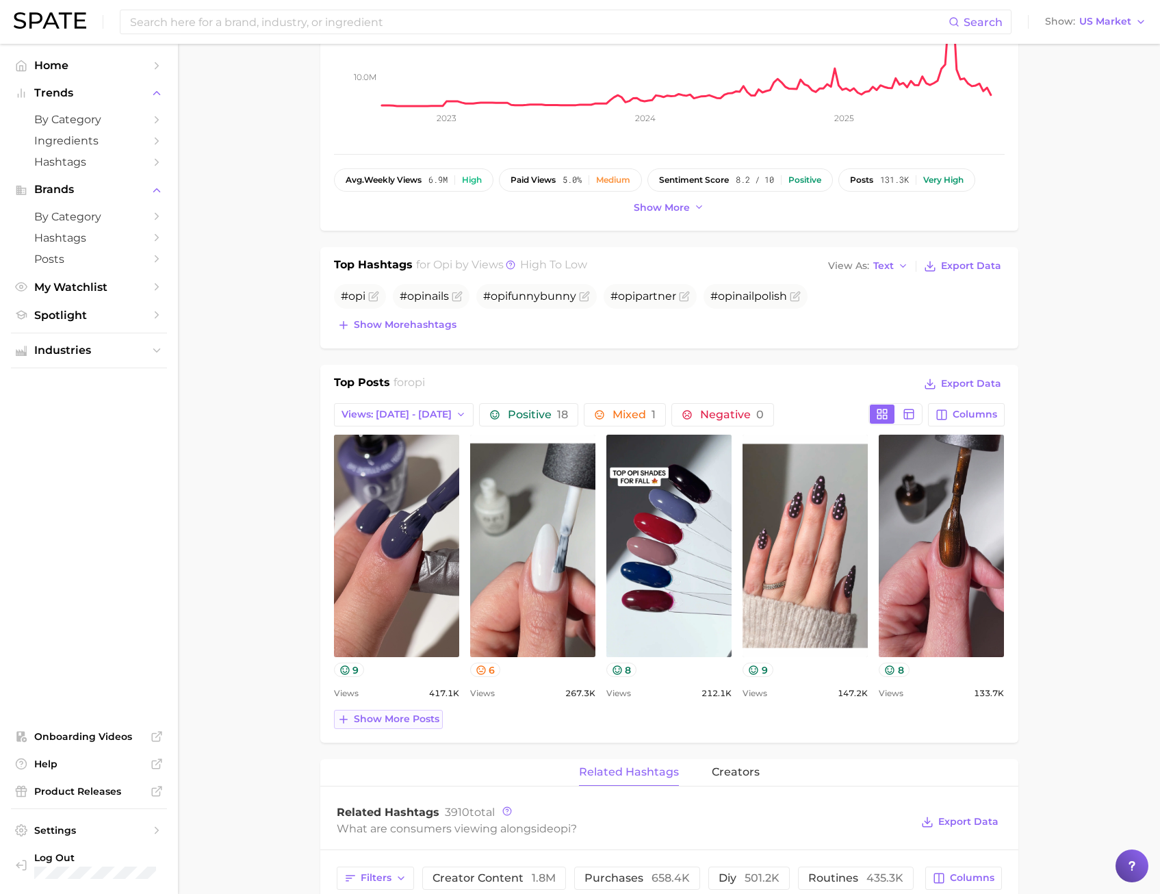
click at [355, 716] on span "Show more posts" at bounding box center [397, 719] width 86 height 12
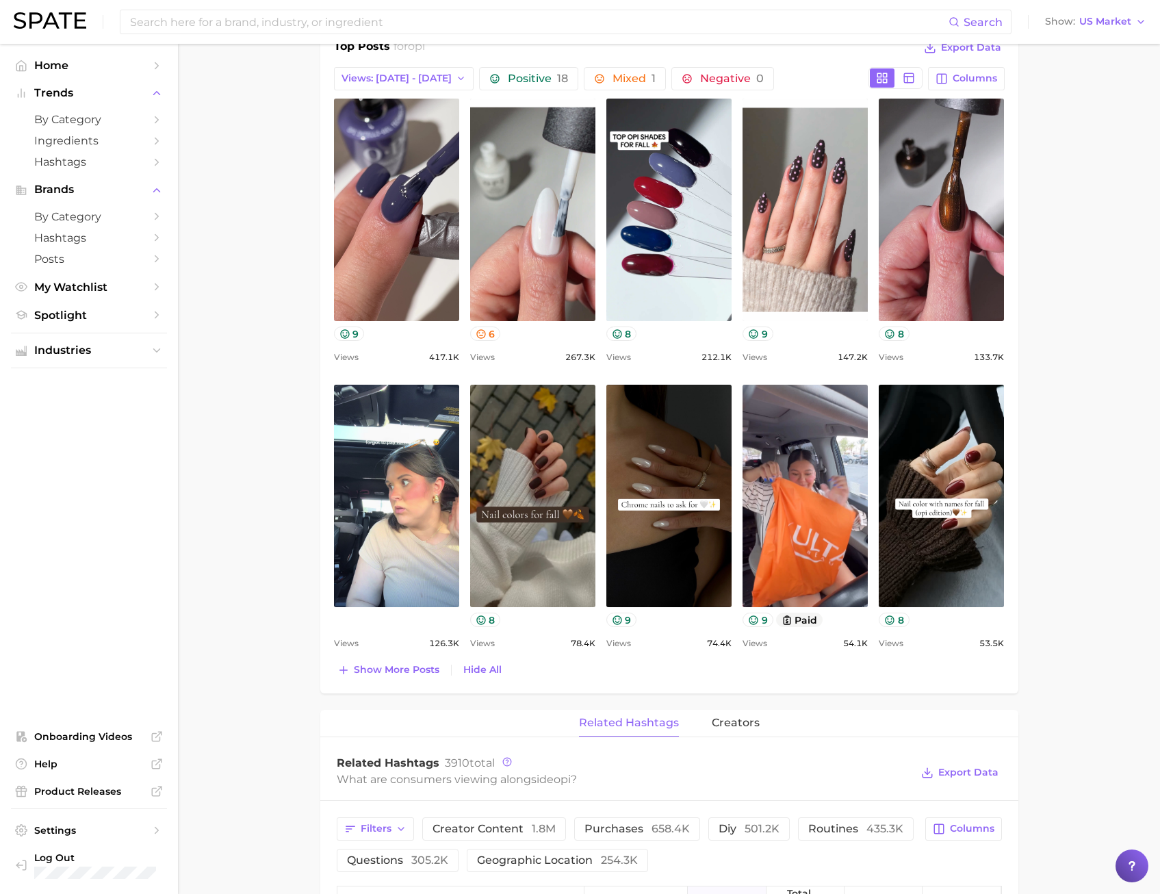
scroll to position [616, 0]
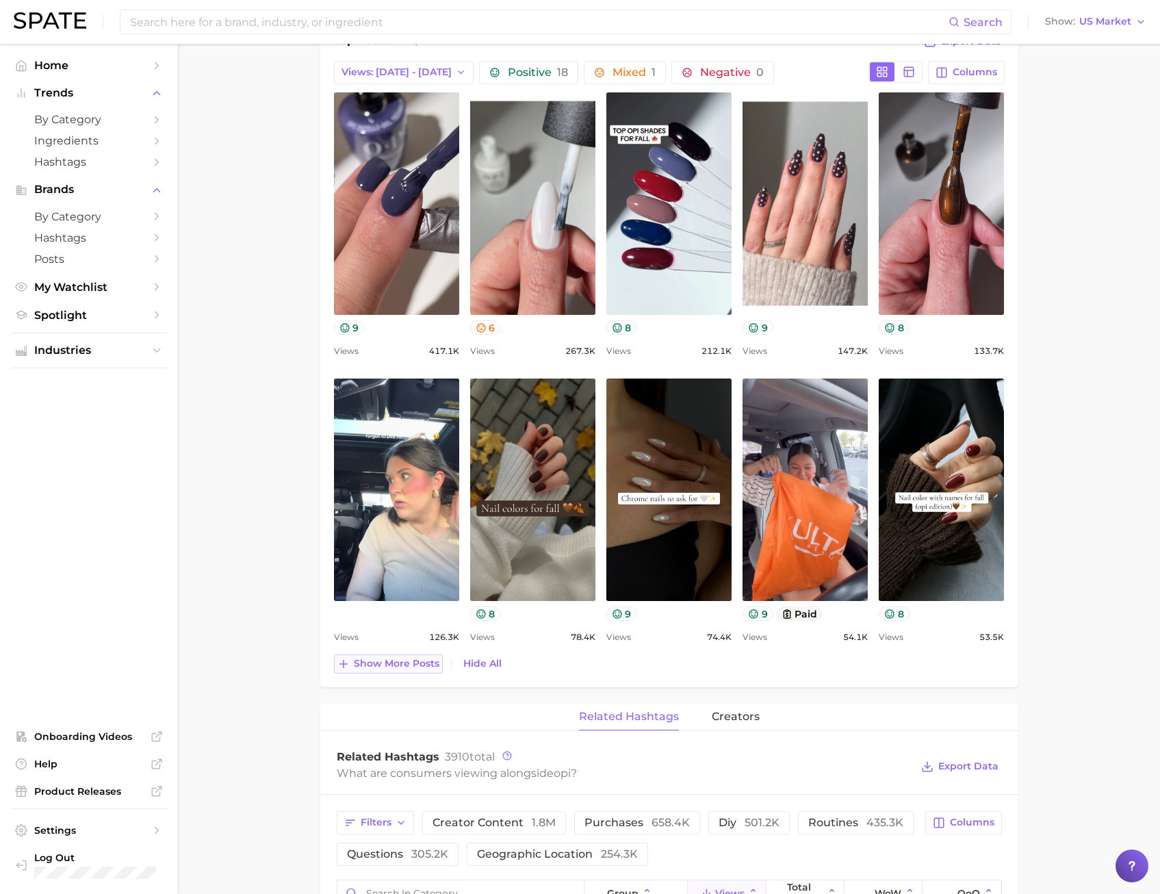
click at [385, 669] on span "Show more posts" at bounding box center [397, 664] width 86 height 12
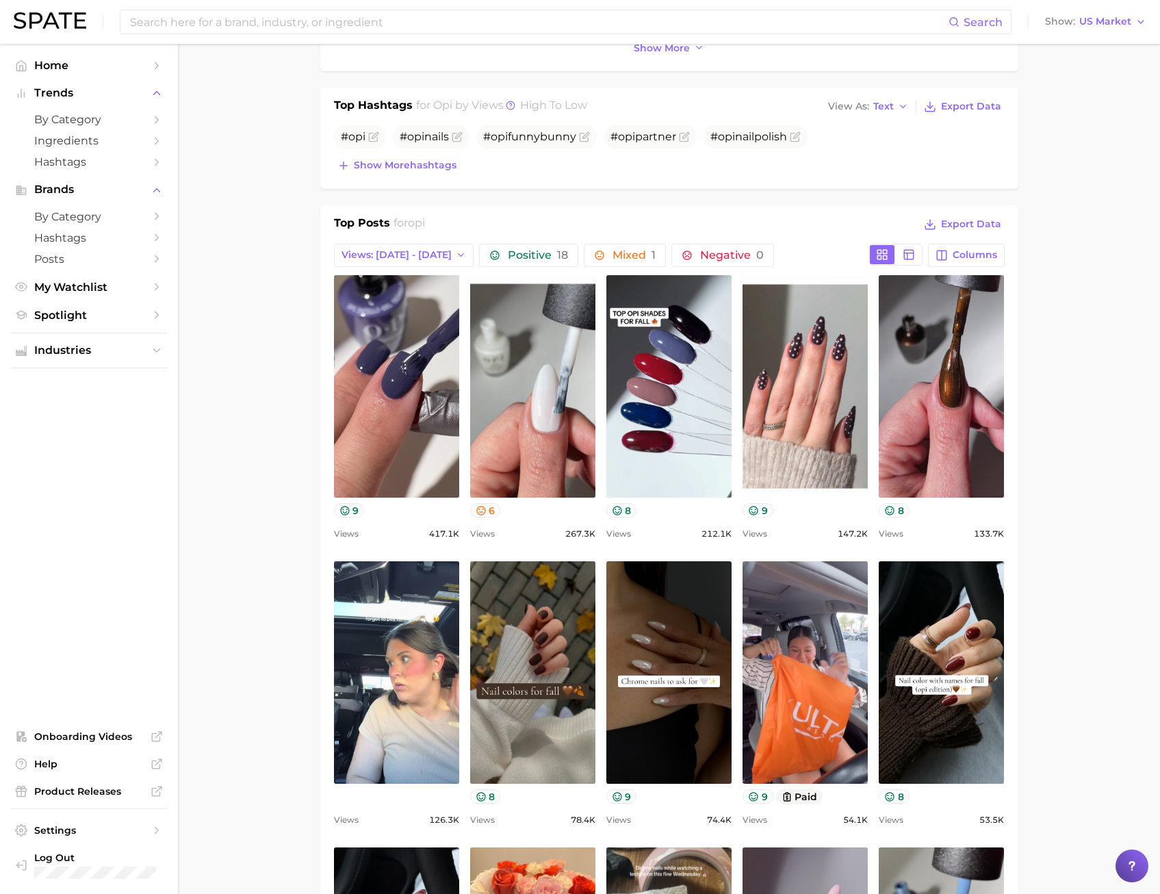
scroll to position [411, 0]
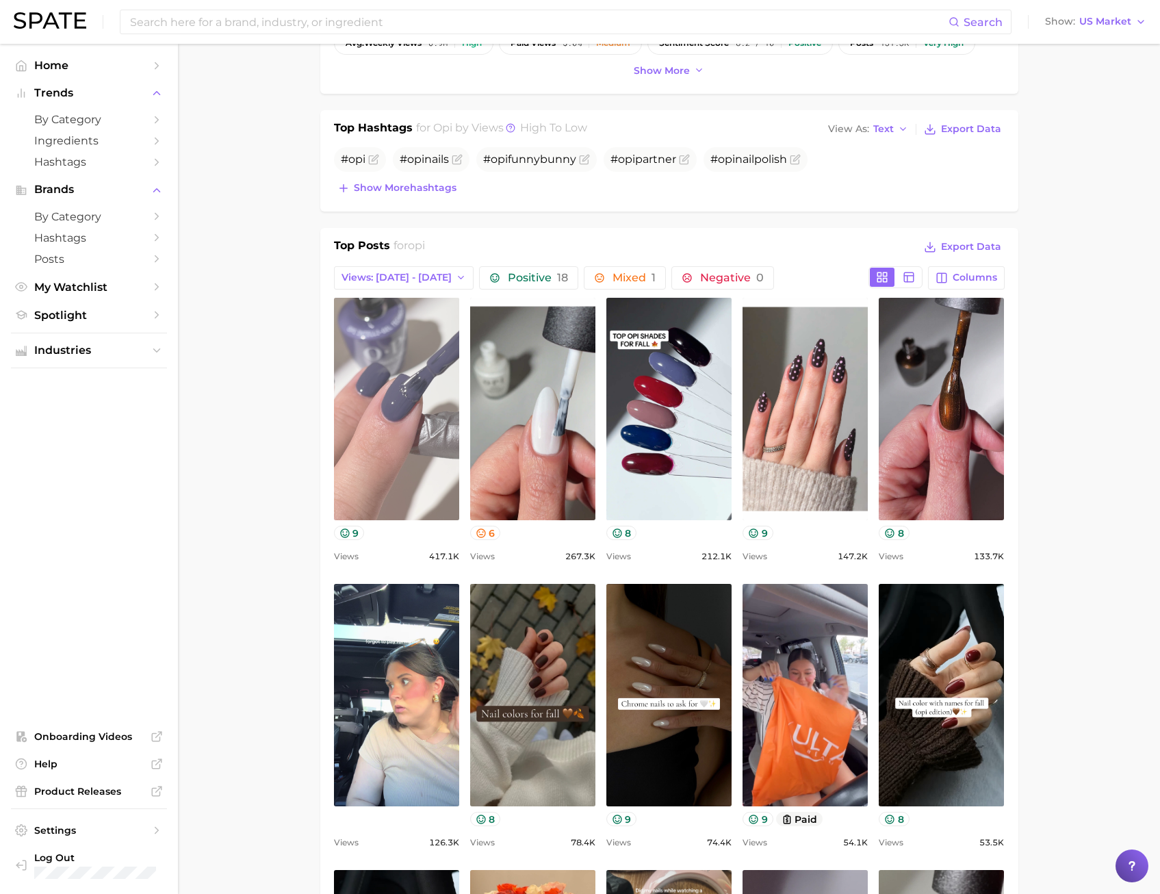
click at [363, 429] on link "view post on TikTok" at bounding box center [396, 409] width 125 height 222
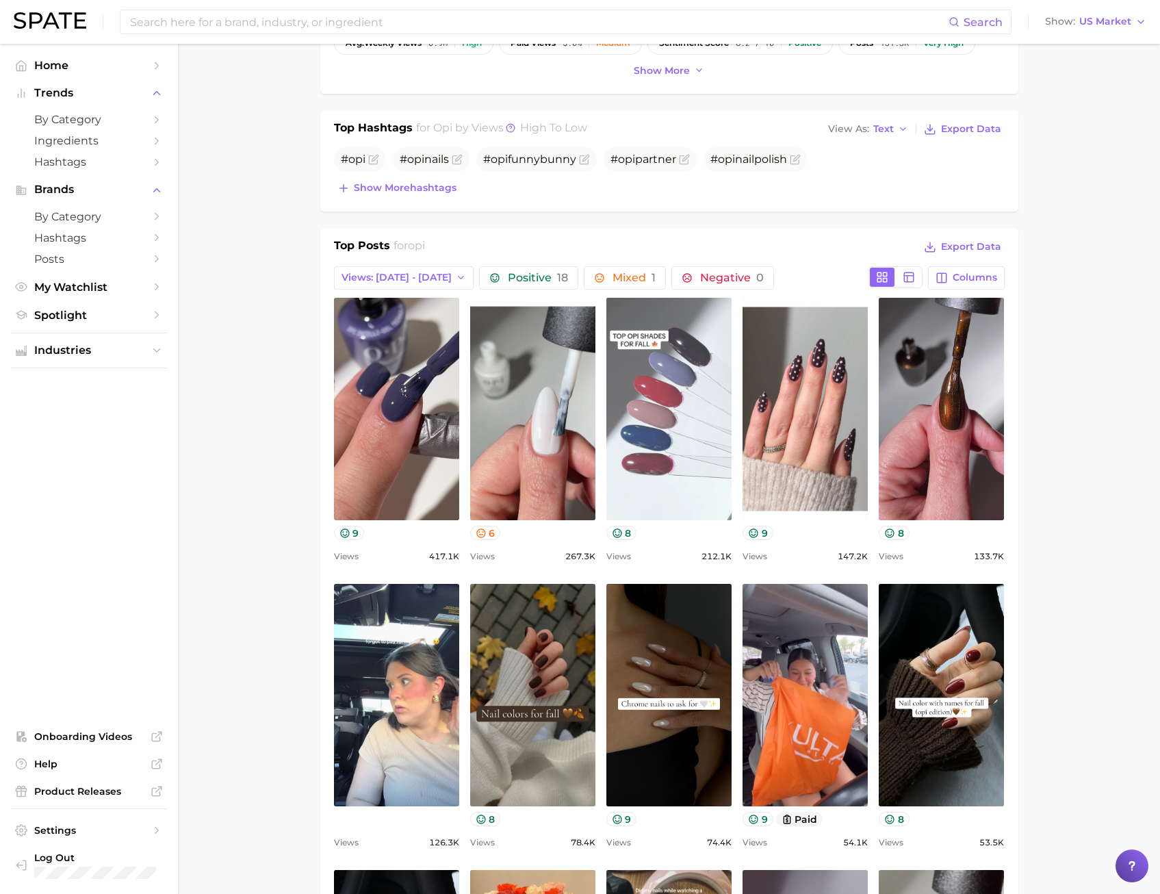
click at [709, 430] on link "view post on TikTok" at bounding box center [668, 409] width 125 height 222
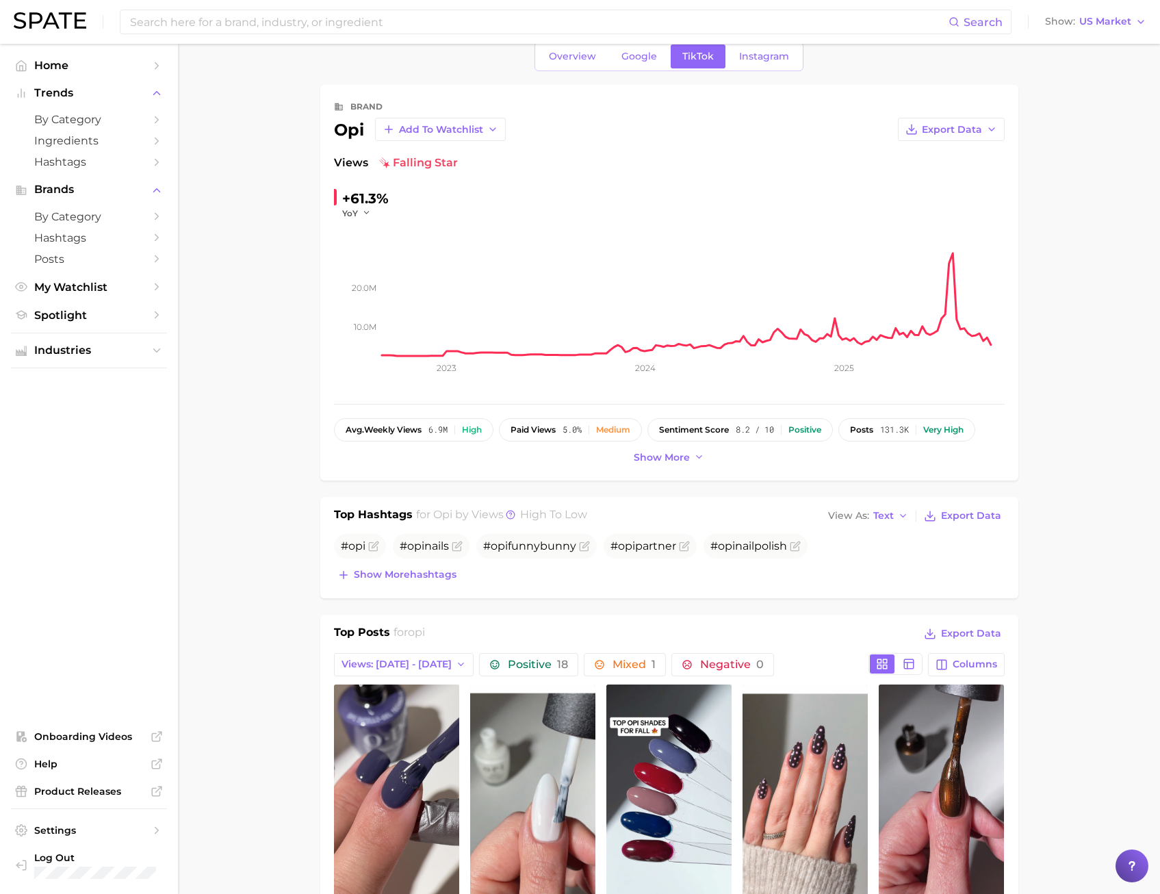
scroll to position [0, 0]
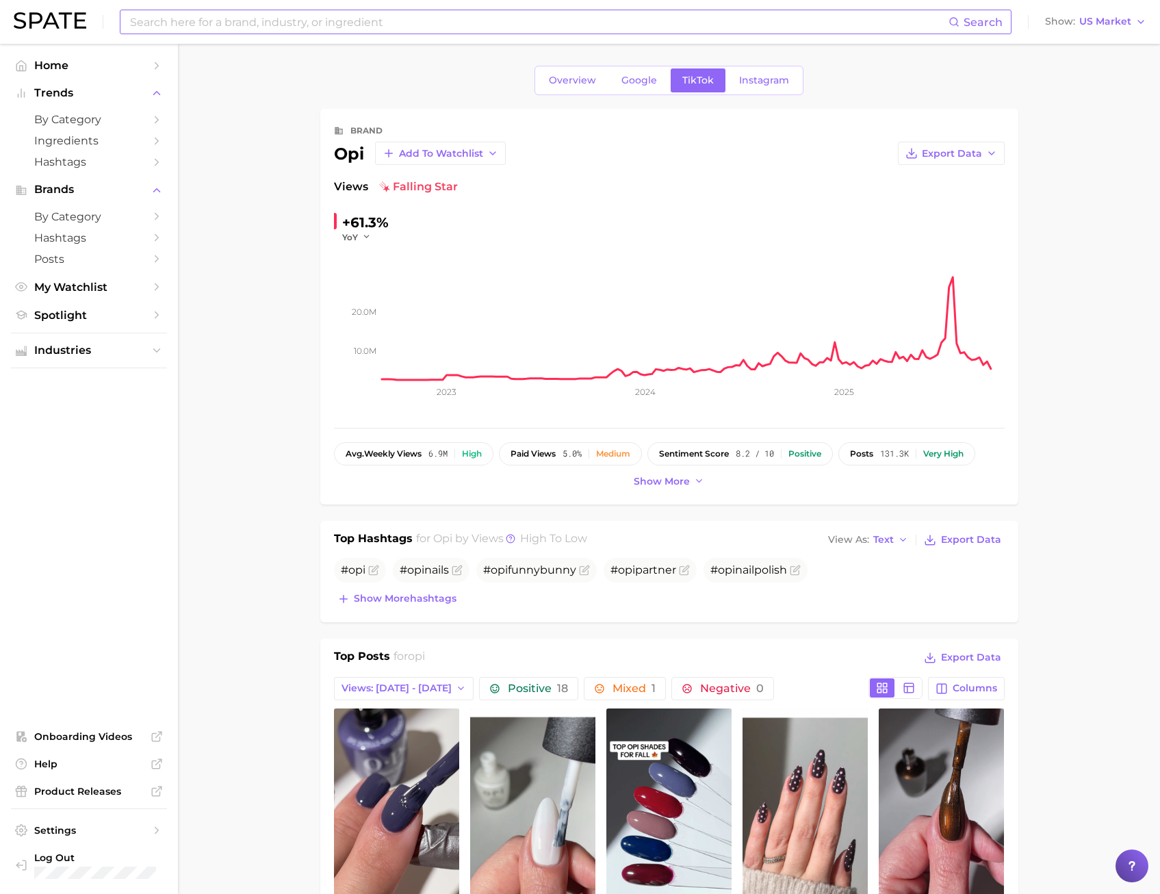
click at [315, 18] on input at bounding box center [539, 21] width 820 height 23
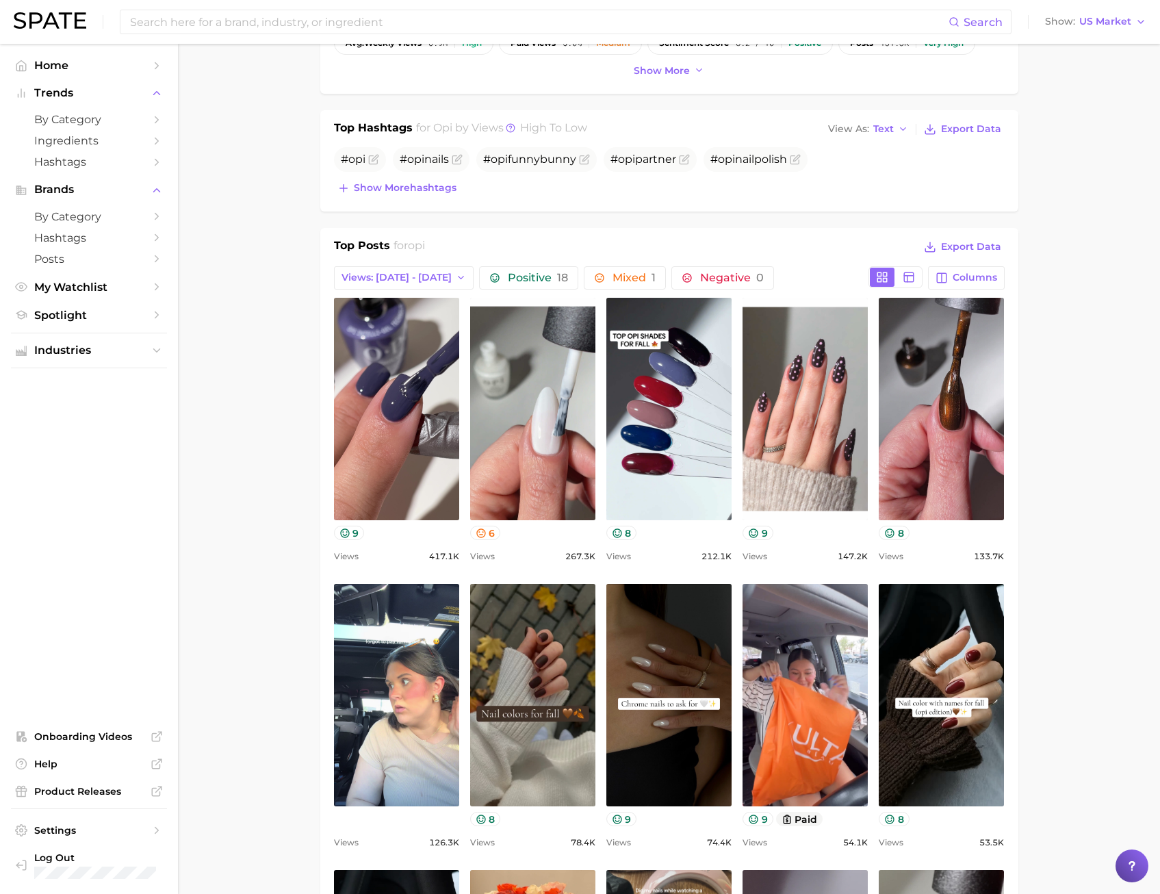
scroll to position [890, 0]
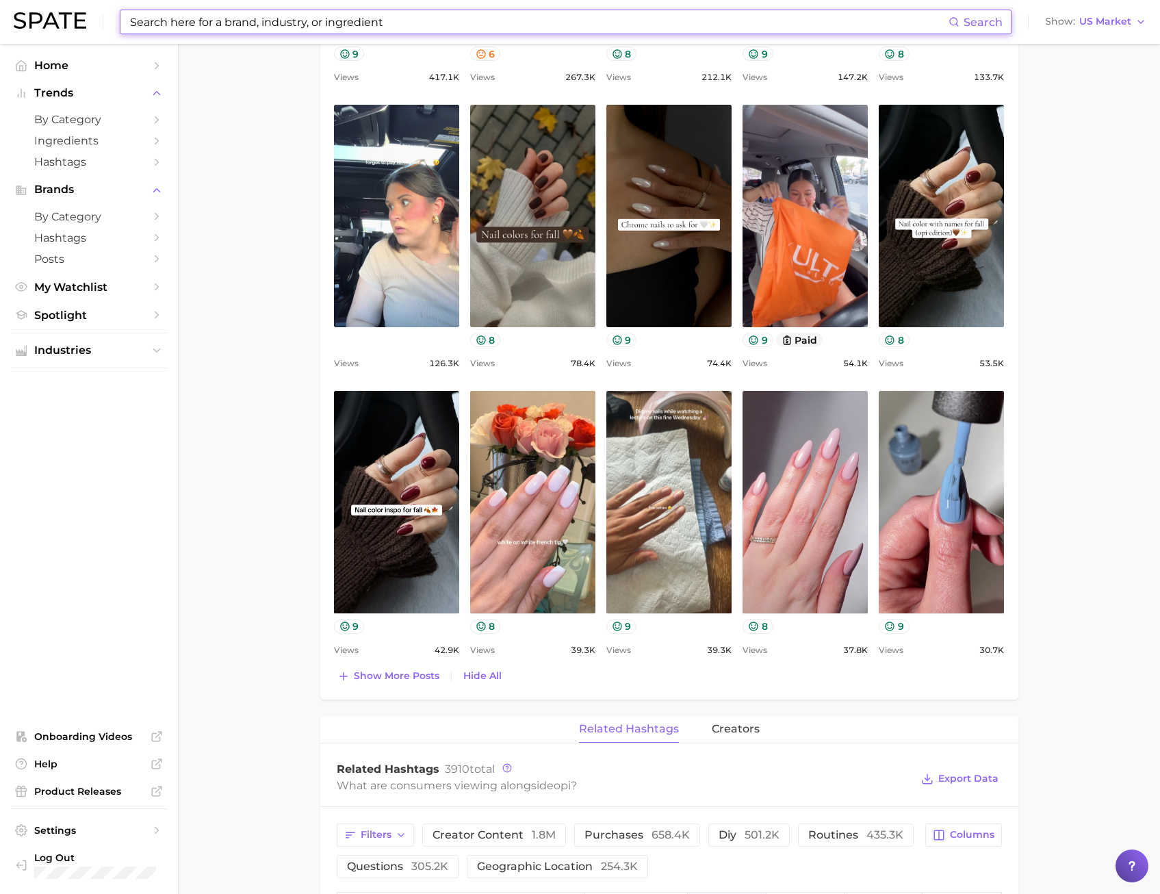
click at [263, 23] on input at bounding box center [539, 21] width 820 height 23
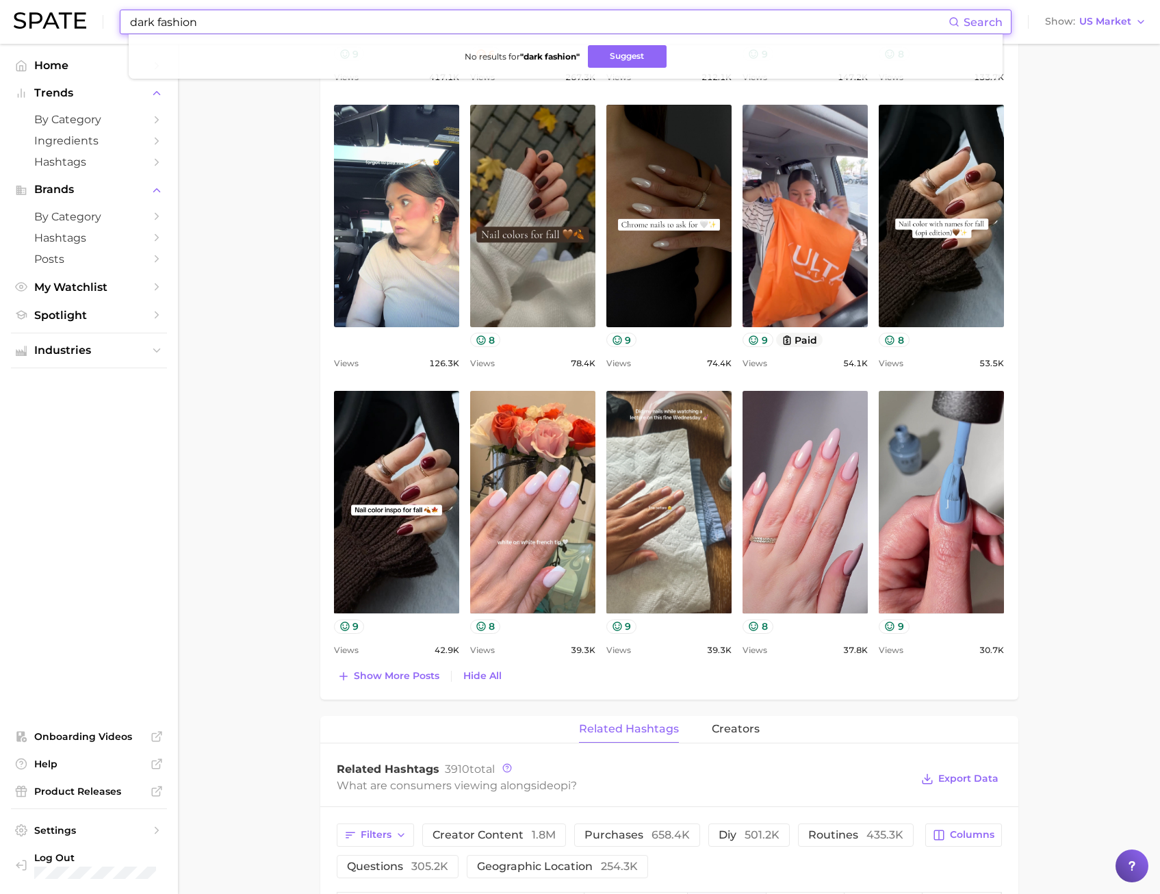
drag, startPoint x: 225, startPoint y: 18, endPoint x: 154, endPoint y: 25, distance: 71.5
click at [154, 25] on input "dark fashion" at bounding box center [539, 21] width 820 height 23
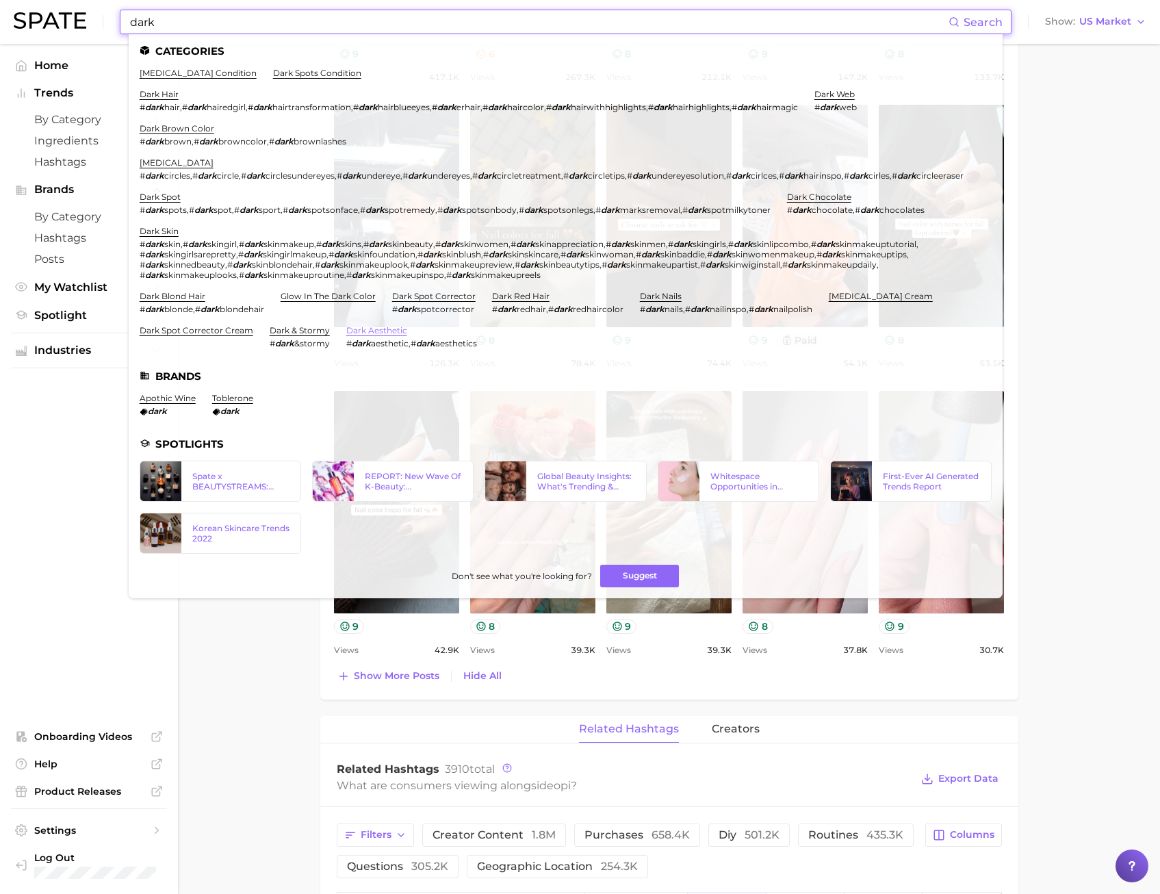
type input "dark"
click at [393, 335] on link "dark aesthetic" at bounding box center [376, 330] width 61 height 10
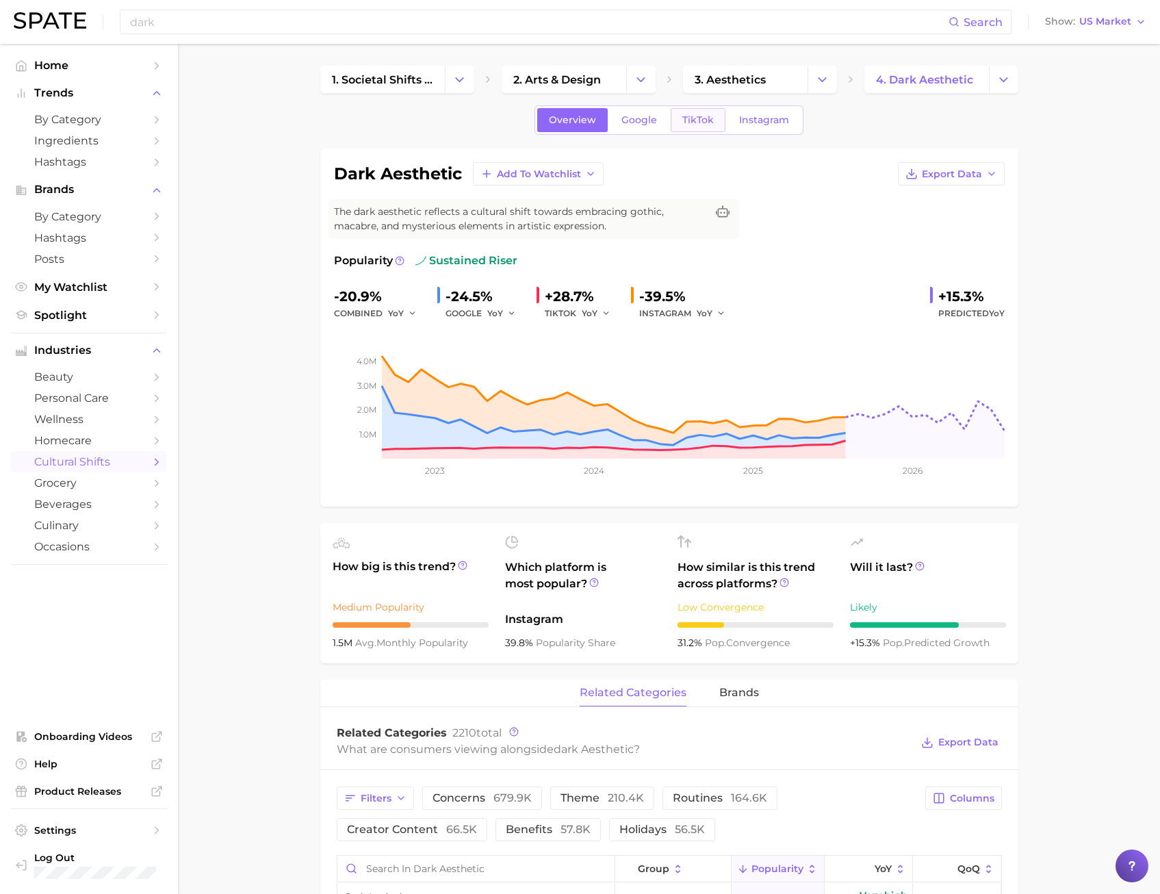
click at [688, 127] on link "TikTok" at bounding box center [698, 120] width 55 height 24
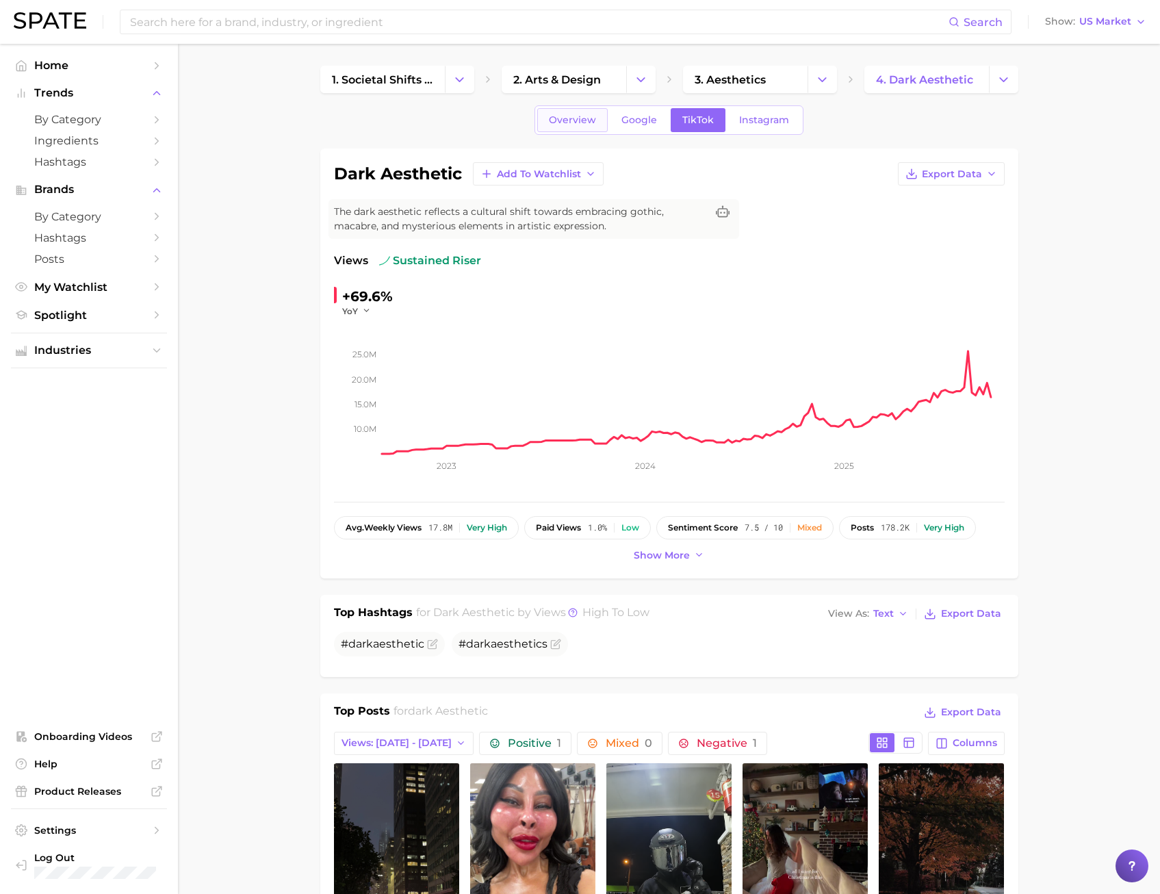
click at [583, 123] on span "Overview" at bounding box center [572, 120] width 47 height 12
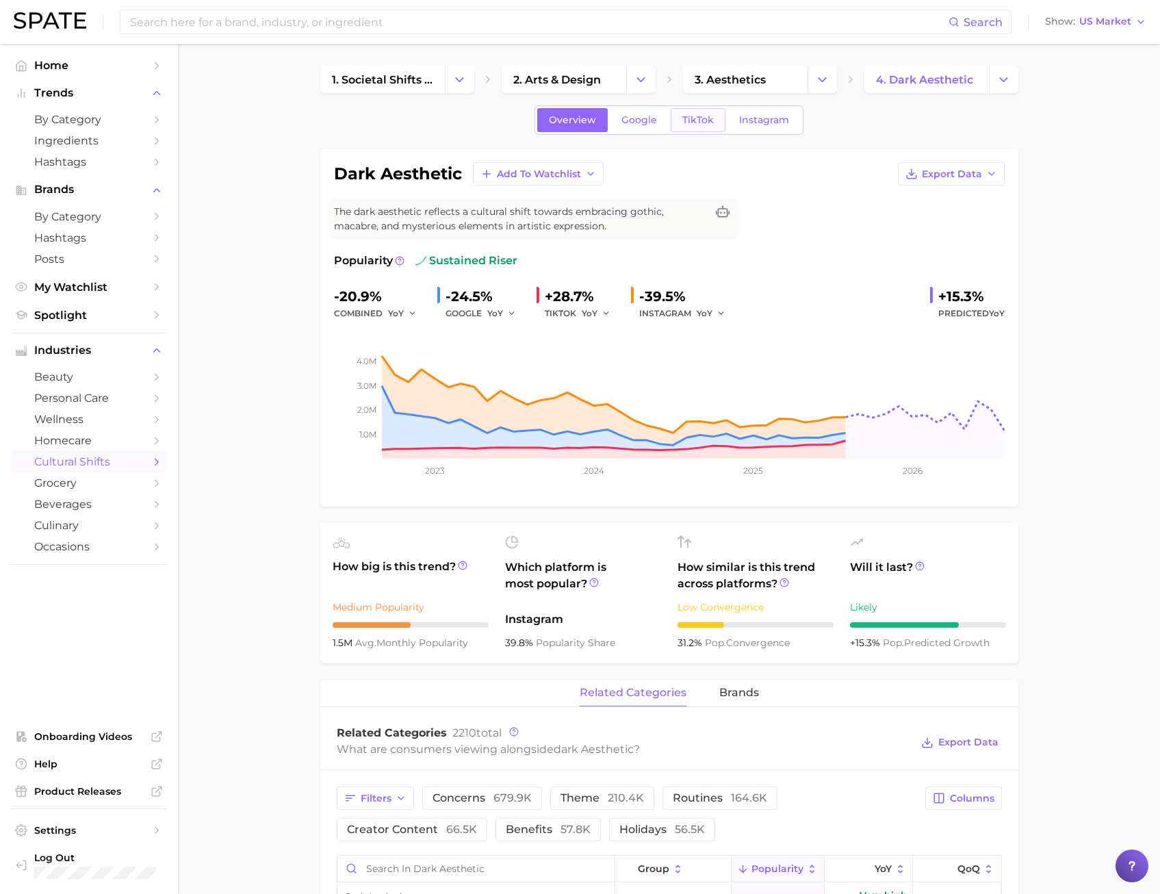
click at [695, 121] on span "TikTok" at bounding box center [697, 120] width 31 height 12
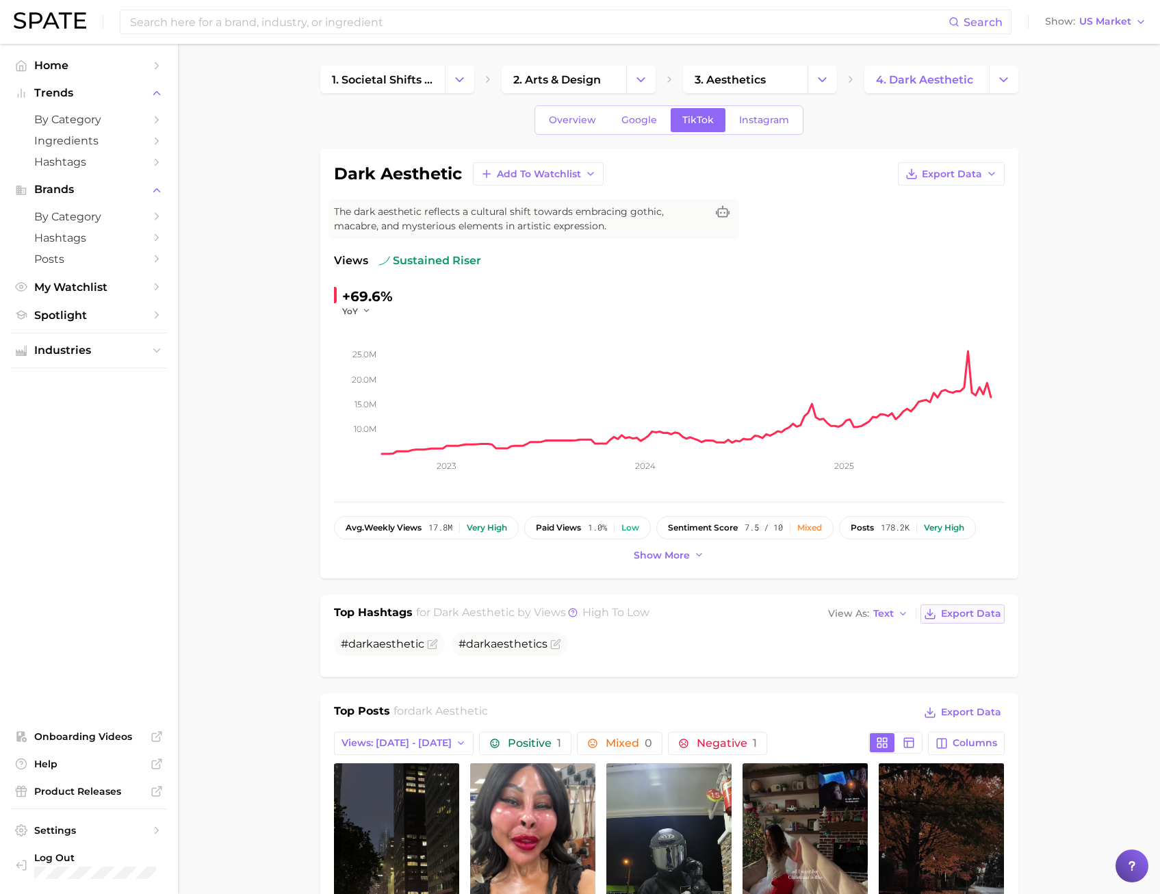
click at [963, 612] on span "Export Data" at bounding box center [971, 614] width 60 height 12
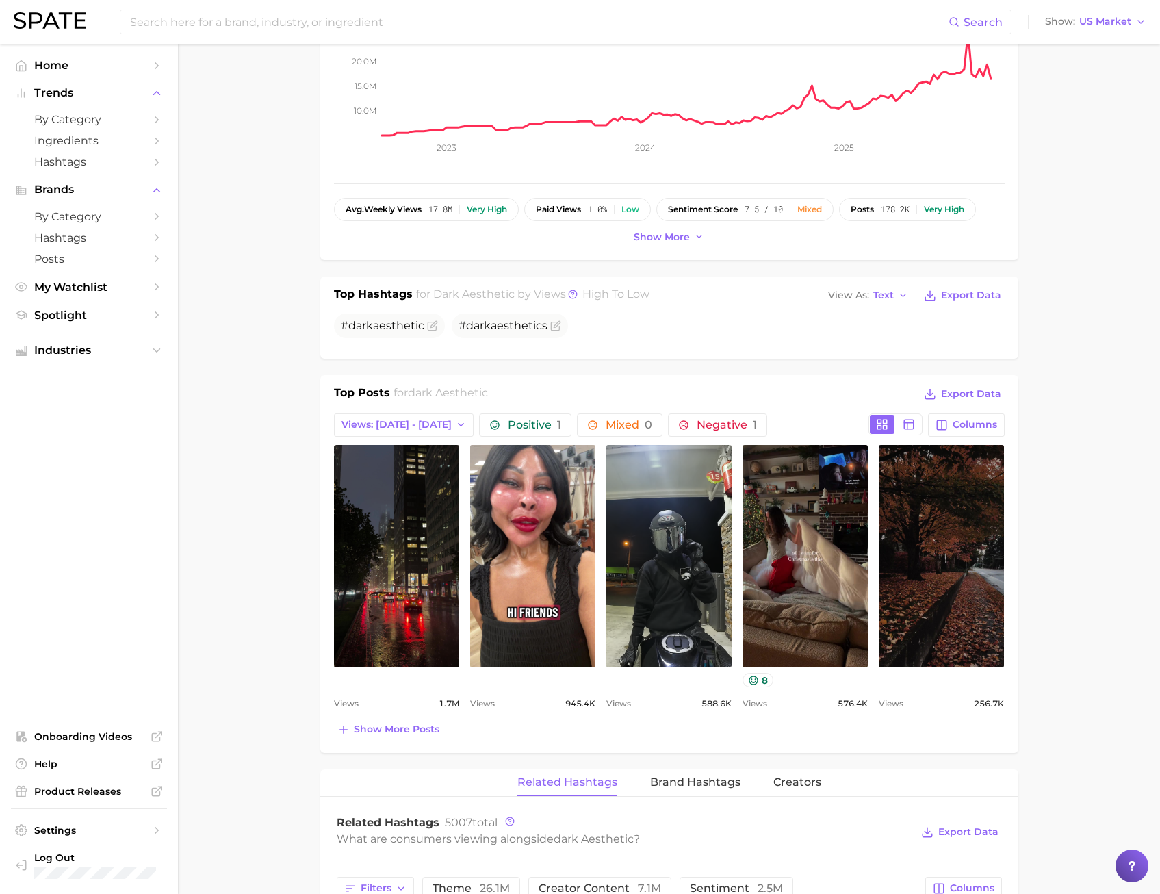
scroll to position [342, 0]
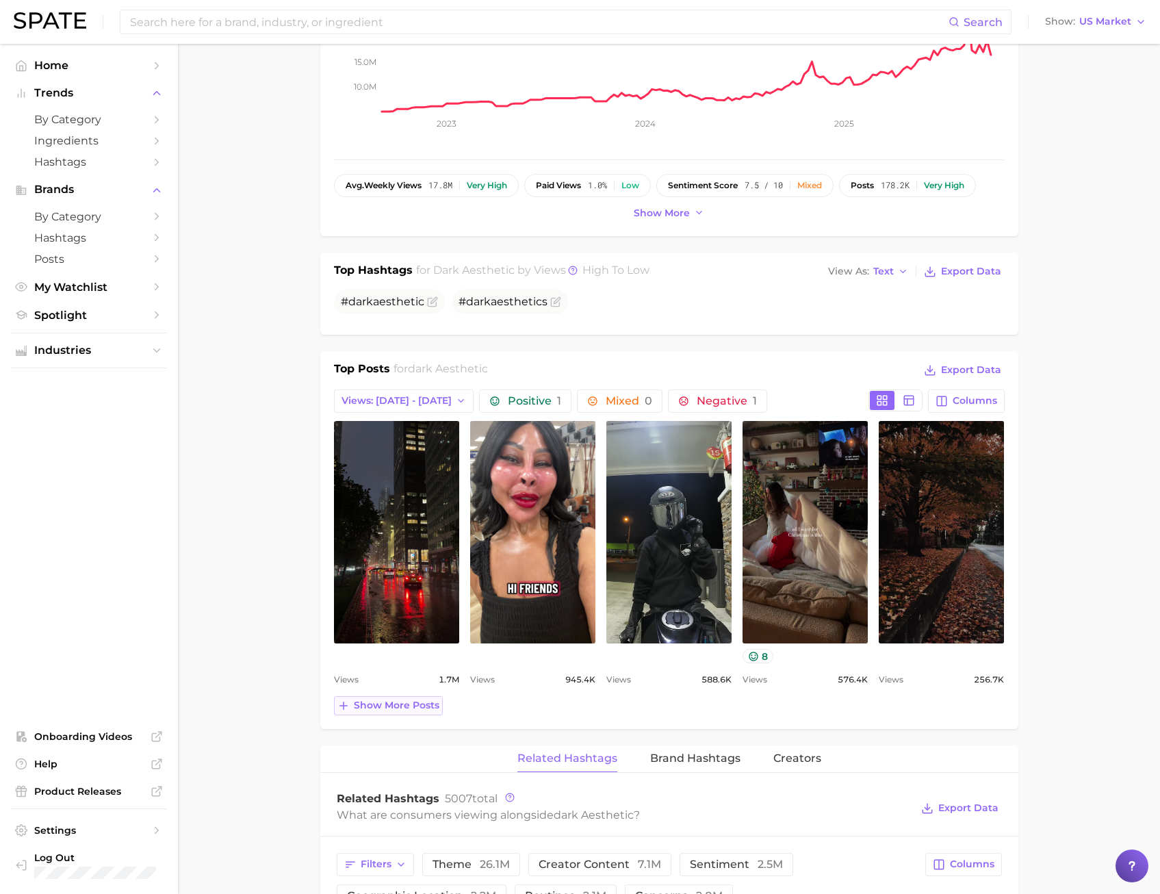
click at [387, 703] on span "Show more posts" at bounding box center [397, 705] width 86 height 12
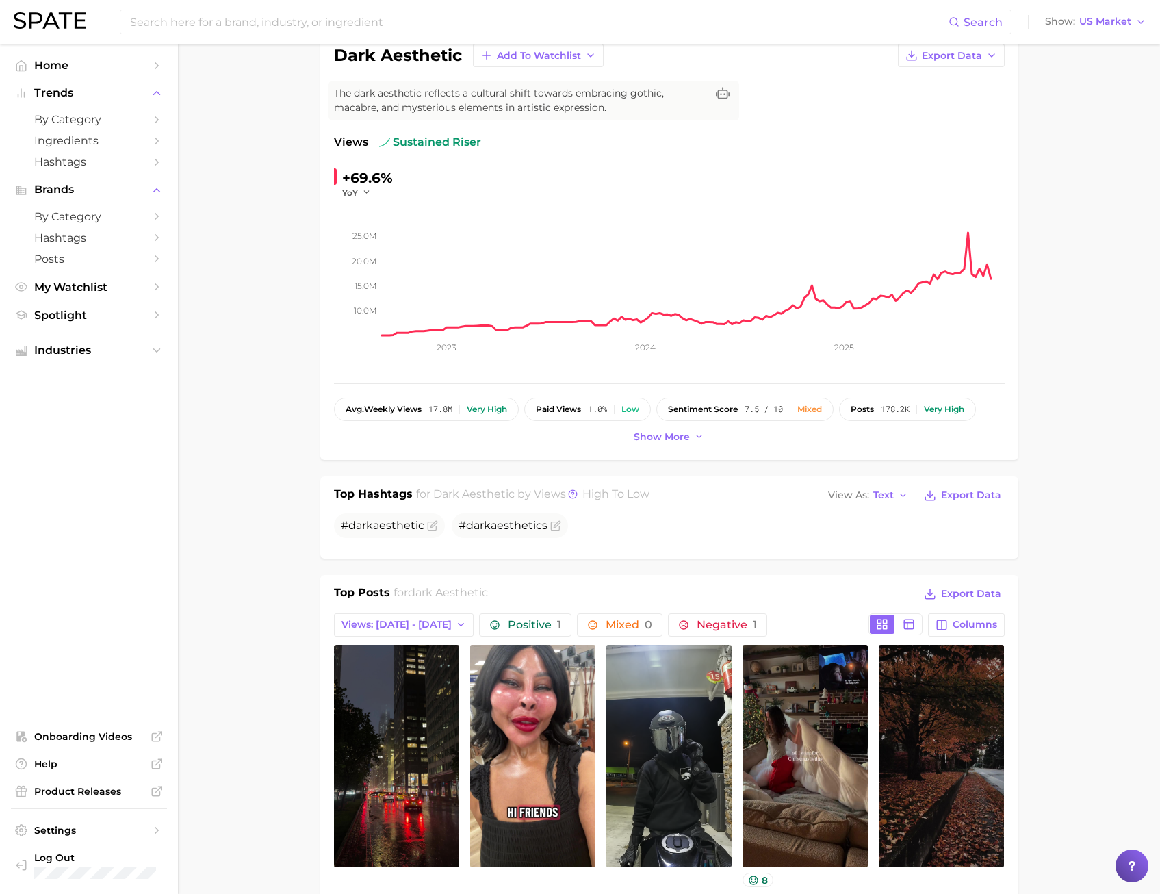
scroll to position [0, 0]
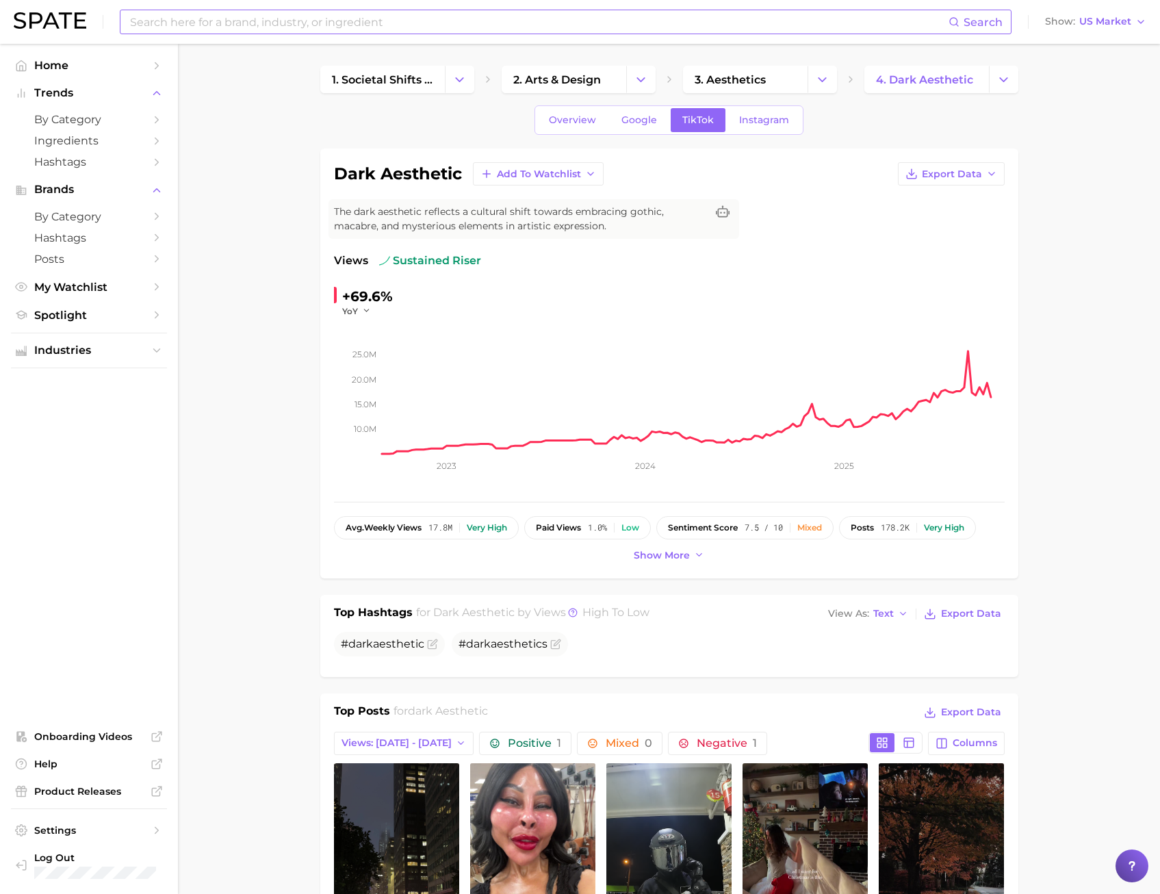
click at [302, 28] on input at bounding box center [539, 21] width 820 height 23
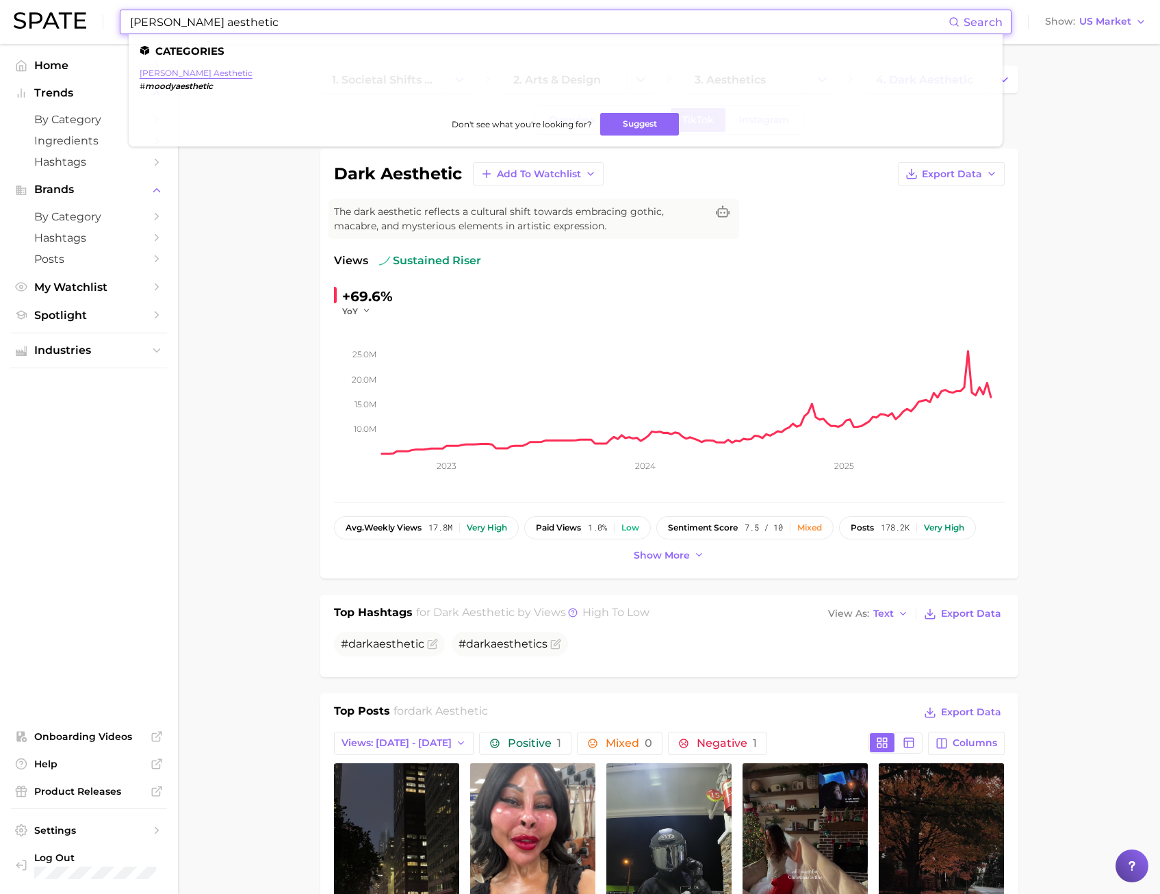
type input "[PERSON_NAME] aesthetic"
click at [175, 75] on link "[PERSON_NAME] aesthetic" at bounding box center [196, 73] width 113 height 10
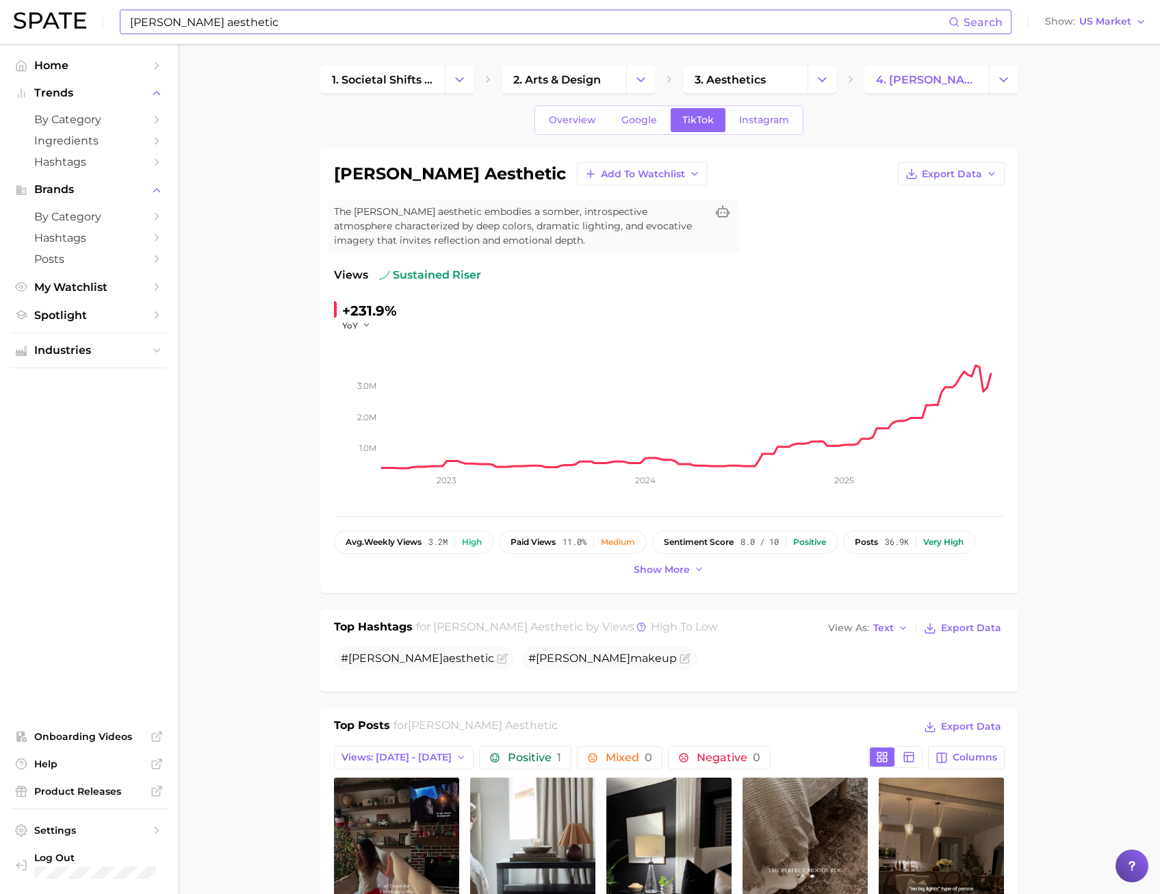
click at [580, 109] on link "Overview" at bounding box center [572, 120] width 70 height 24
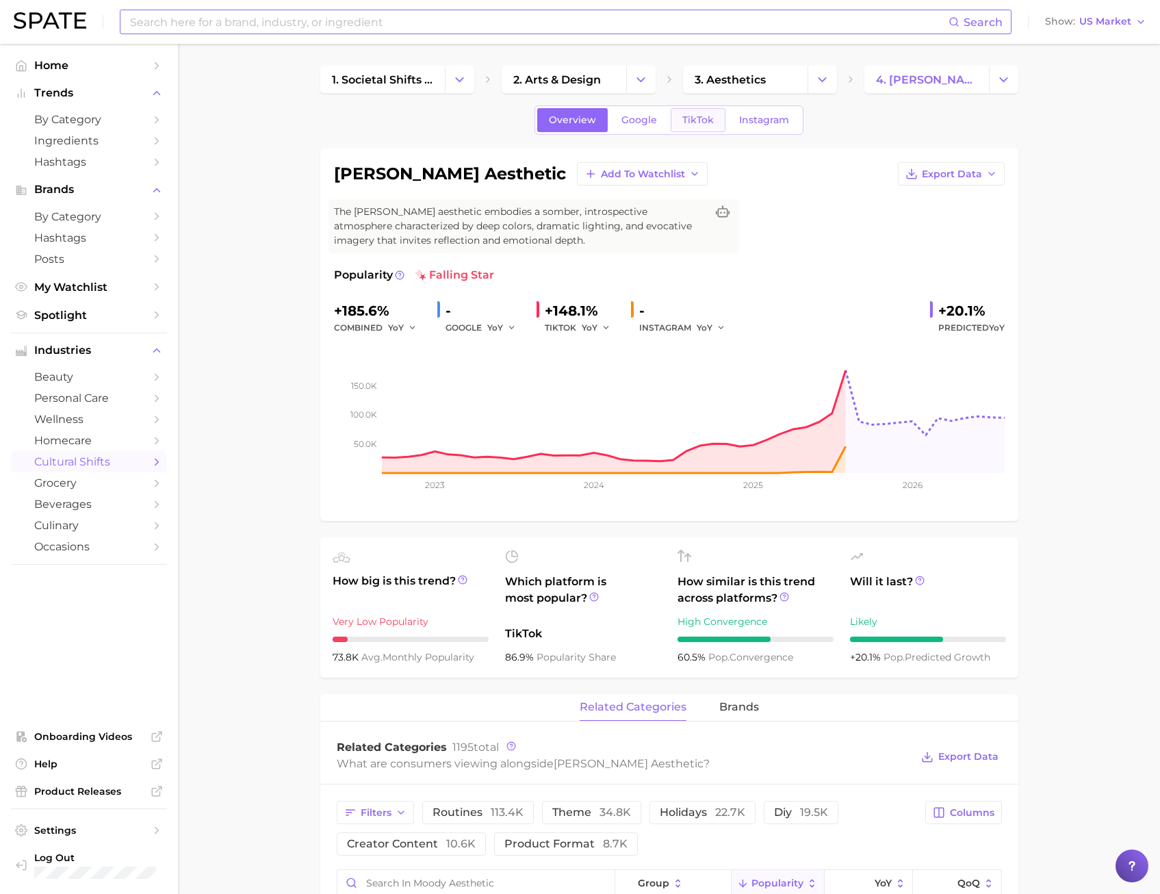
click at [693, 130] on link "TikTok" at bounding box center [698, 120] width 55 height 24
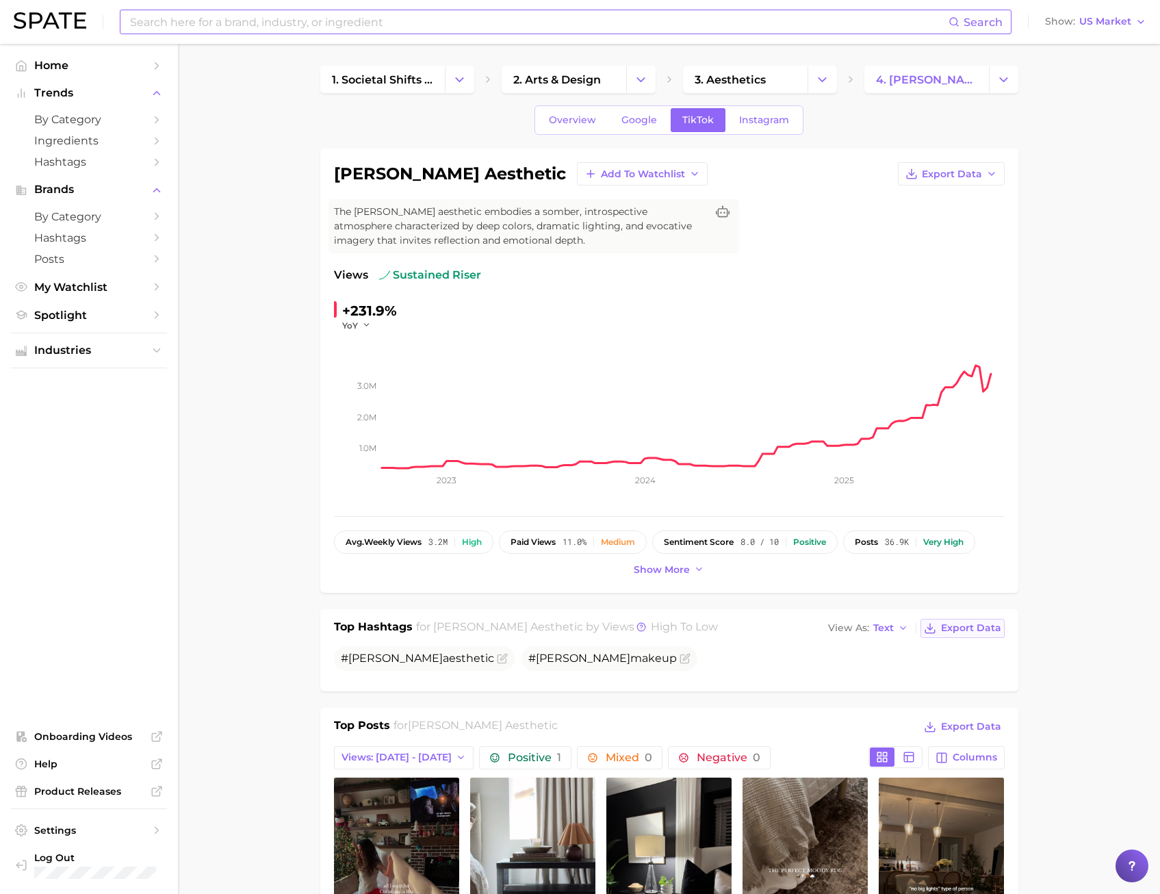
click at [958, 623] on span "Export Data" at bounding box center [971, 628] width 60 height 12
click at [207, 18] on input at bounding box center [539, 21] width 820 height 23
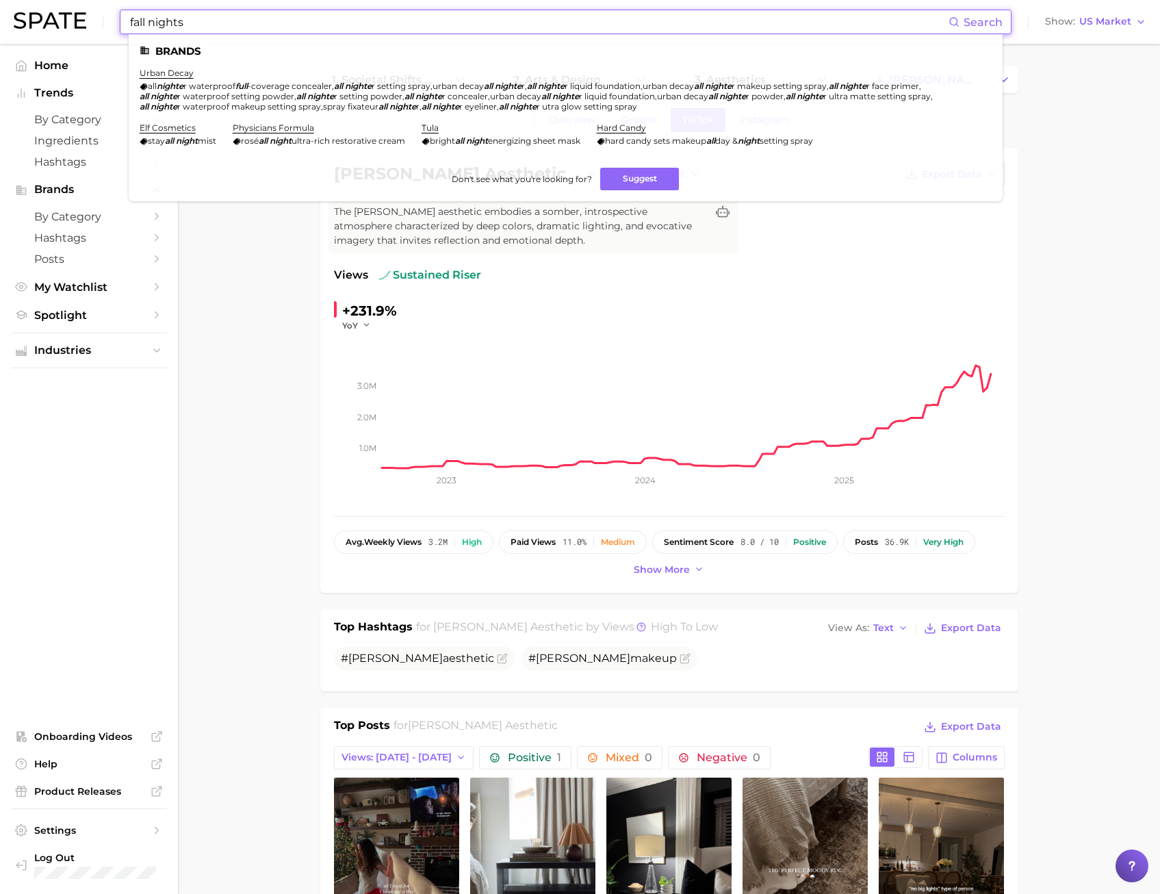
type input "fall nights"
click at [187, 63] on ul "Brands urban decay all nighte r waterproof full -coverage concealer , all night…" at bounding box center [566, 117] width 874 height 167
click at [184, 69] on link "urban decay" at bounding box center [167, 73] width 54 height 10
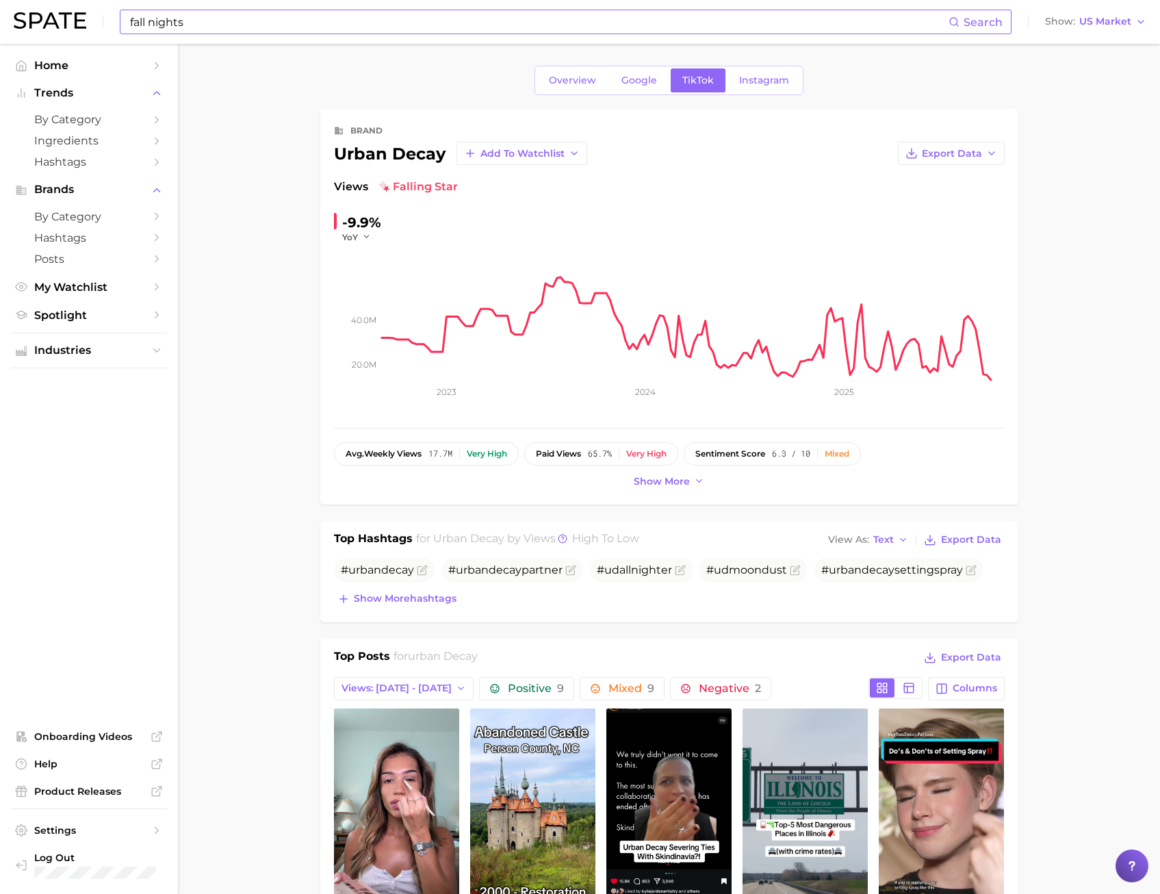
click at [216, 21] on input "fall nights" at bounding box center [539, 21] width 820 height 23
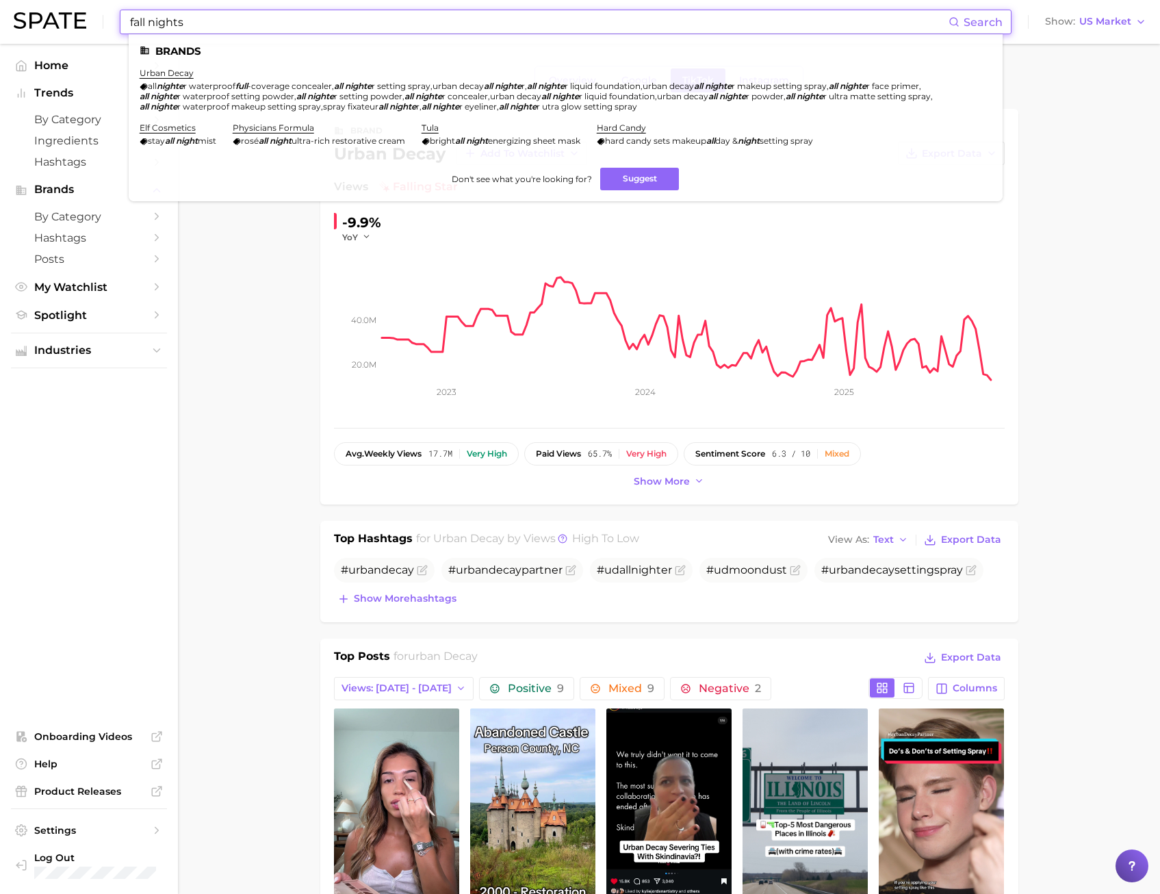
drag, startPoint x: 214, startPoint y: 25, endPoint x: 97, endPoint y: 27, distance: 117.0
click at [101, 27] on div "fall nights Search Brands urban decay all nighte r waterproof full -coverage co…" at bounding box center [580, 22] width 1132 height 44
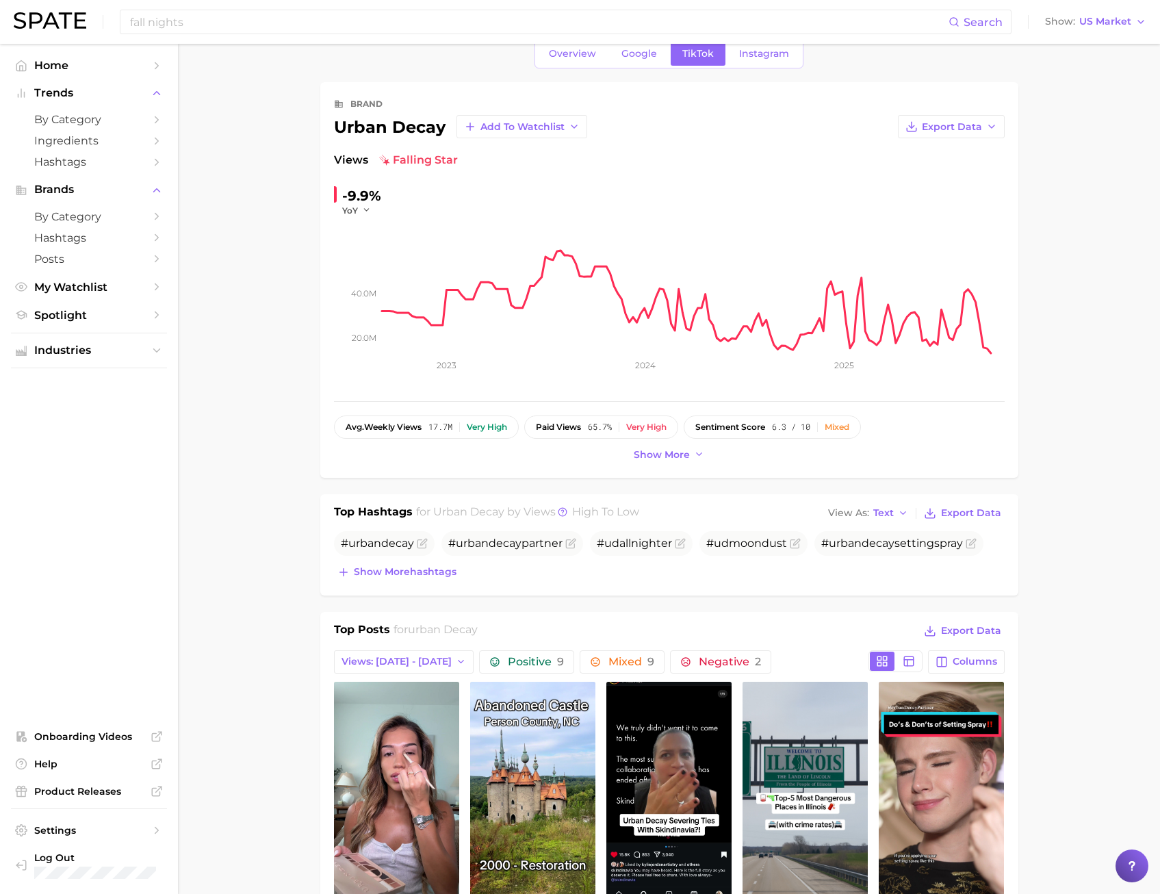
scroll to position [342, 0]
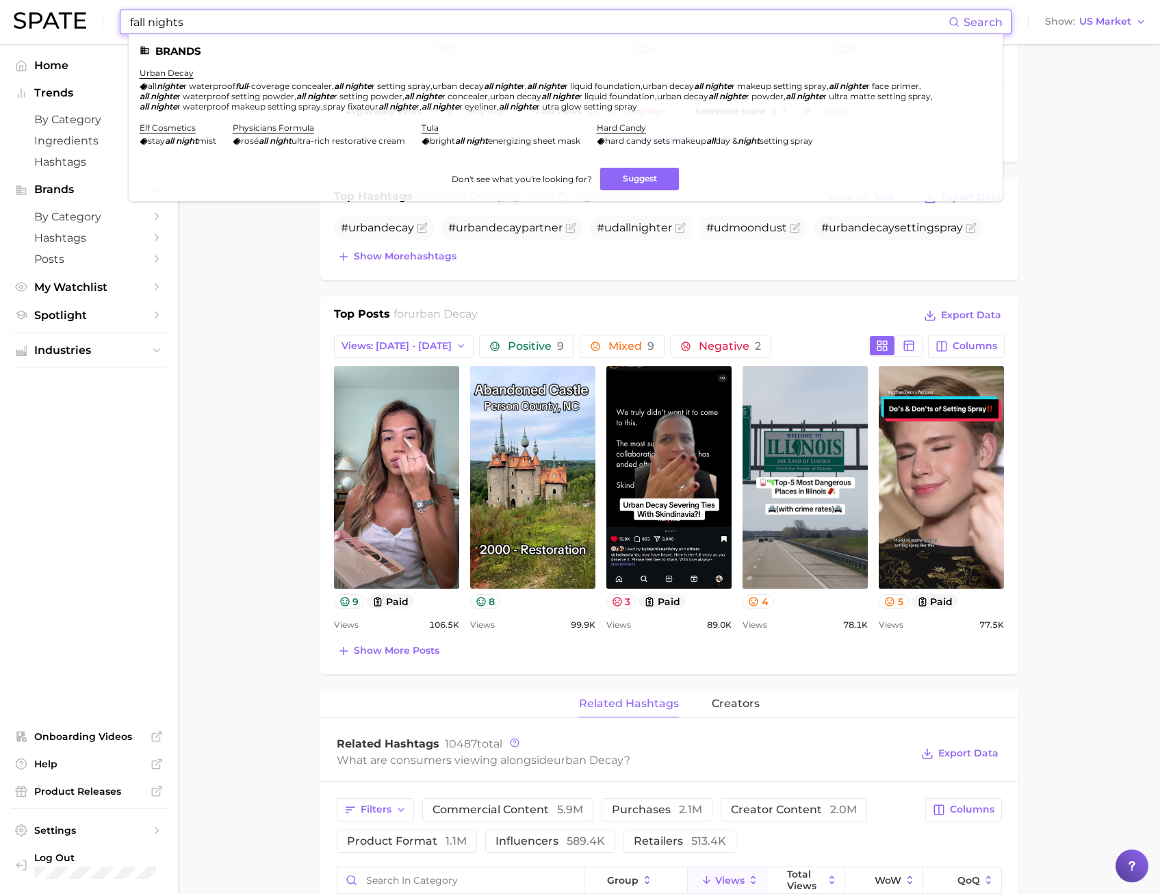
click at [240, 18] on input "fall nights" at bounding box center [539, 21] width 820 height 23
drag, startPoint x: 240, startPoint y: 18, endPoint x: 211, endPoint y: -1, distance: 35.1
click at [211, 0] on html "fall nights Search Brands urban decay all nighte r waterproof full -coverage co…" at bounding box center [580, 105] width 1160 height 894
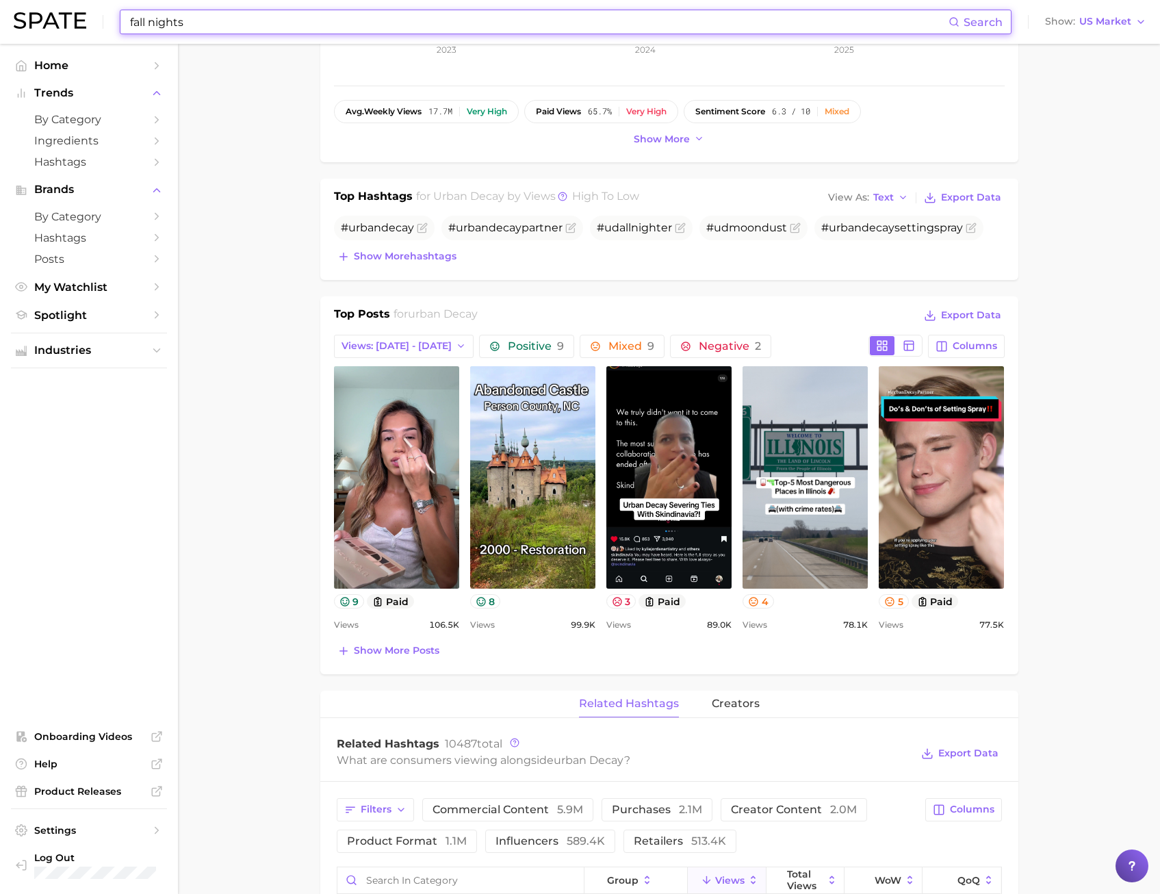
drag, startPoint x: 197, startPoint y: 17, endPoint x: -44, endPoint y: 16, distance: 240.9
click at [0, 16] on html "fall nights Search Show US Market Home Trends by Category Ingredients Hashtags …" at bounding box center [580, 105] width 1160 height 894
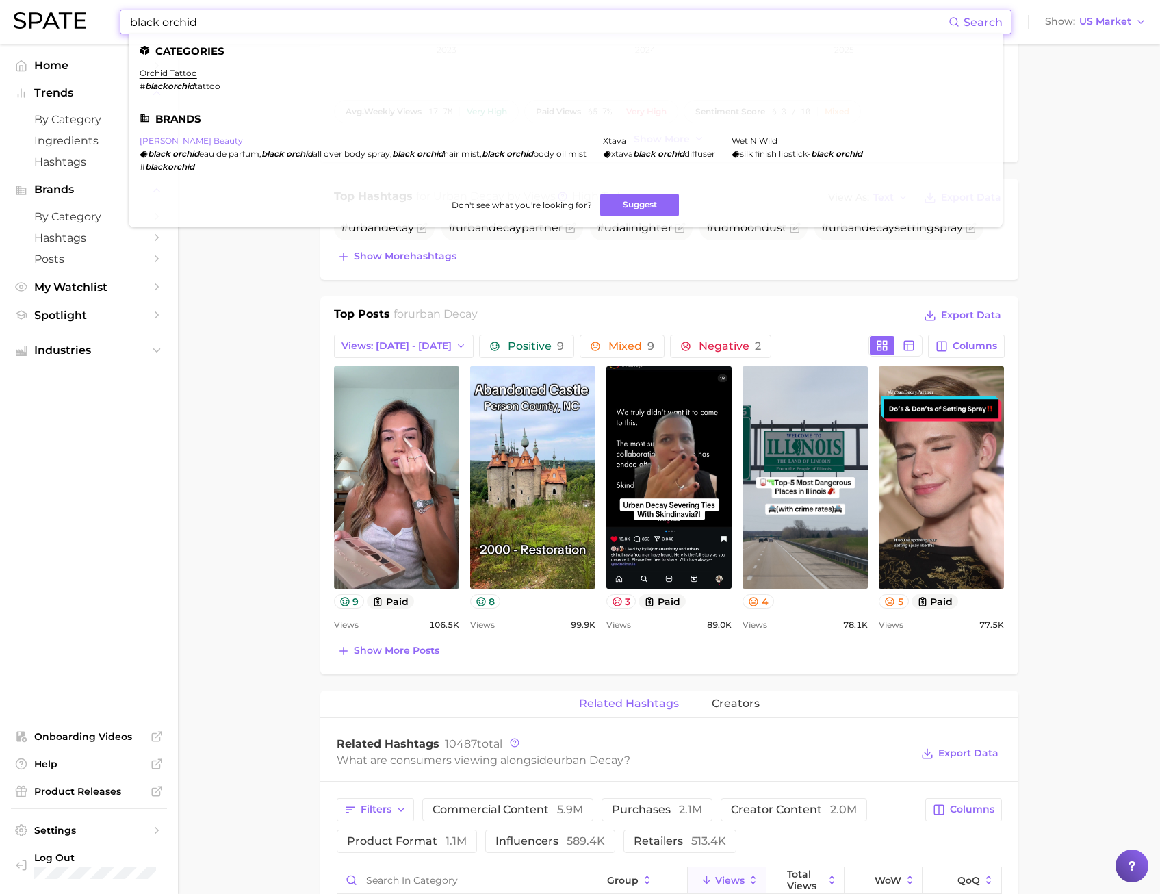
type input "black orchid"
click at [179, 138] on link "[PERSON_NAME] beauty" at bounding box center [191, 140] width 103 height 10
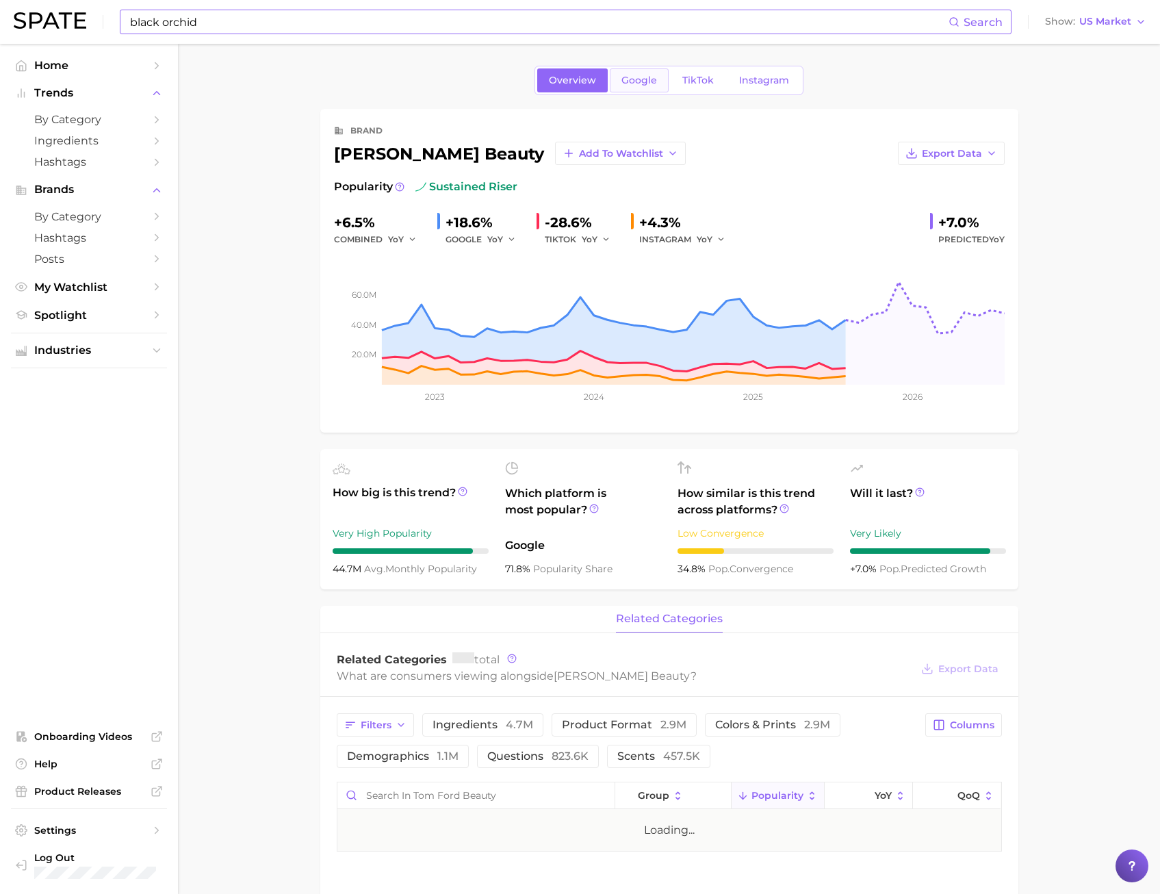
click at [653, 86] on span "Google" at bounding box center [639, 81] width 36 height 12
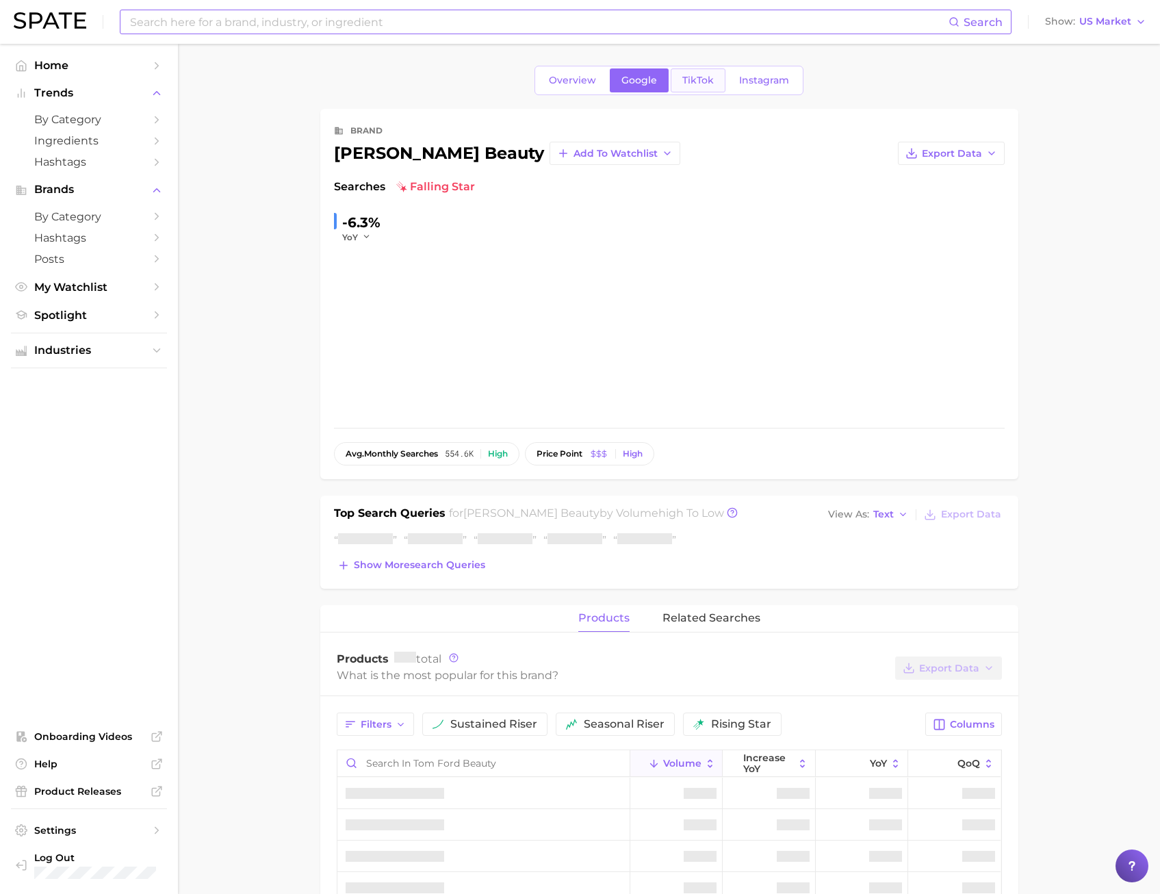
click at [716, 80] on link "TikTok" at bounding box center [698, 80] width 55 height 24
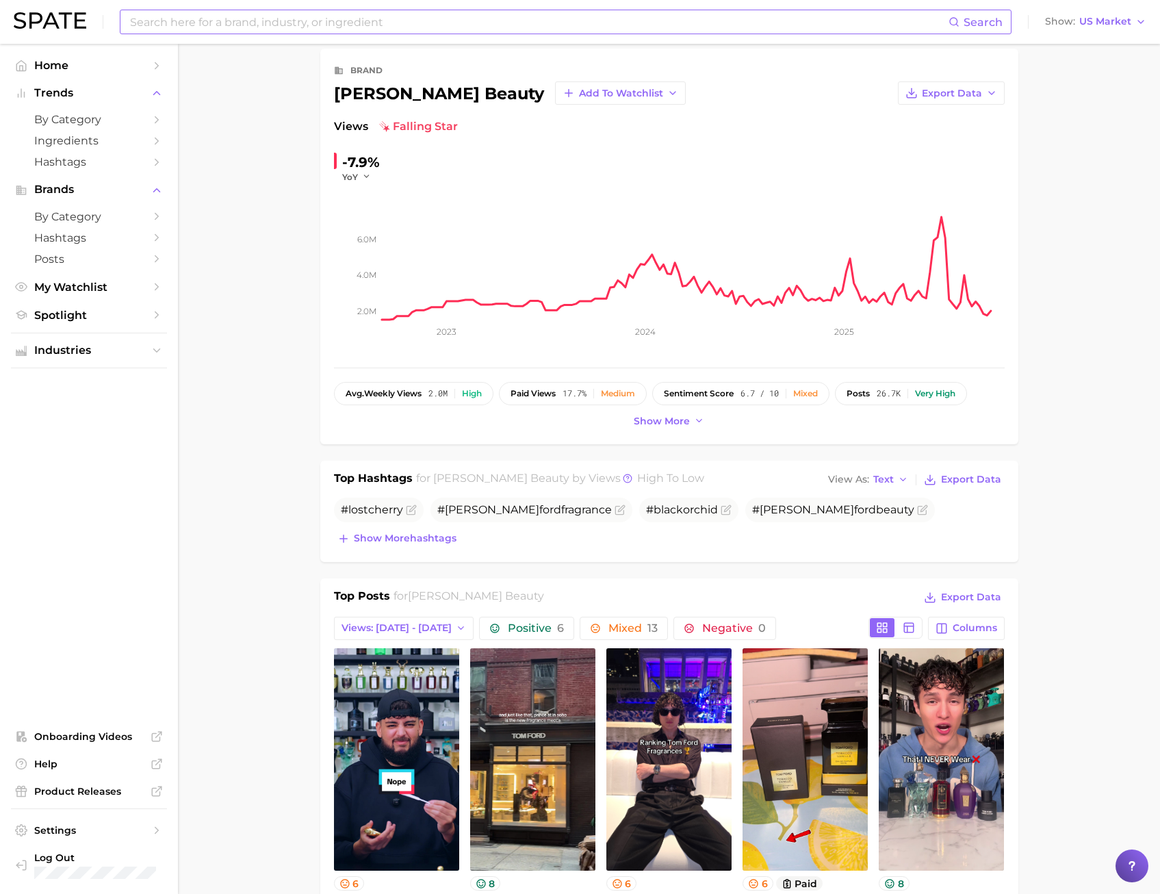
scroll to position [274, 0]
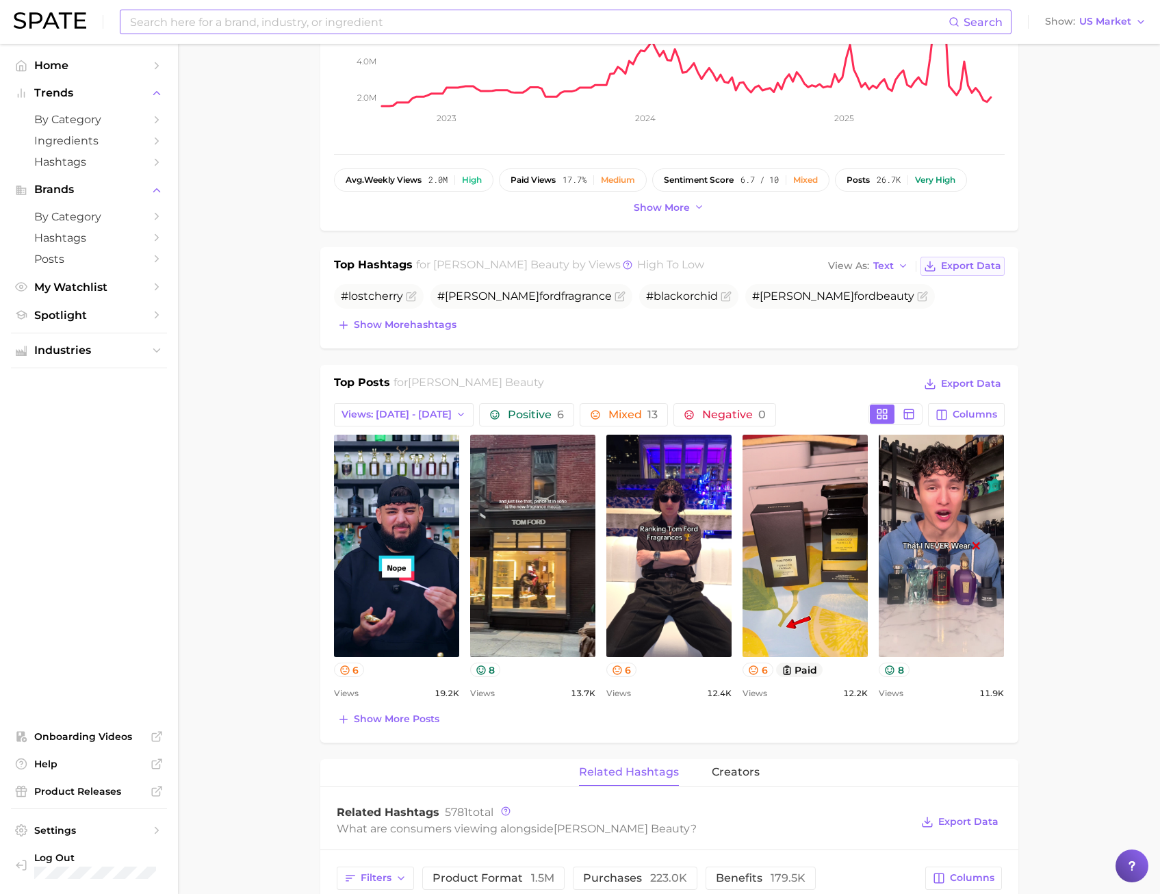
click at [968, 269] on span "Export Data" at bounding box center [971, 266] width 60 height 12
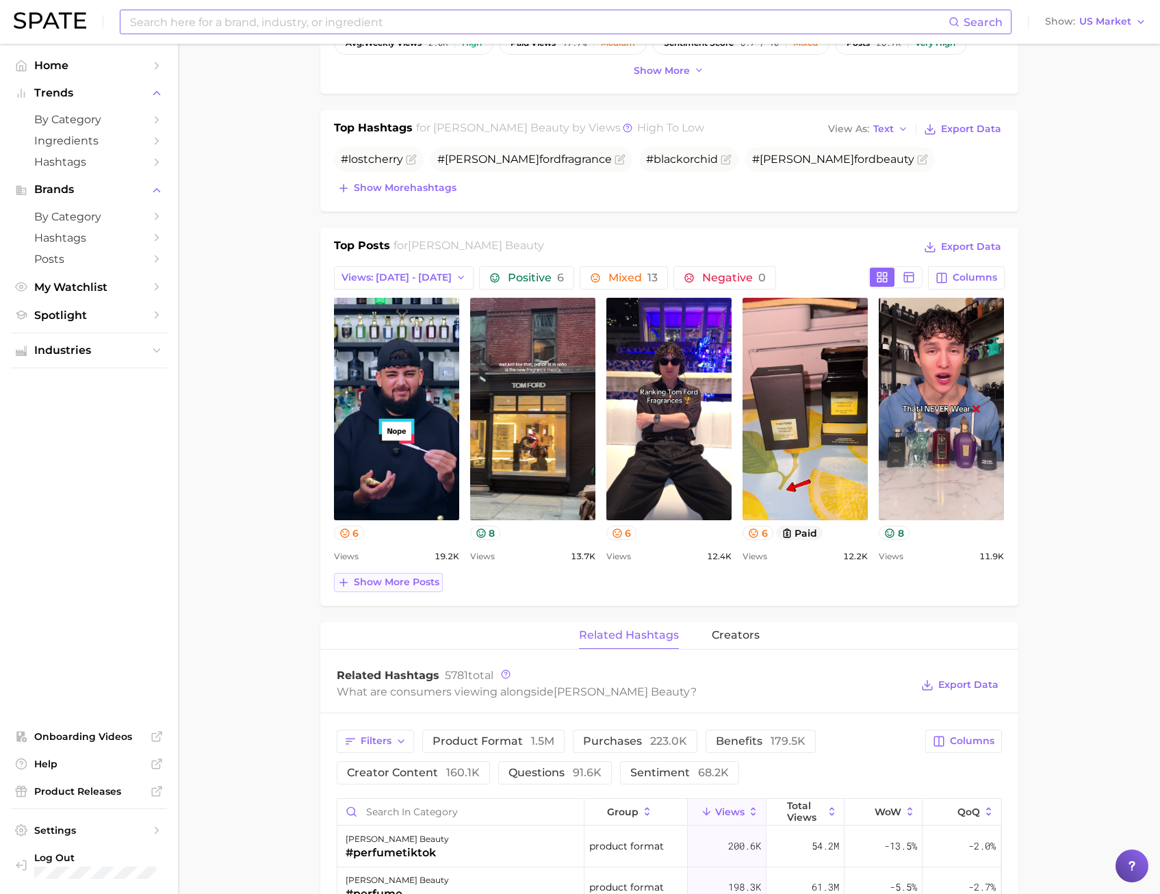
click at [382, 578] on span "Show more posts" at bounding box center [397, 582] width 86 height 12
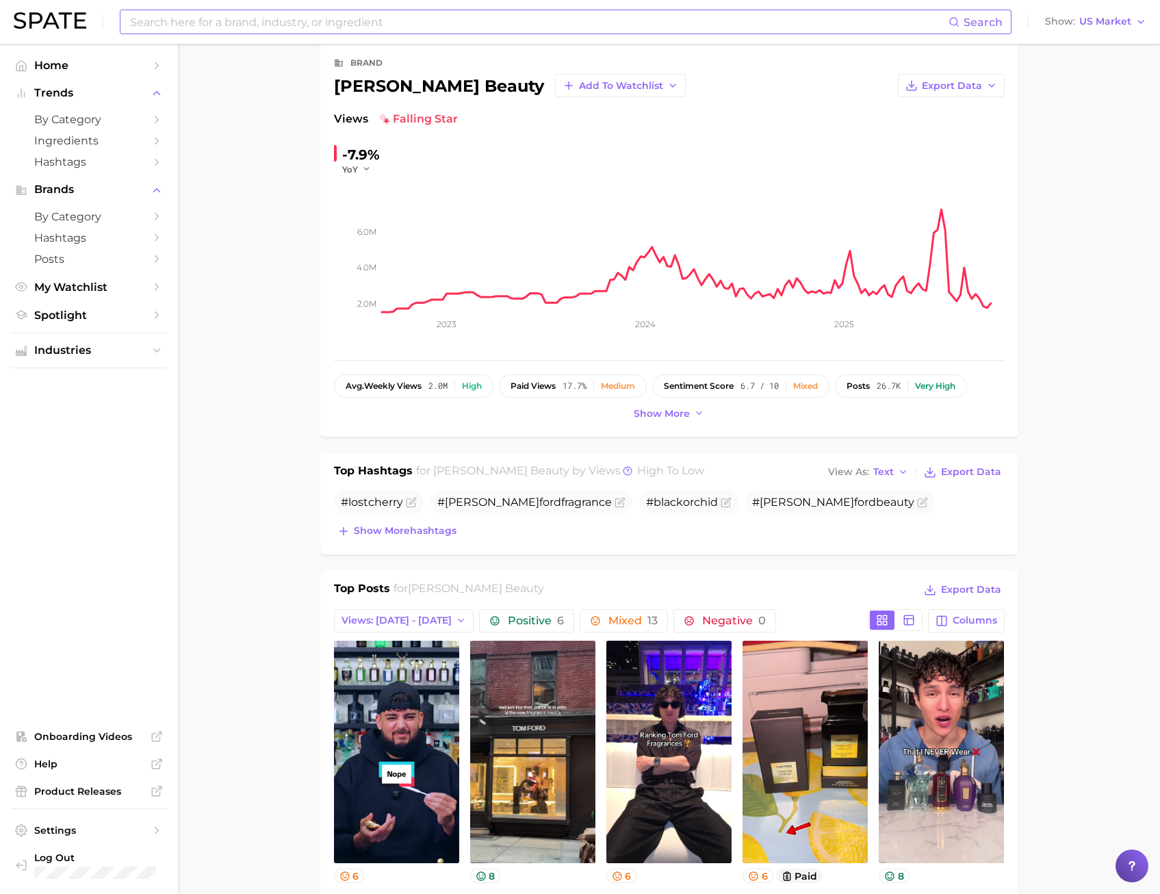
scroll to position [0, 0]
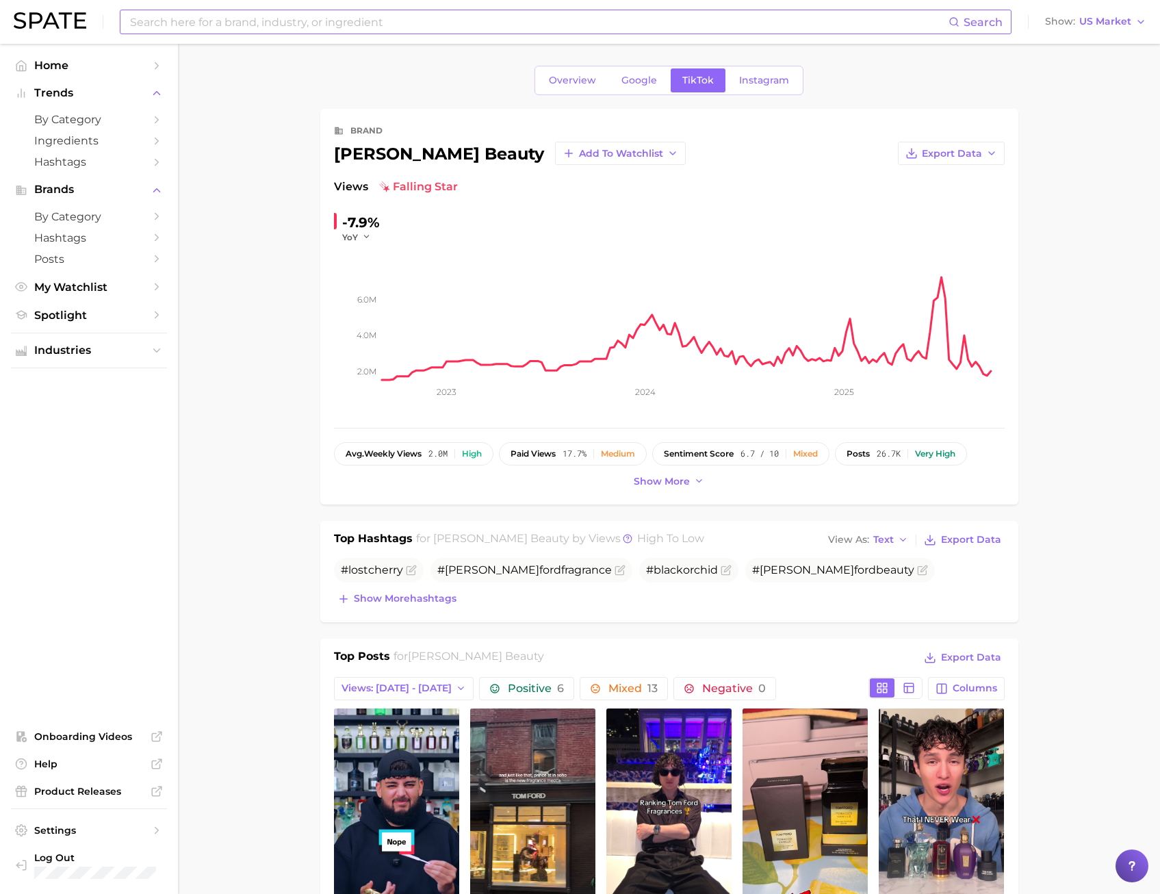
click at [268, 34] on div "Search" at bounding box center [566, 22] width 892 height 25
click at [254, 26] on input at bounding box center [539, 21] width 820 height 23
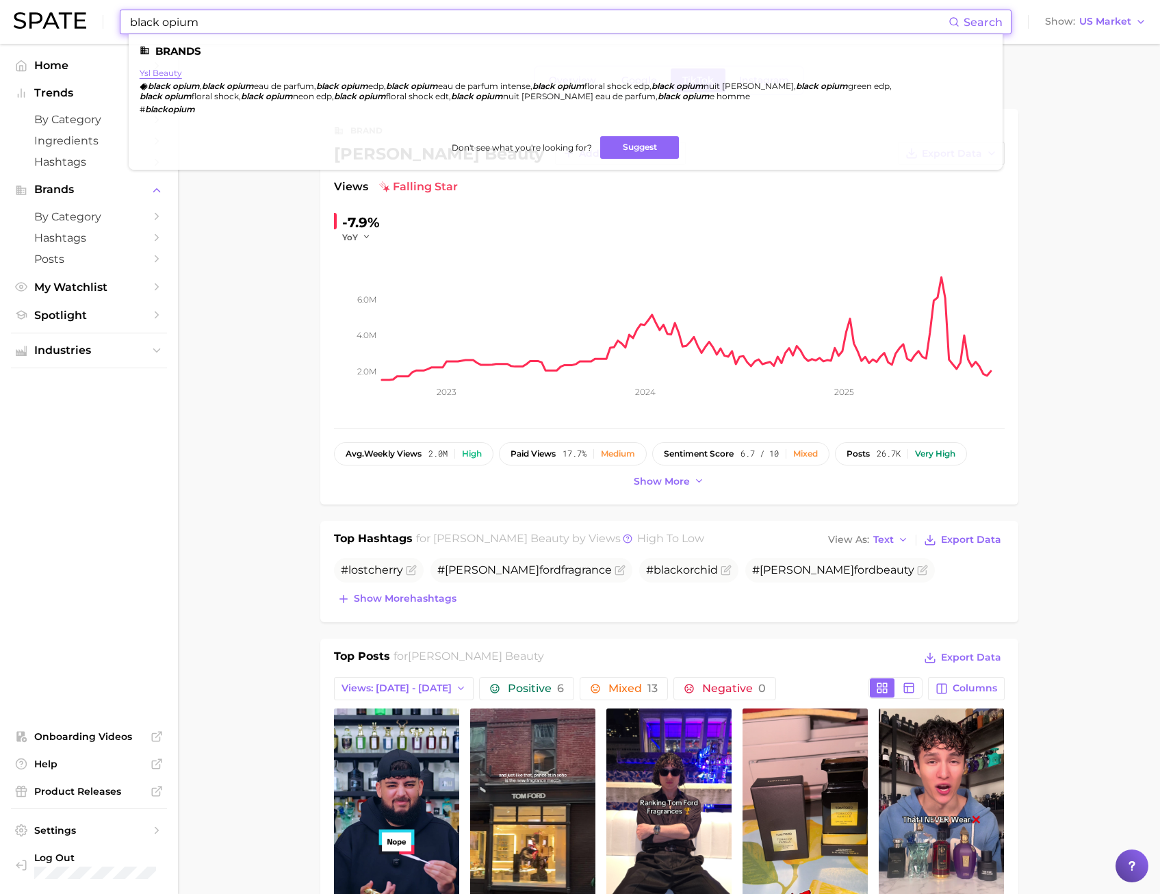
type input "black opium"
click at [166, 75] on link "ysl beauty" at bounding box center [161, 73] width 42 height 10
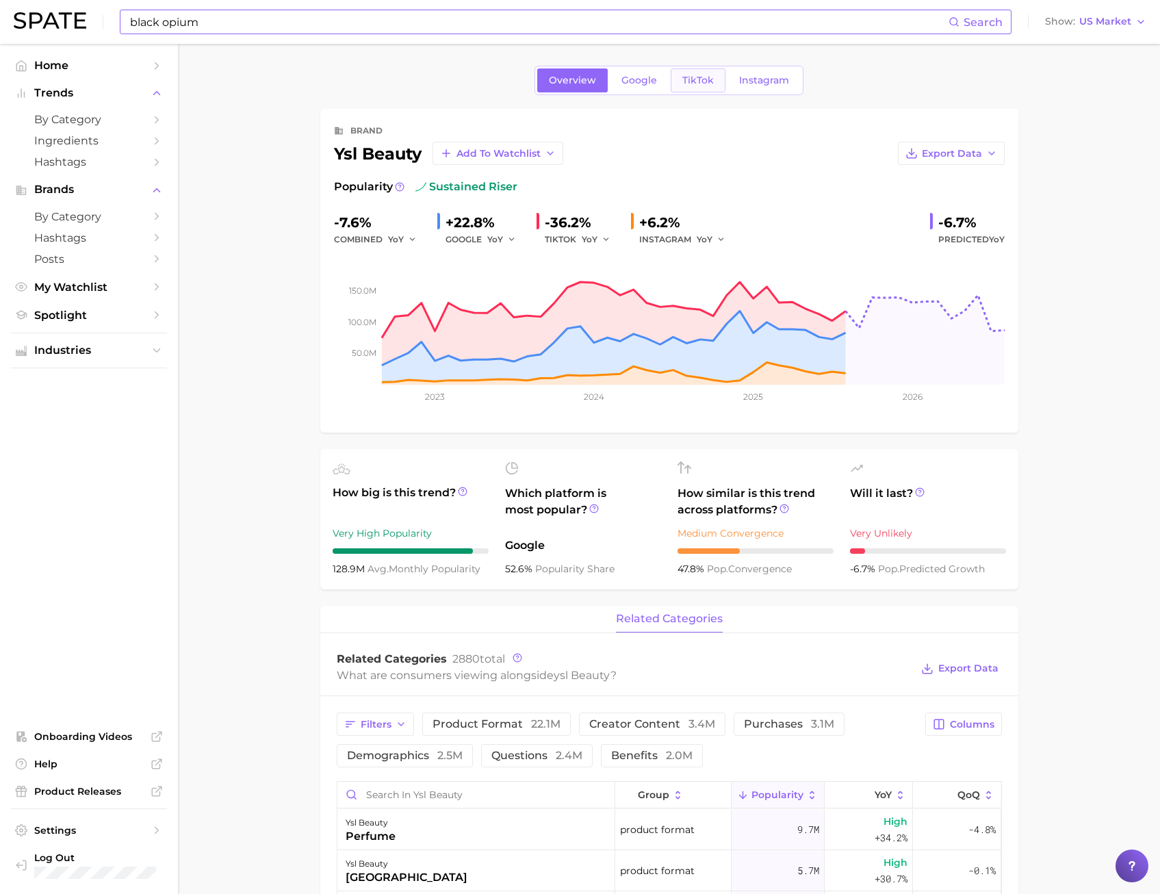
click at [690, 86] on span "TikTok" at bounding box center [697, 81] width 31 height 12
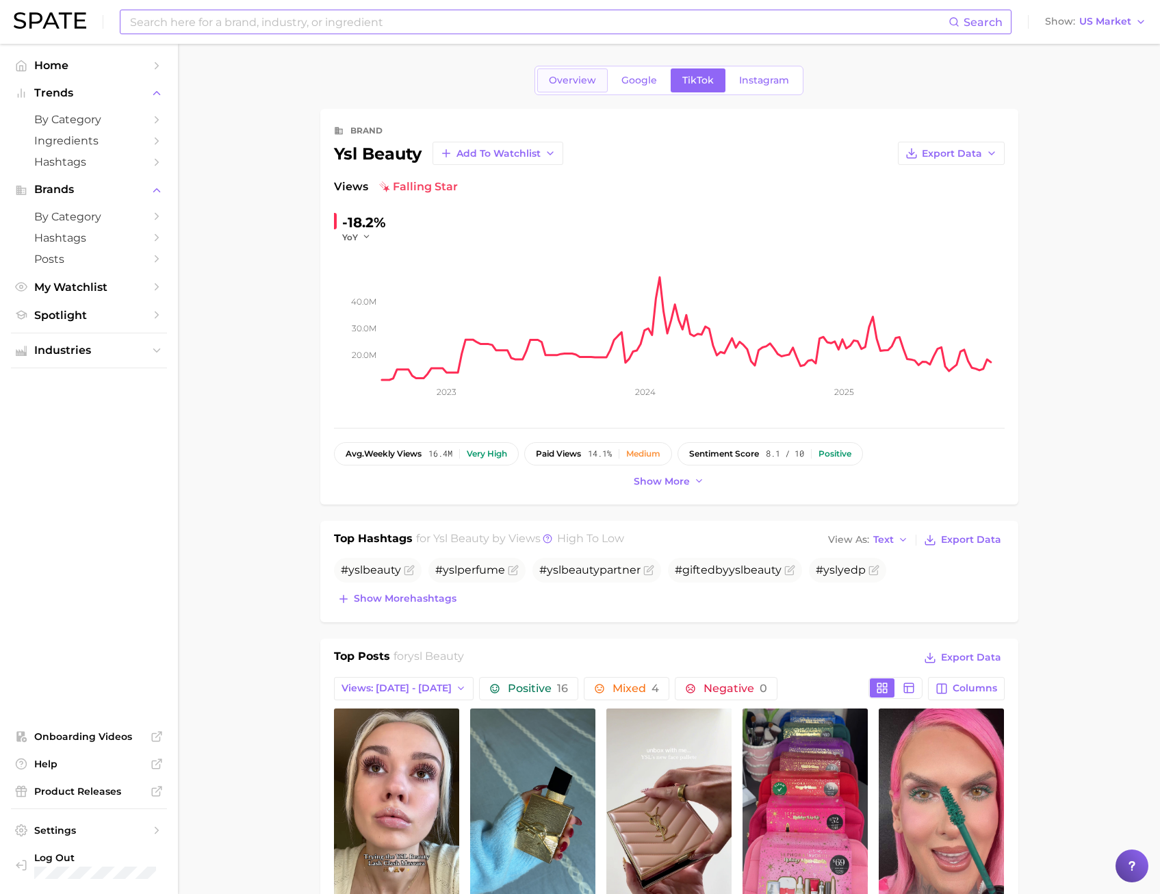
click at [571, 90] on link "Overview" at bounding box center [572, 80] width 70 height 24
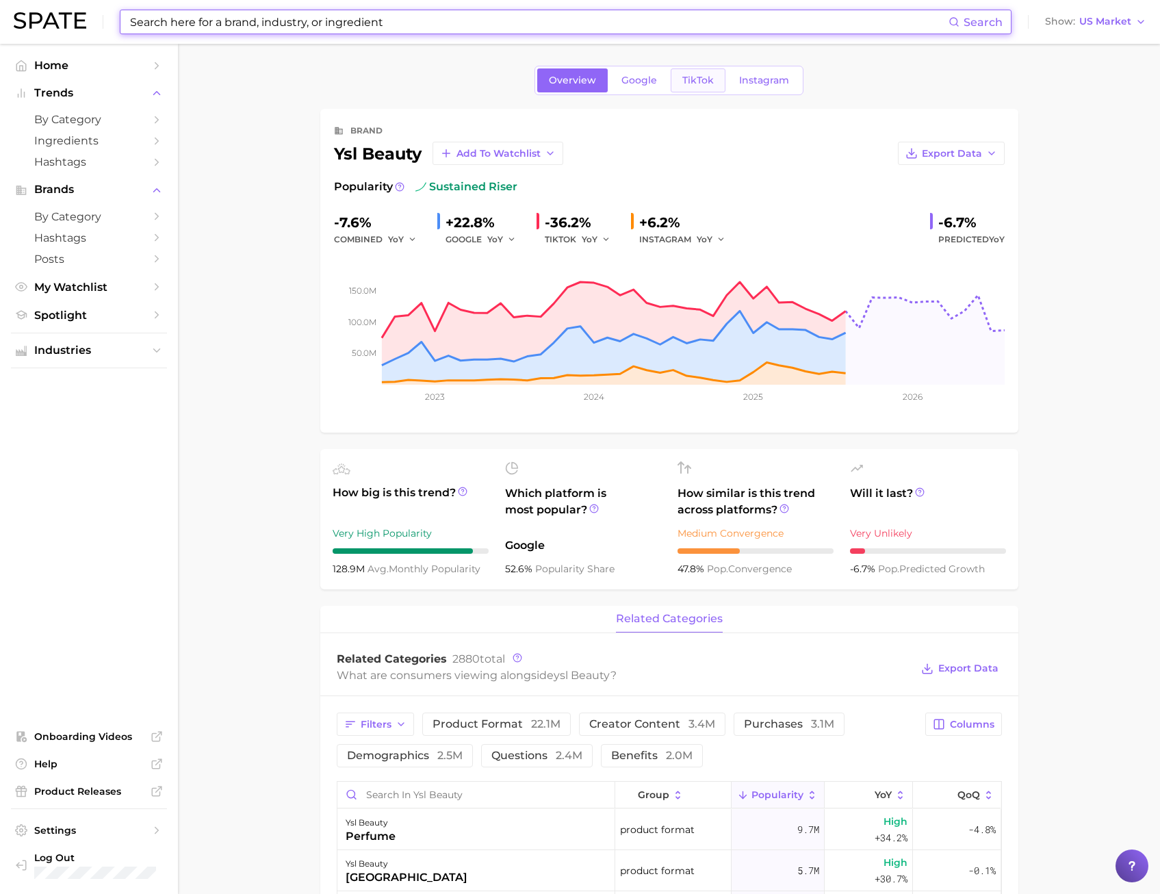
click at [693, 88] on link "TikTok" at bounding box center [698, 80] width 55 height 24
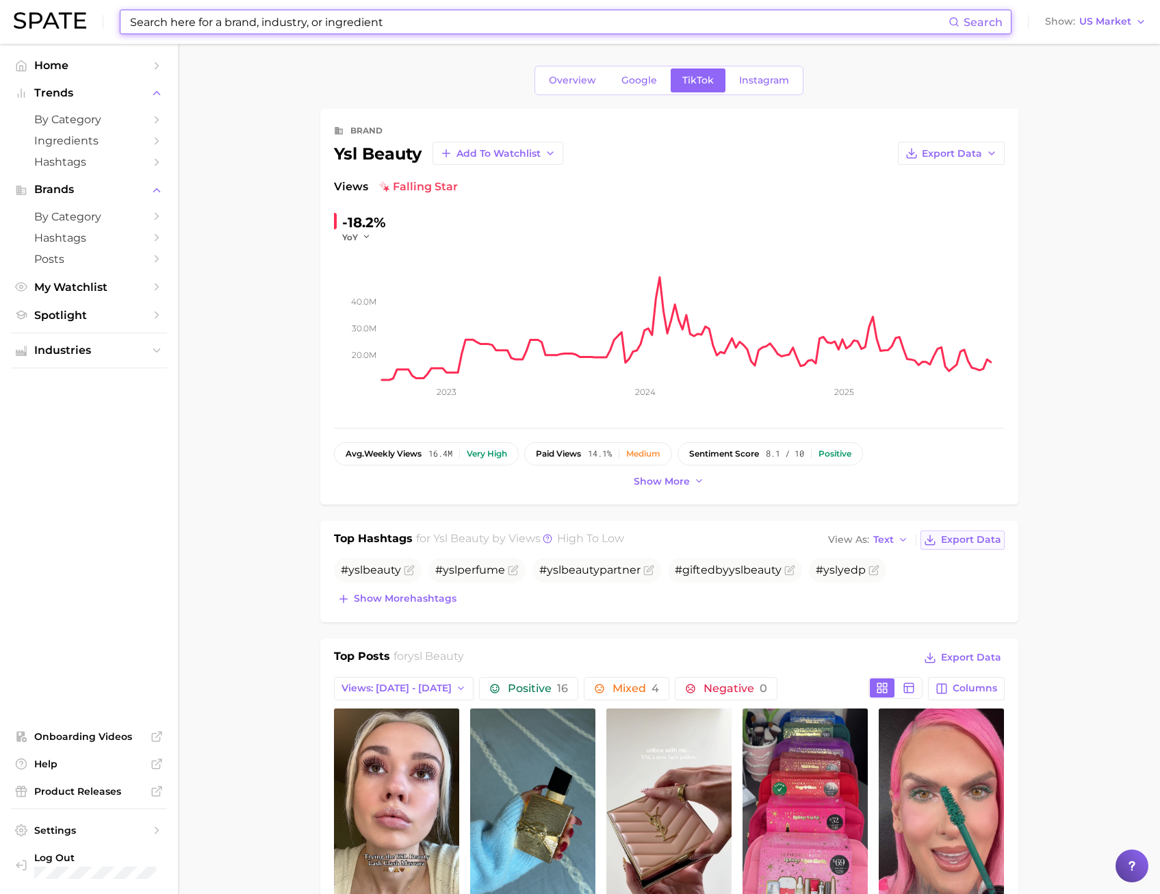
click at [946, 545] on span "Export Data" at bounding box center [971, 540] width 60 height 12
click at [55, 558] on ul "Home Trends by Category Ingredients Hashtags Brands by Category Hashtags Posts …" at bounding box center [89, 469] width 156 height 828
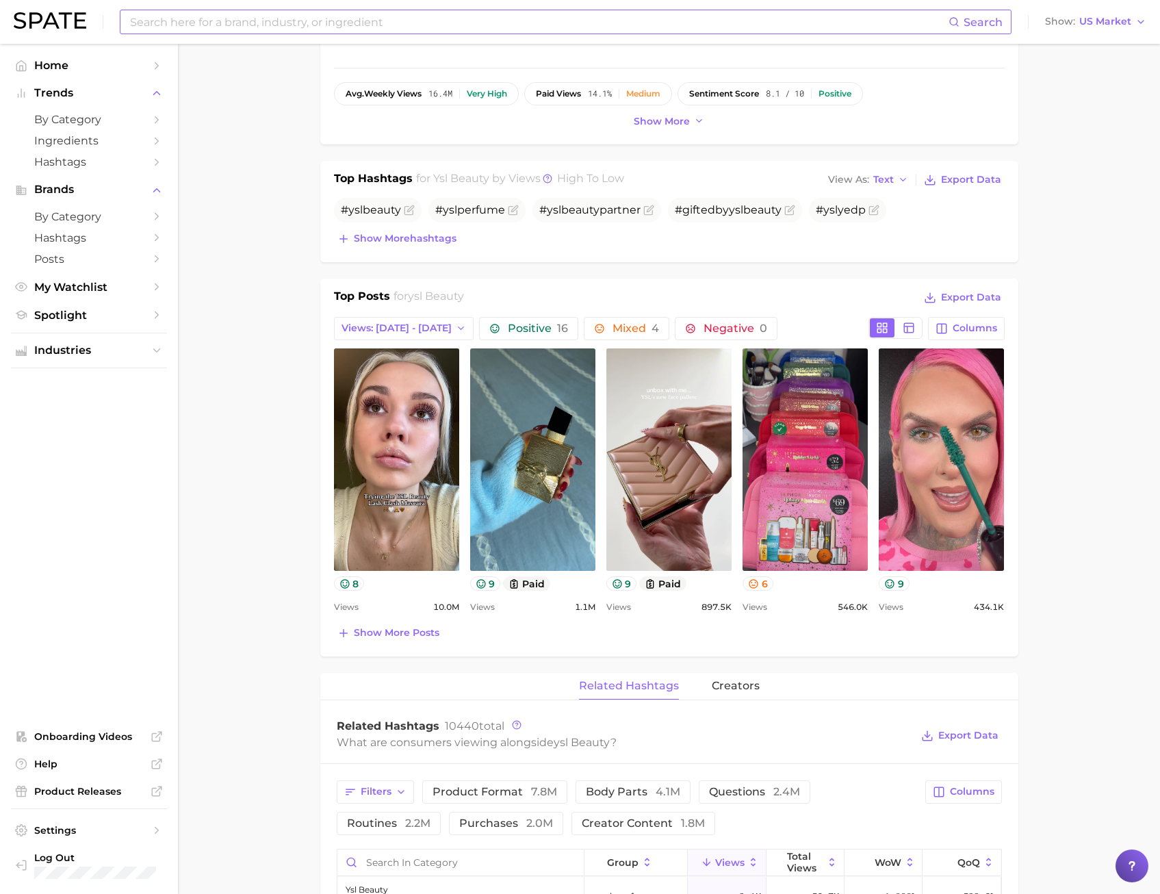
scroll to position [479, 0]
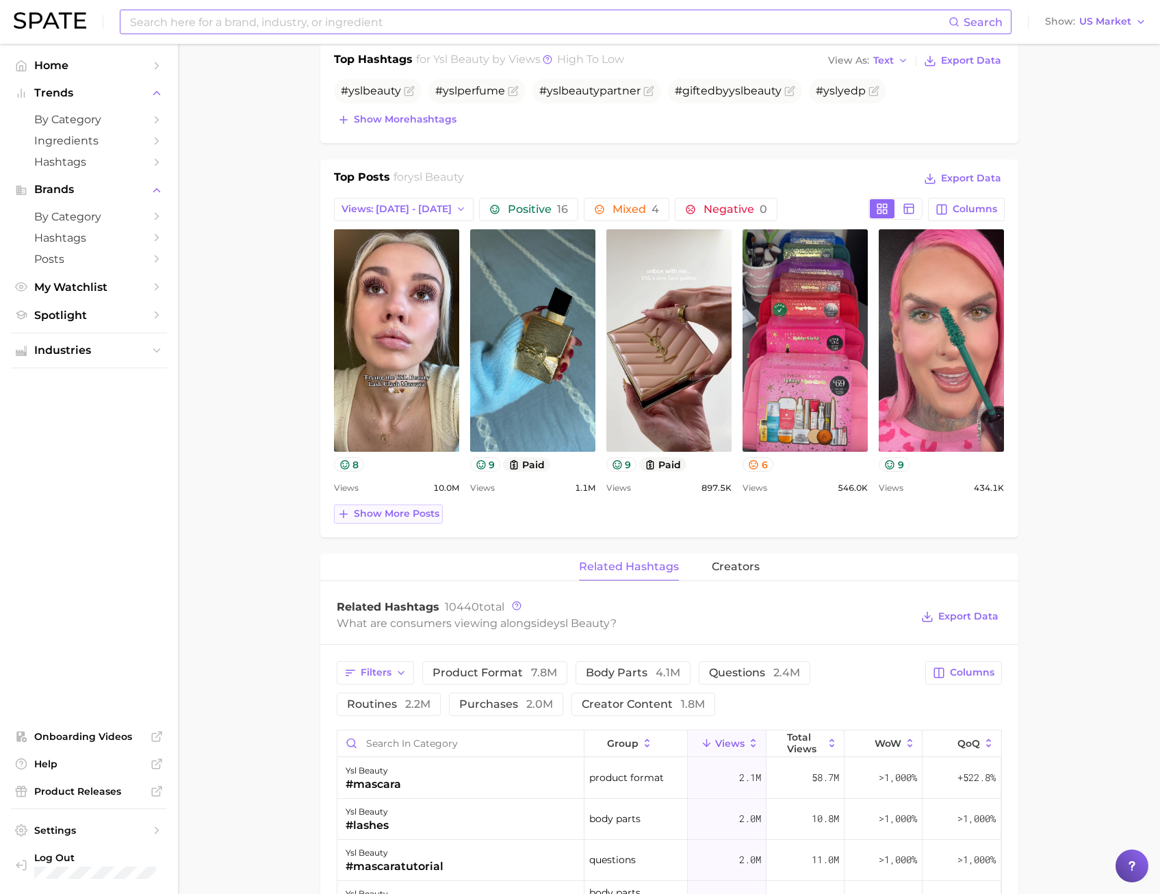
click at [352, 512] on button "Show more posts" at bounding box center [388, 513] width 109 height 19
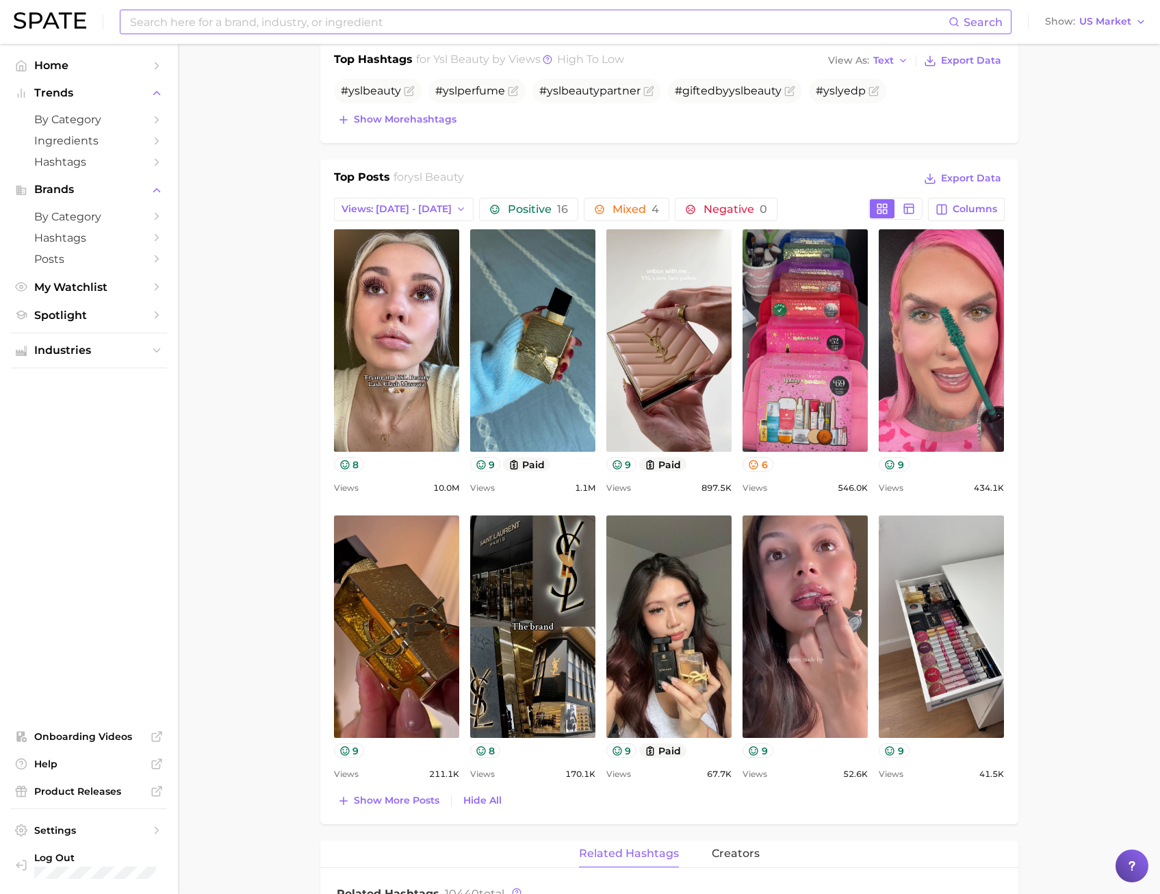
scroll to position [616, 0]
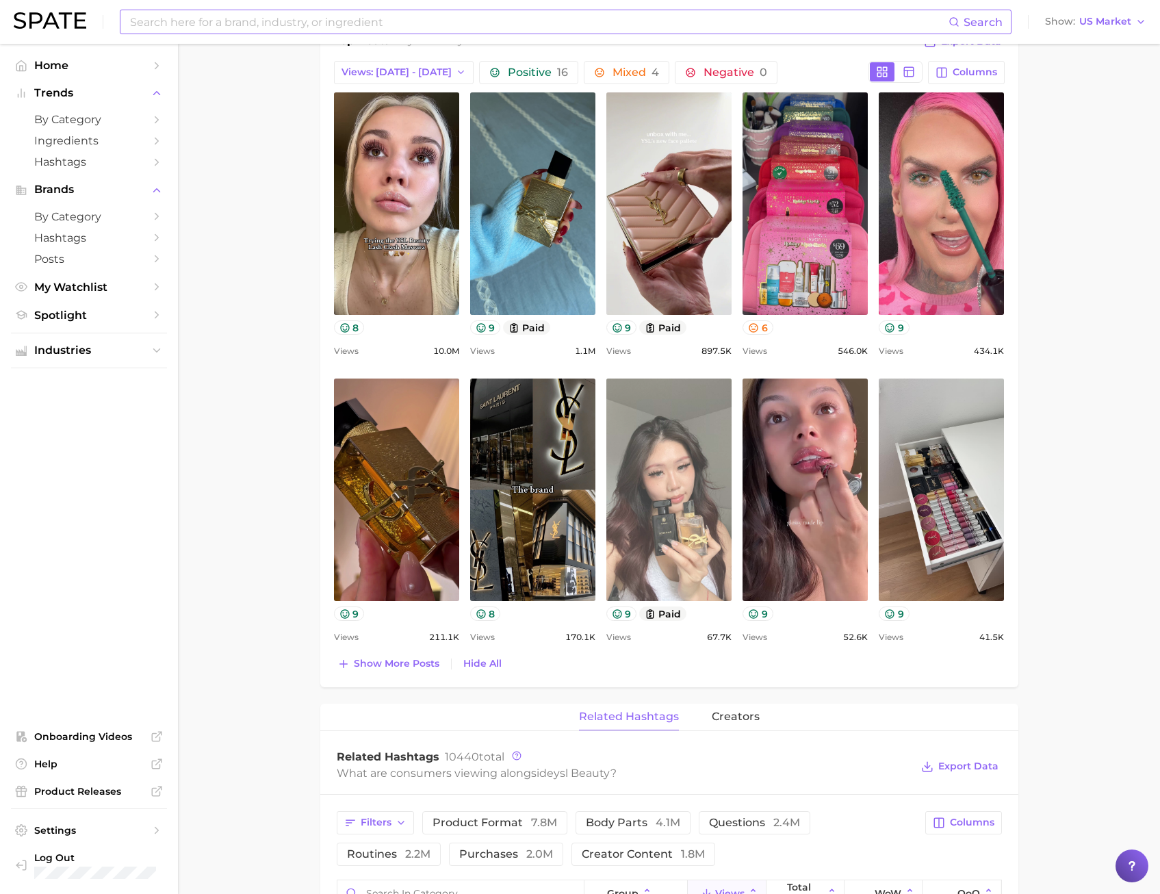
click at [678, 527] on link "view post on TikTok" at bounding box center [668, 489] width 125 height 222
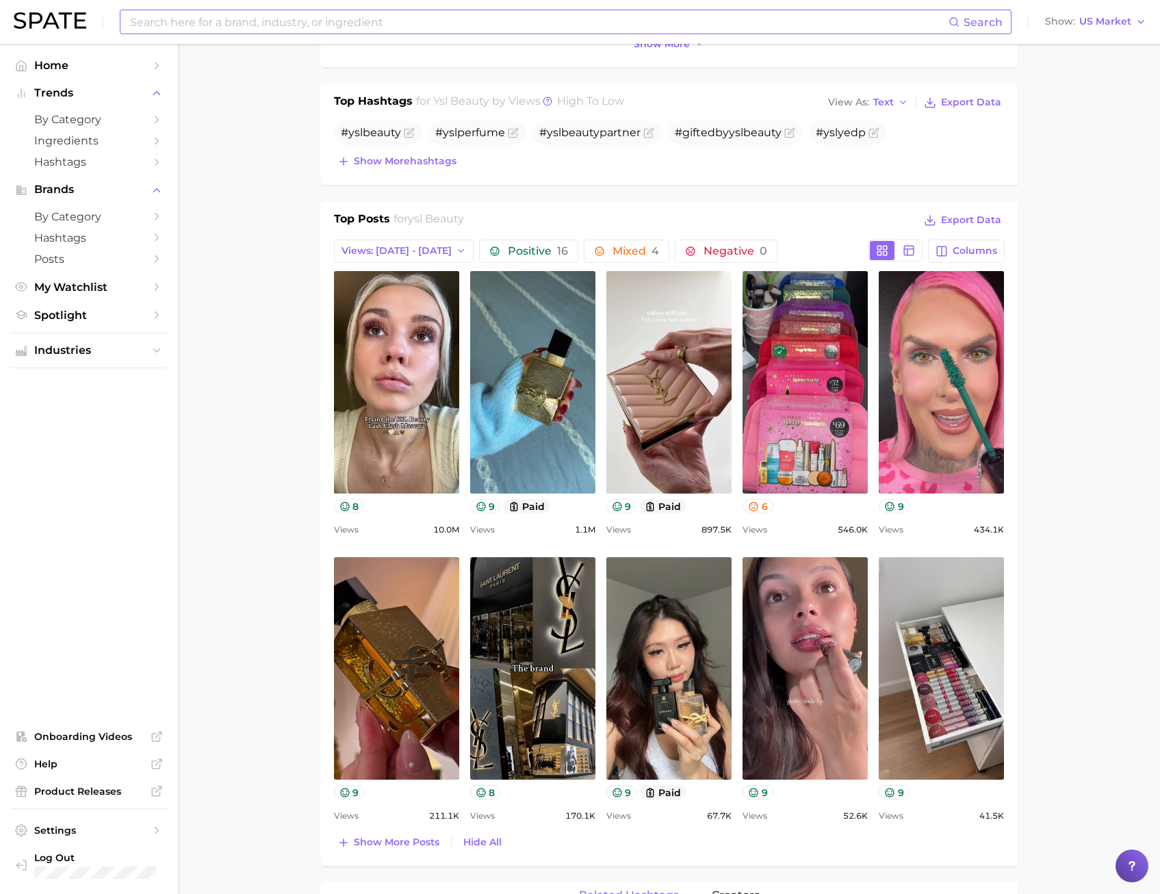
scroll to position [205, 0]
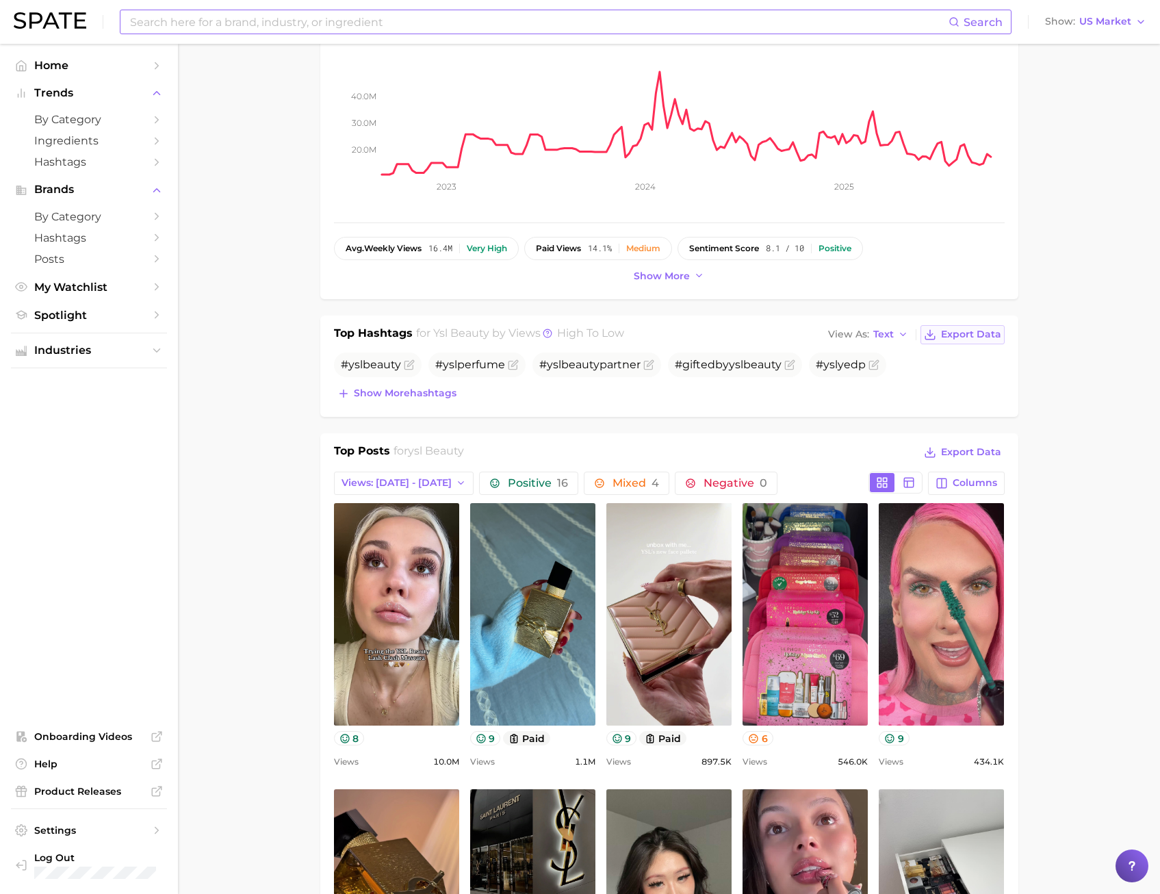
click at [953, 333] on span "Export Data" at bounding box center [971, 334] width 60 height 12
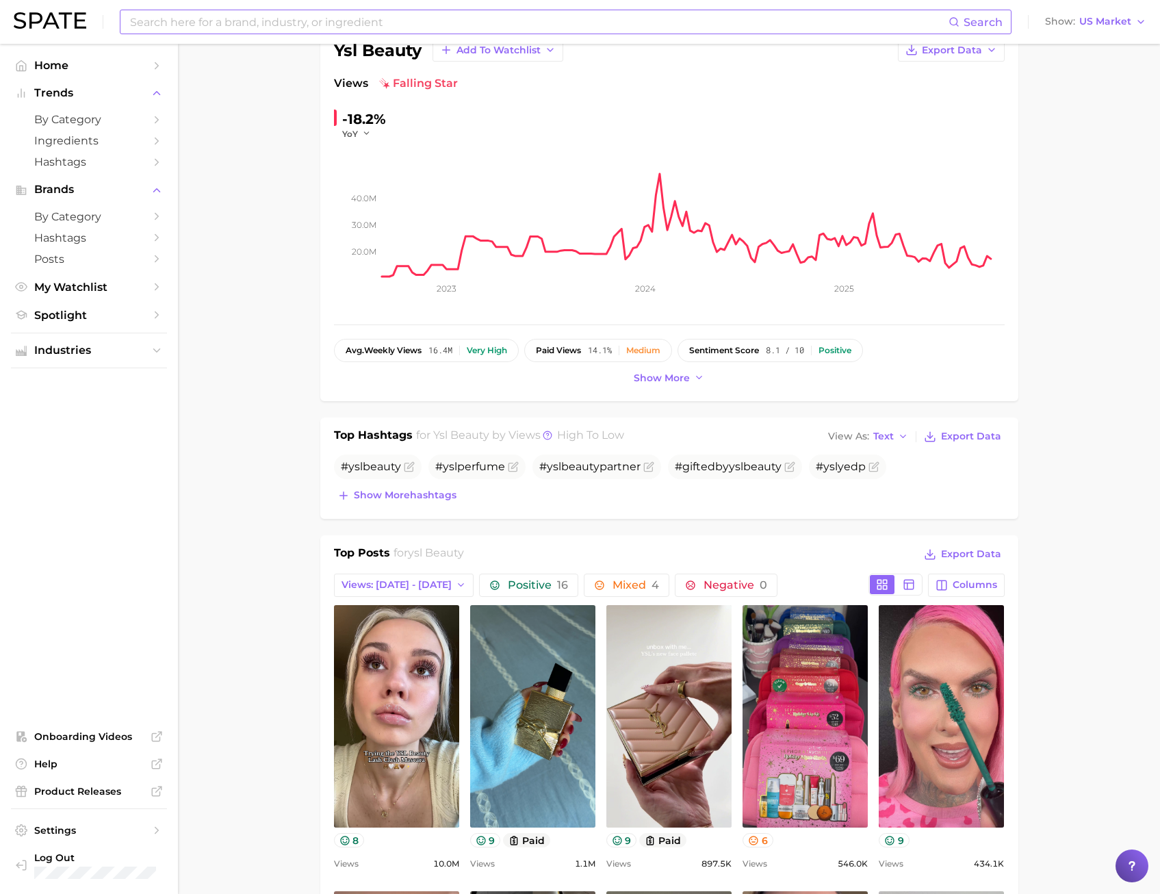
scroll to position [0, 0]
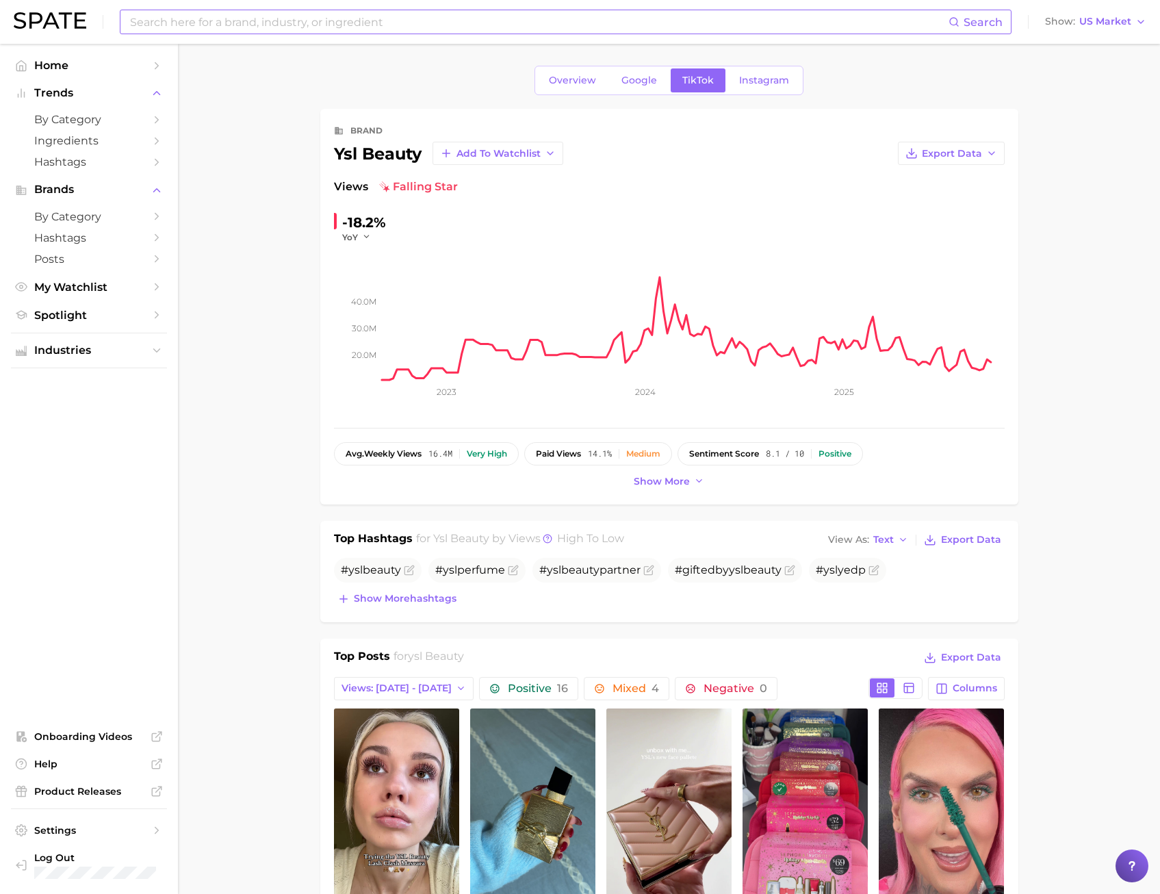
click at [141, 27] on input at bounding box center [539, 21] width 820 height 23
type input "oud"
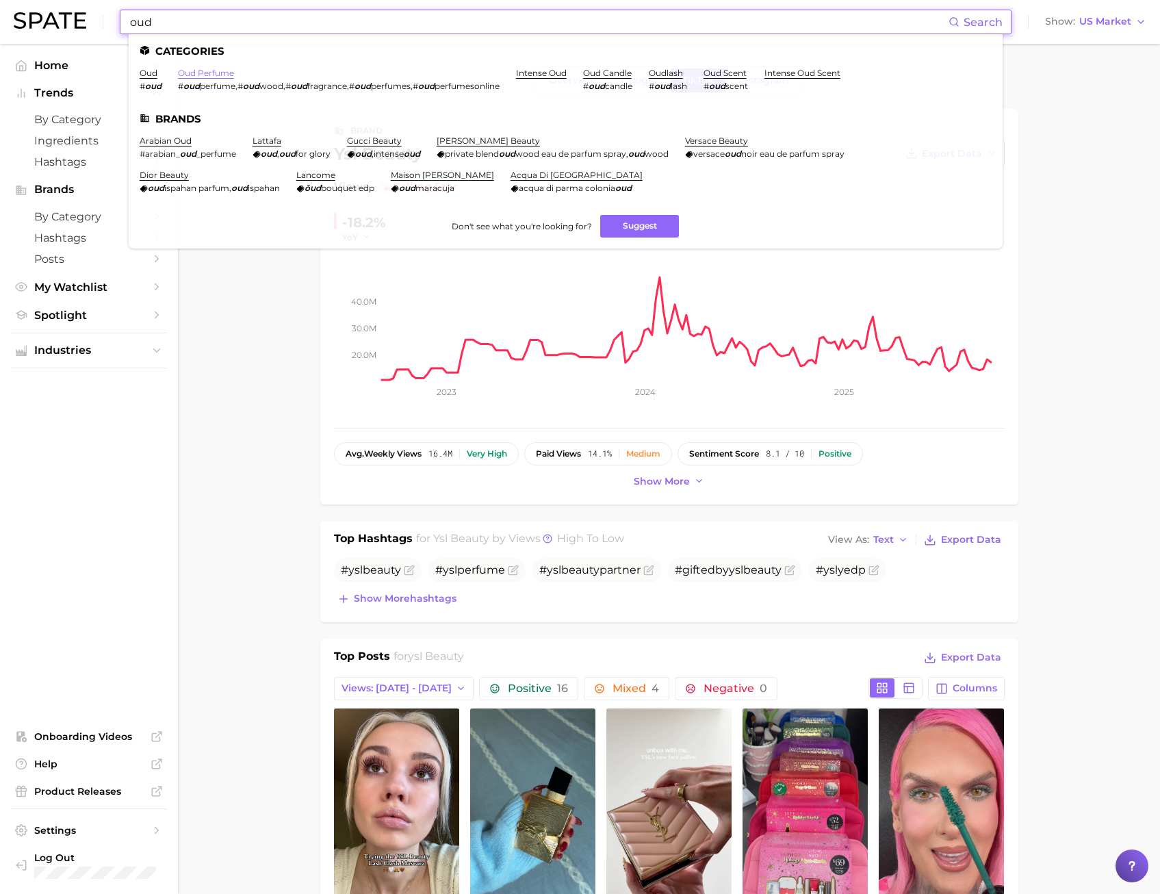
click at [194, 69] on link "oud perfume" at bounding box center [206, 73] width 56 height 10
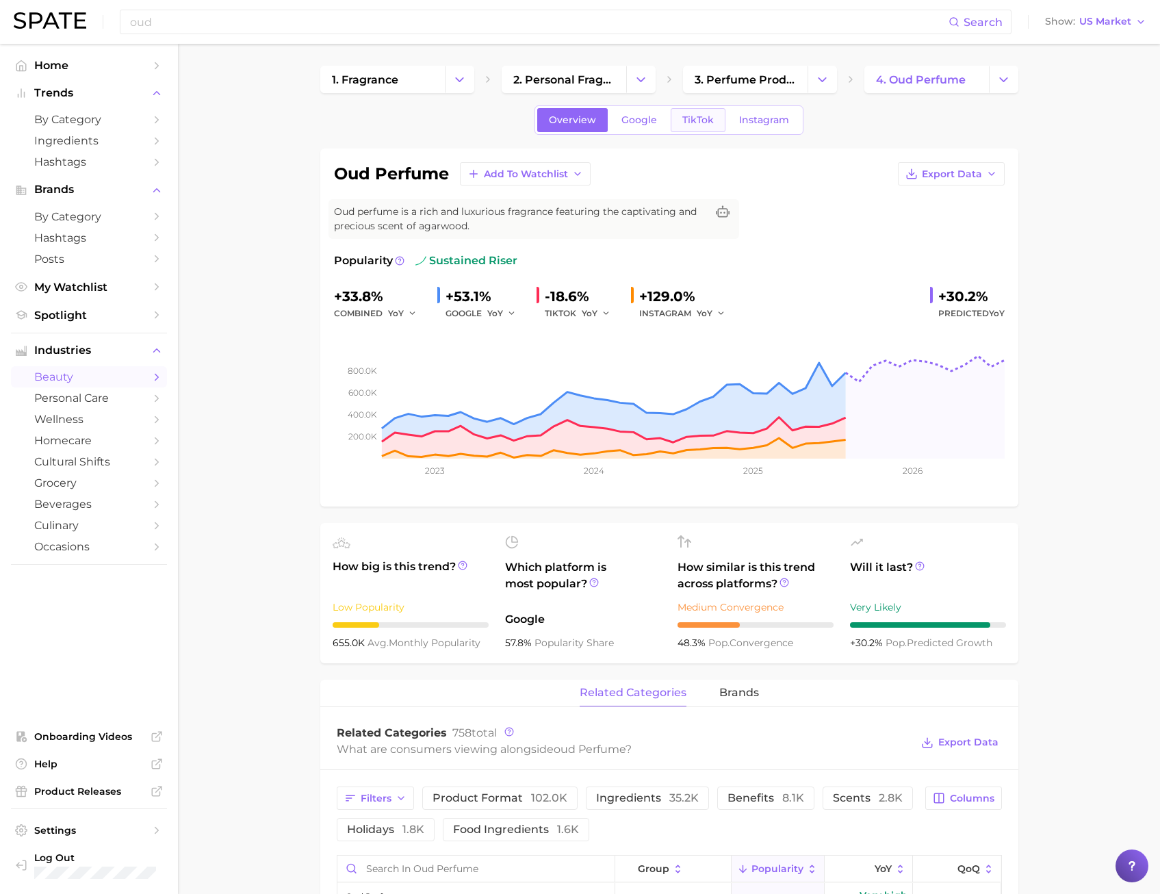
click at [686, 123] on span "TikTok" at bounding box center [697, 120] width 31 height 12
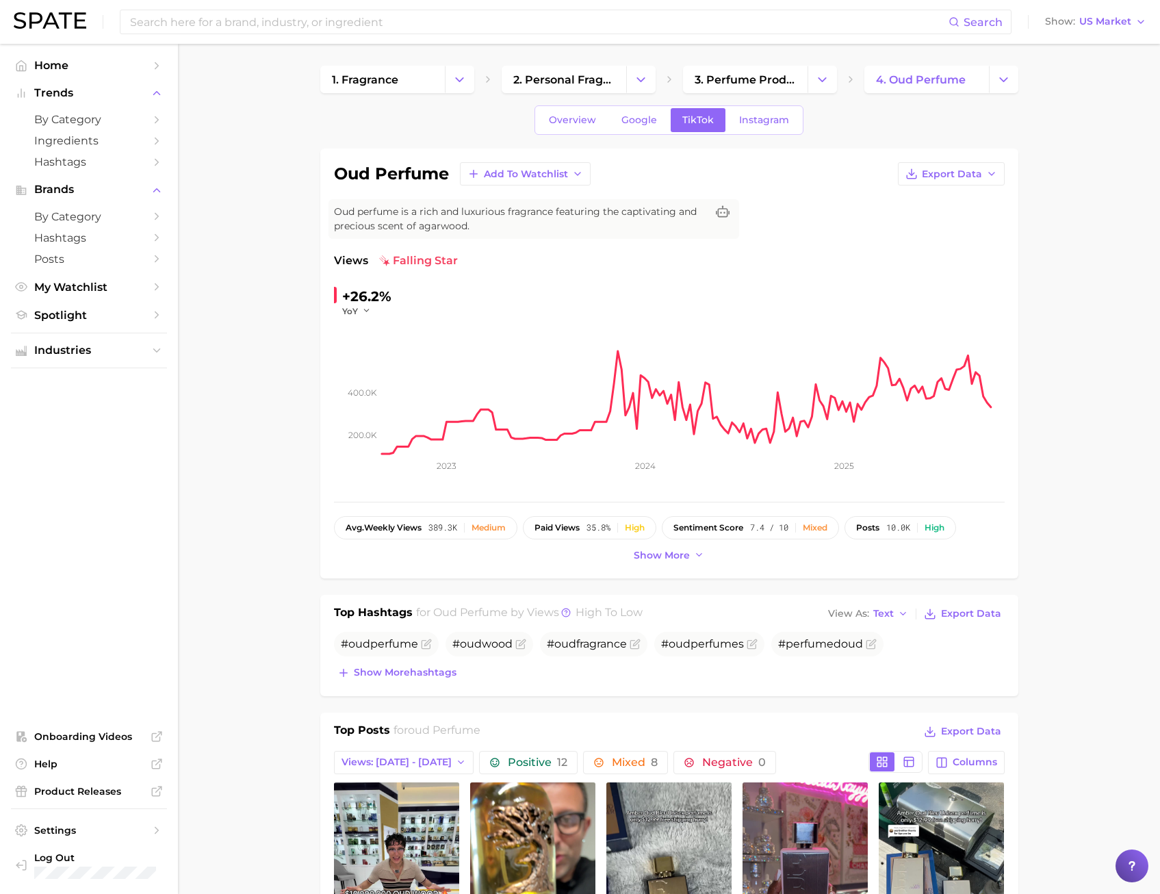
scroll to position [342, 0]
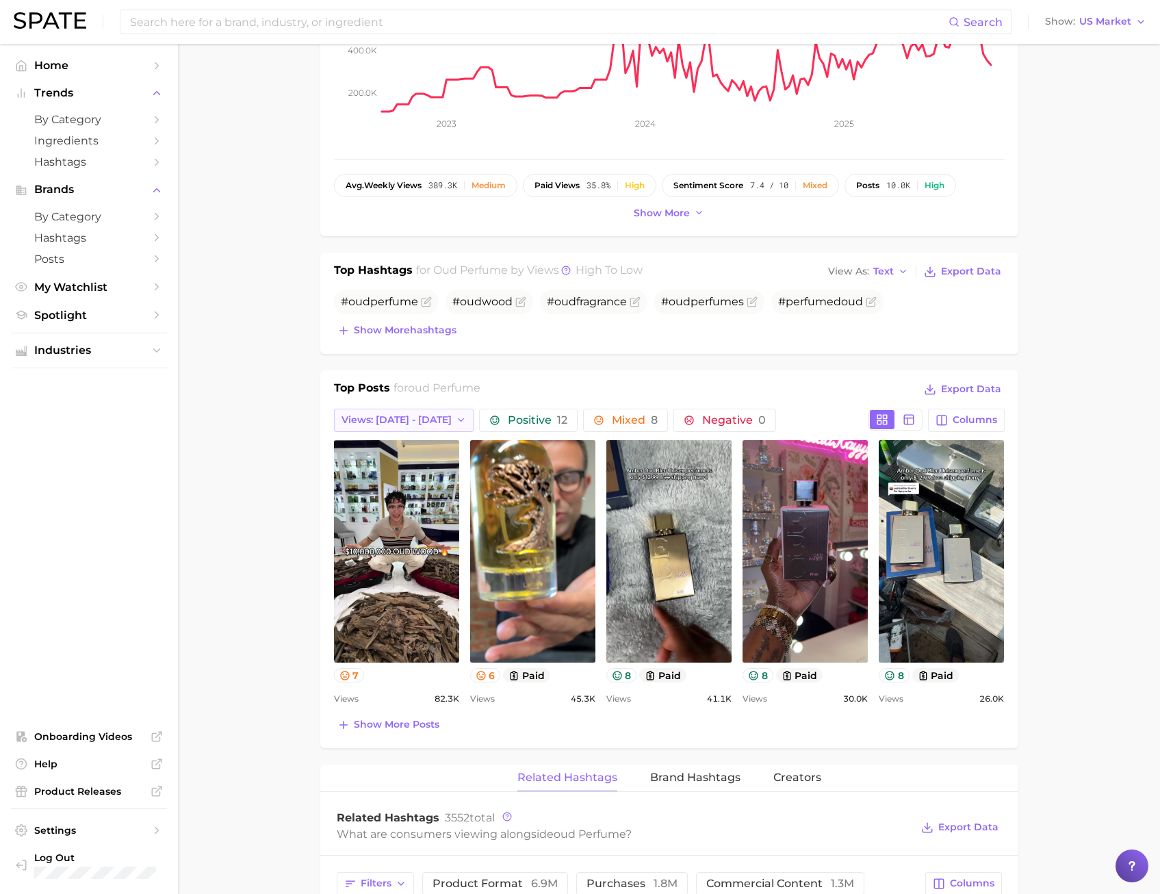
click at [399, 417] on span "Views: [DATE] - [DATE]" at bounding box center [396, 420] width 110 height 12
click at [396, 469] on span "Views: [DATE] - [DATE]" at bounding box center [396, 470] width 110 height 12
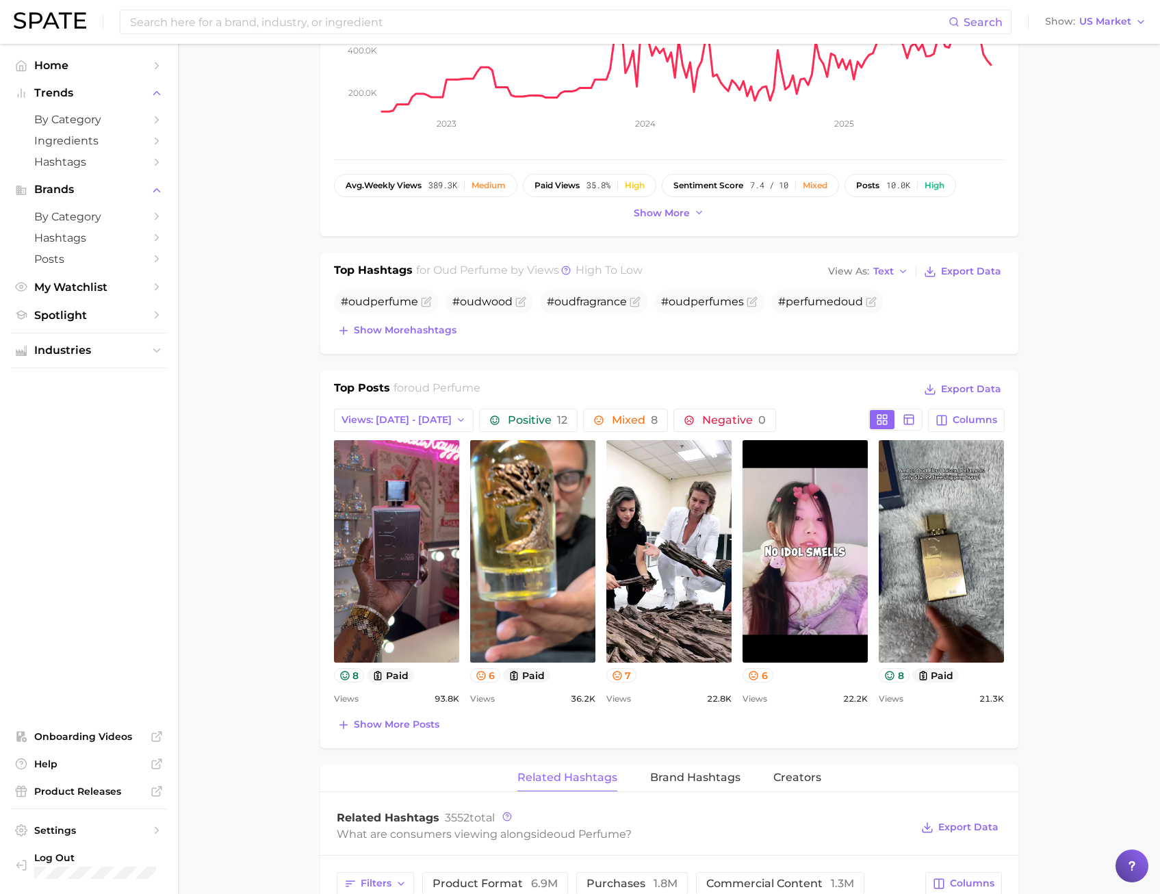
scroll to position [0, 0]
click at [332, 502] on div "Top Posts for oud perfume Export Data Views: [DATE] - [DATE] Positive 12 Mixed …" at bounding box center [669, 559] width 698 height 378
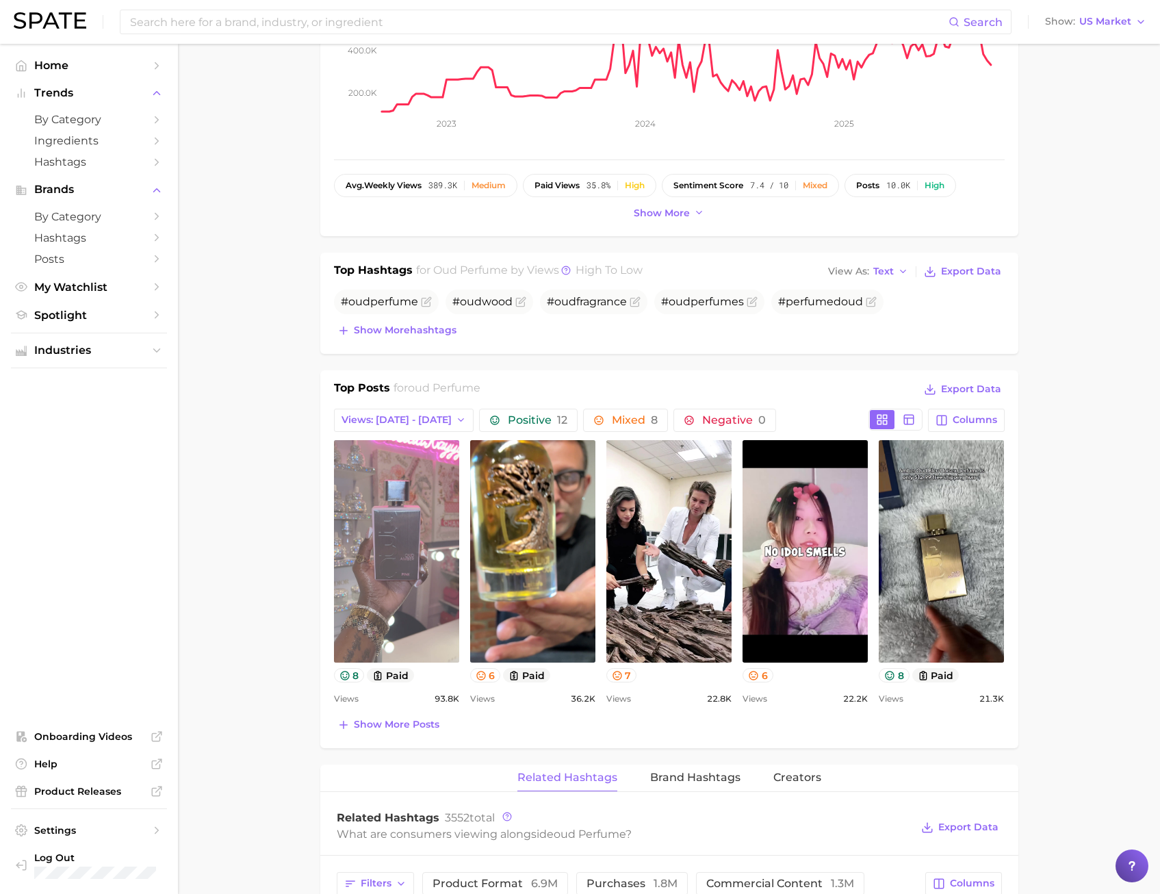
click at [345, 498] on link "view post on TikTok" at bounding box center [396, 551] width 125 height 222
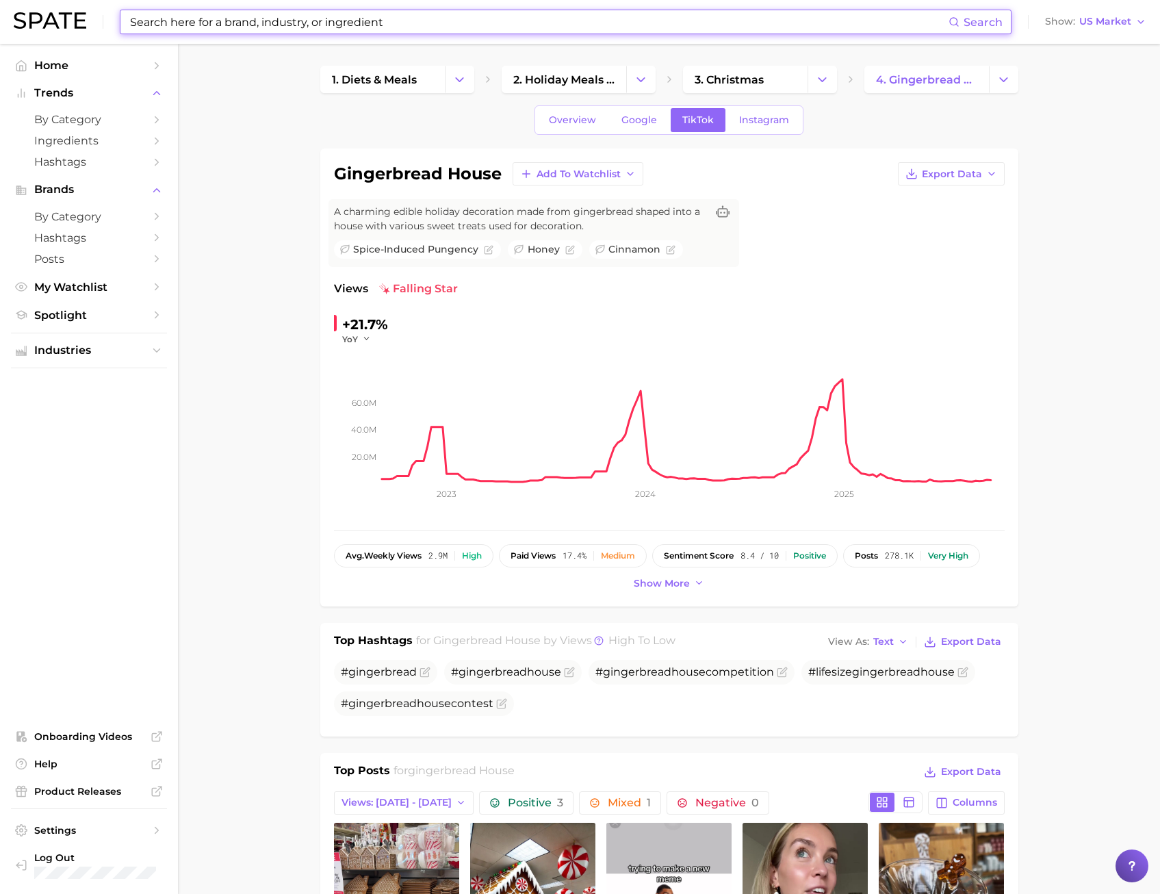
click at [222, 26] on input at bounding box center [539, 21] width 820 height 23
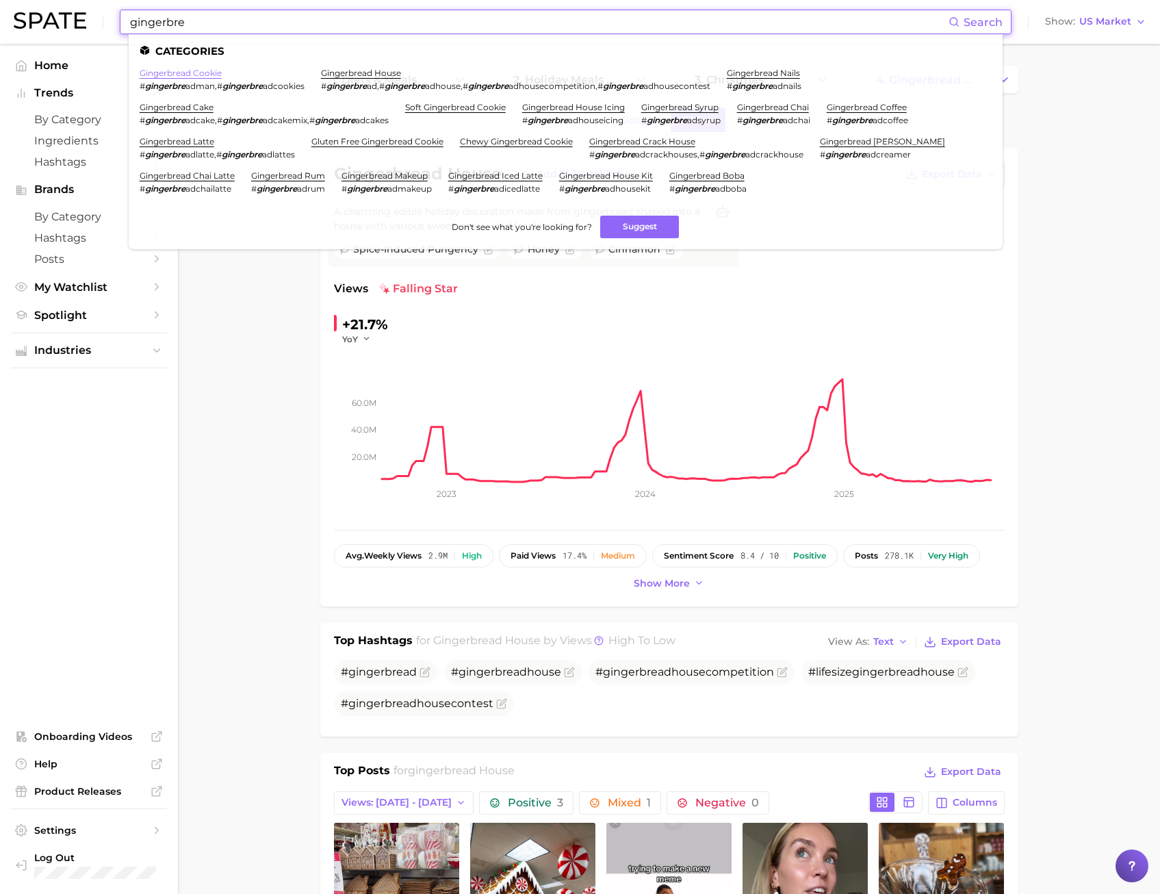
type input "gingerbre"
click at [194, 73] on link "gingerbread cookie" at bounding box center [181, 73] width 82 height 10
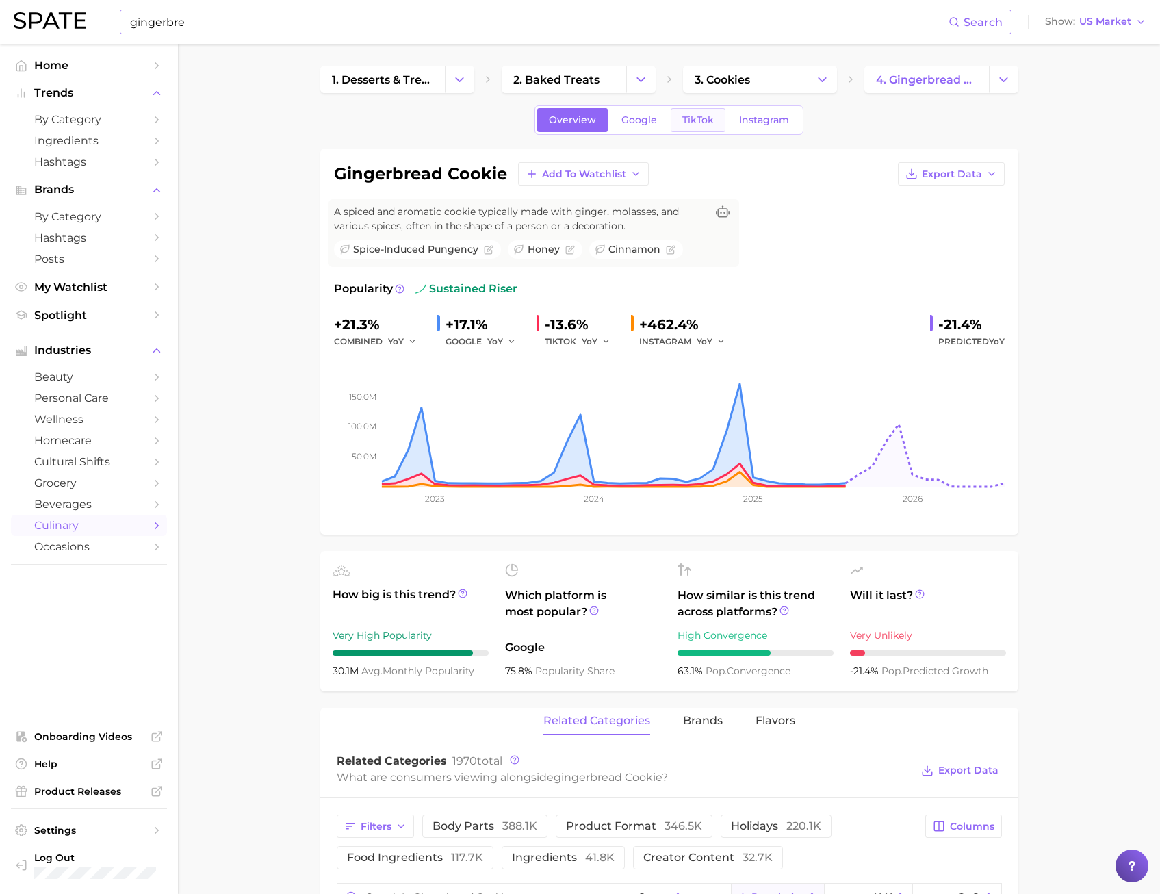
click at [675, 119] on link "TikTok" at bounding box center [698, 120] width 55 height 24
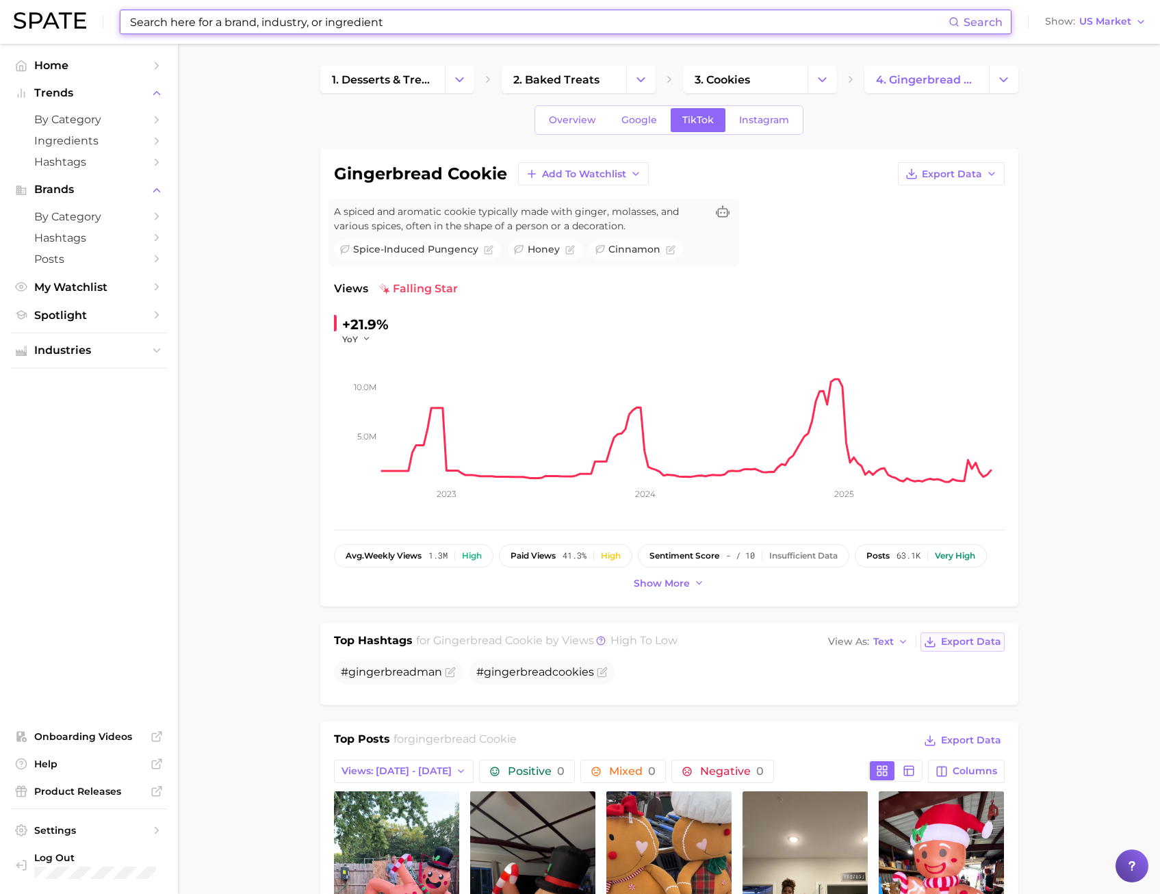
click at [954, 640] on span "Export Data" at bounding box center [971, 642] width 60 height 12
